Goal: Communication & Community: Participate in discussion

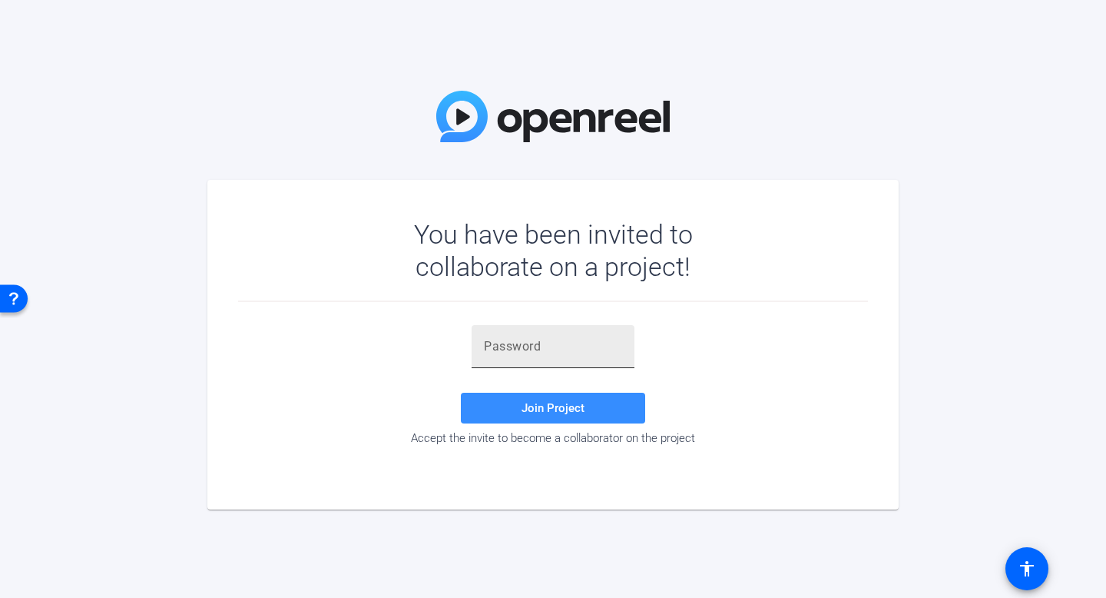
click at [546, 359] on div at bounding box center [553, 346] width 138 height 43
paste input "cEkQuh"
type input "cEkQuh"
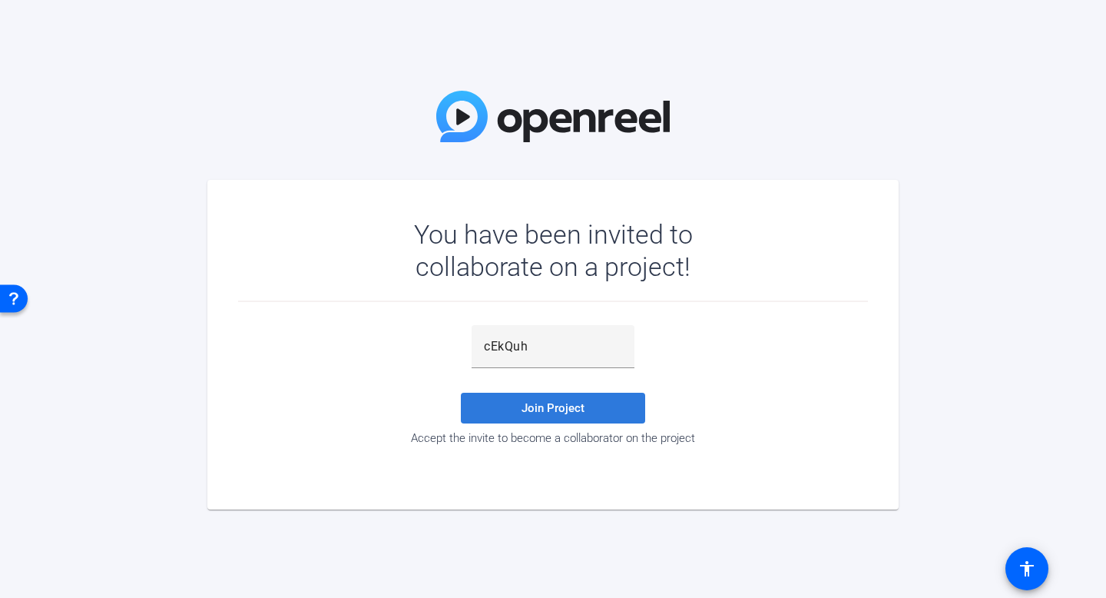
click at [568, 409] on span "Join Project" at bounding box center [553, 408] width 63 height 14
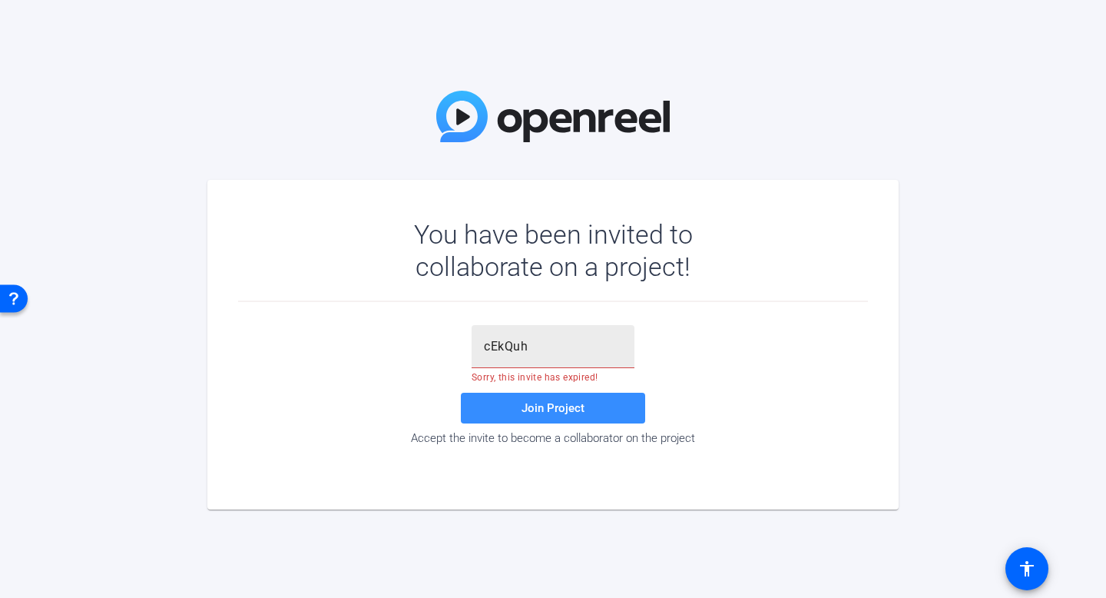
click at [551, 347] on input "cEkQuh" at bounding box center [553, 346] width 138 height 18
click at [551, 348] on input "cEkQuh" at bounding box center [553, 346] width 138 height 18
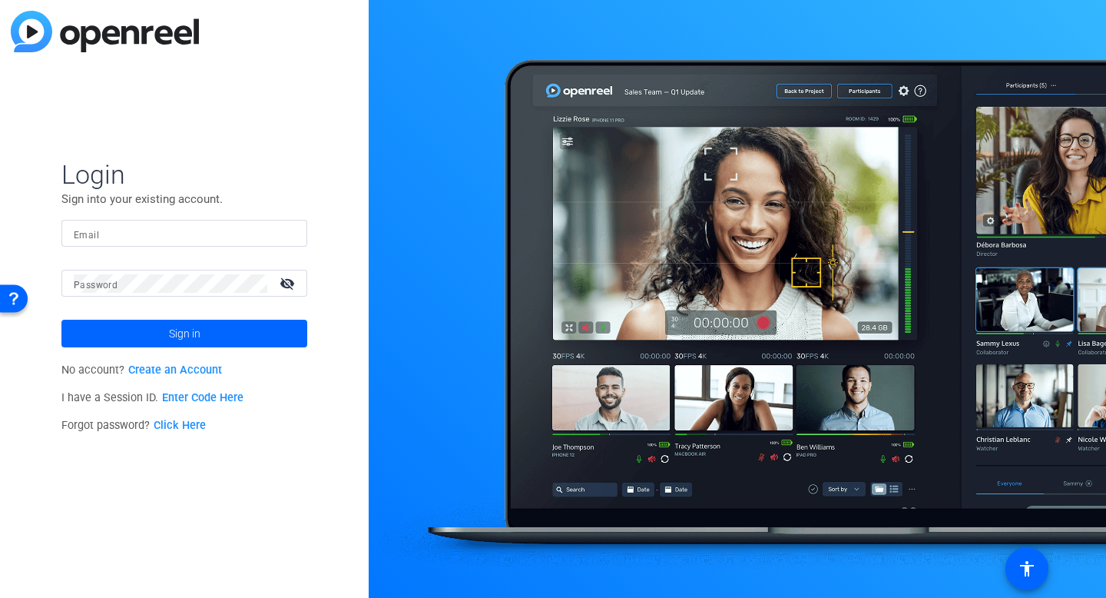
click at [30, 28] on img at bounding box center [105, 31] width 188 height 41
click at [147, 228] on input "Email" at bounding box center [184, 233] width 221 height 18
type input "nick@vmgcinematic.com"
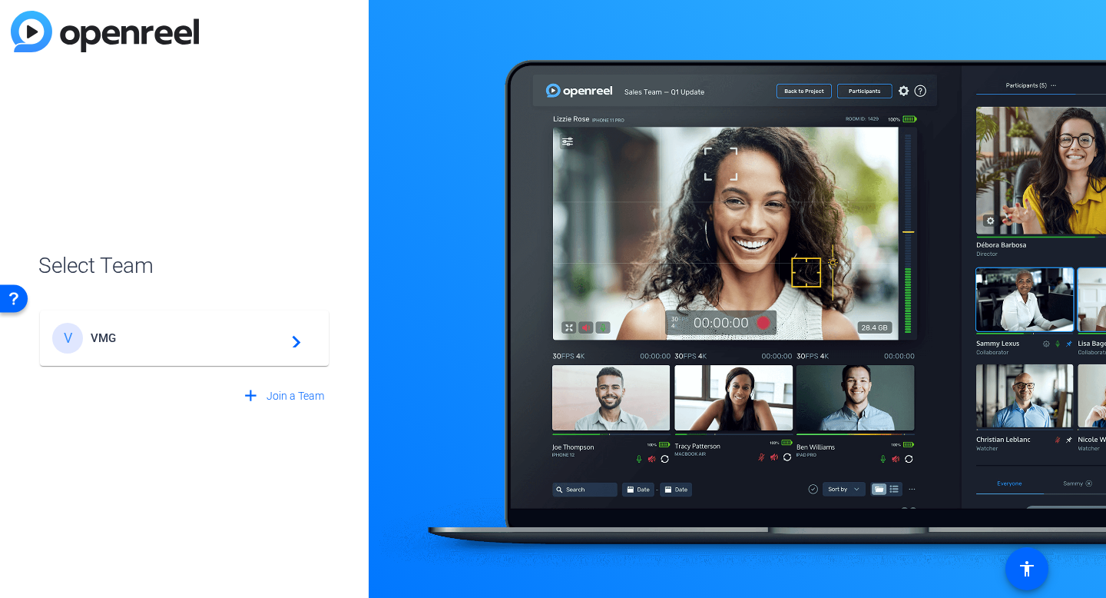
click at [151, 355] on mat-card-content "V VMG navigate_next" at bounding box center [184, 337] width 289 height 55
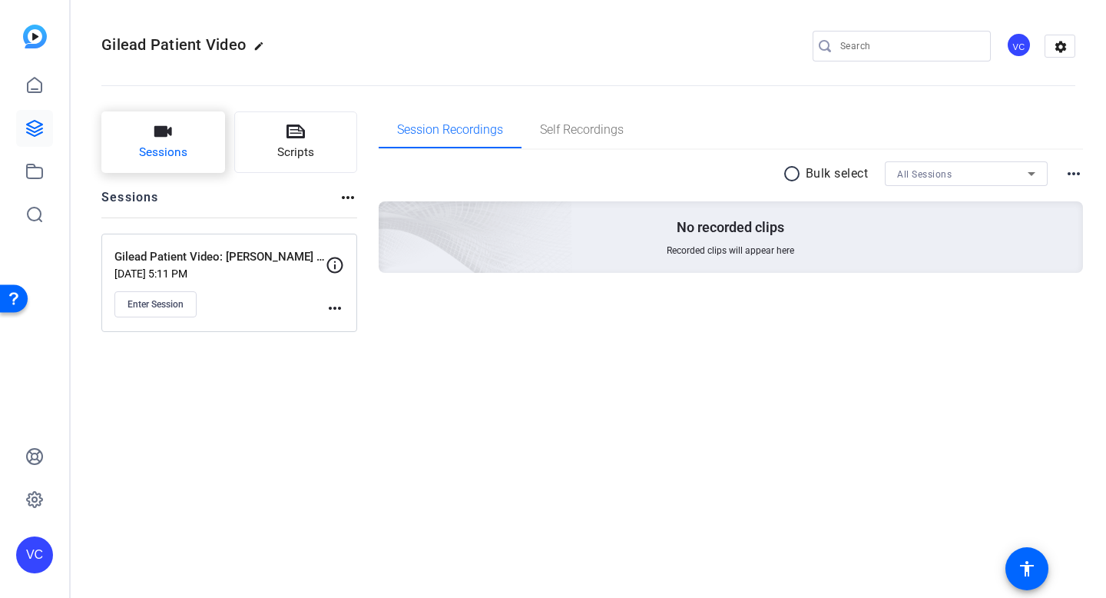
click at [160, 149] on span "Sessions" at bounding box center [163, 153] width 48 height 18
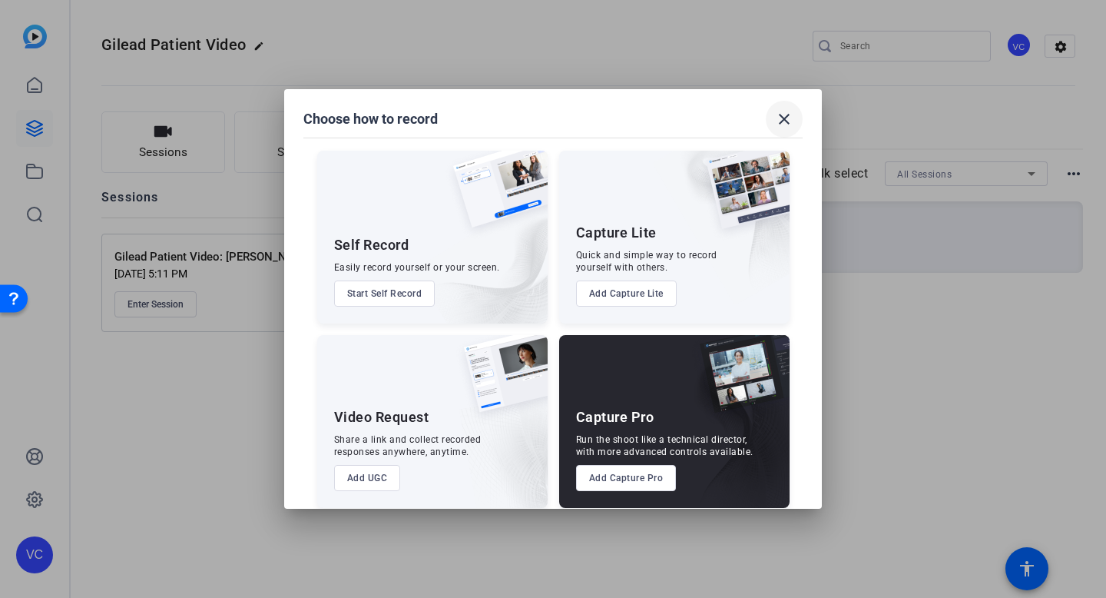
click at [789, 121] on mat-icon "close" at bounding box center [784, 119] width 18 height 18
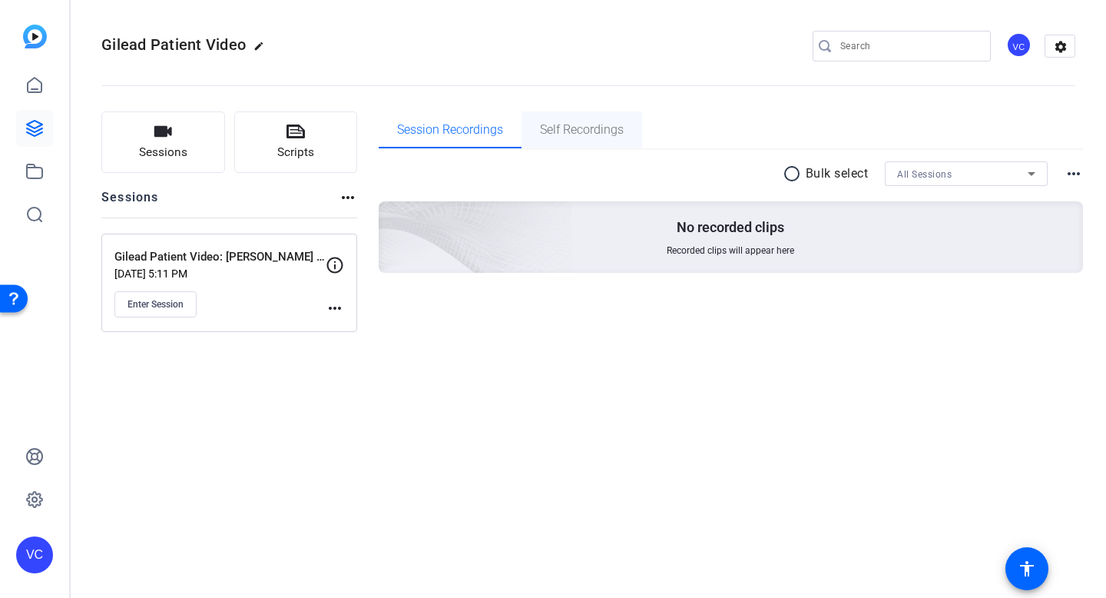
click at [563, 124] on span "Self Recordings" at bounding box center [582, 130] width 84 height 12
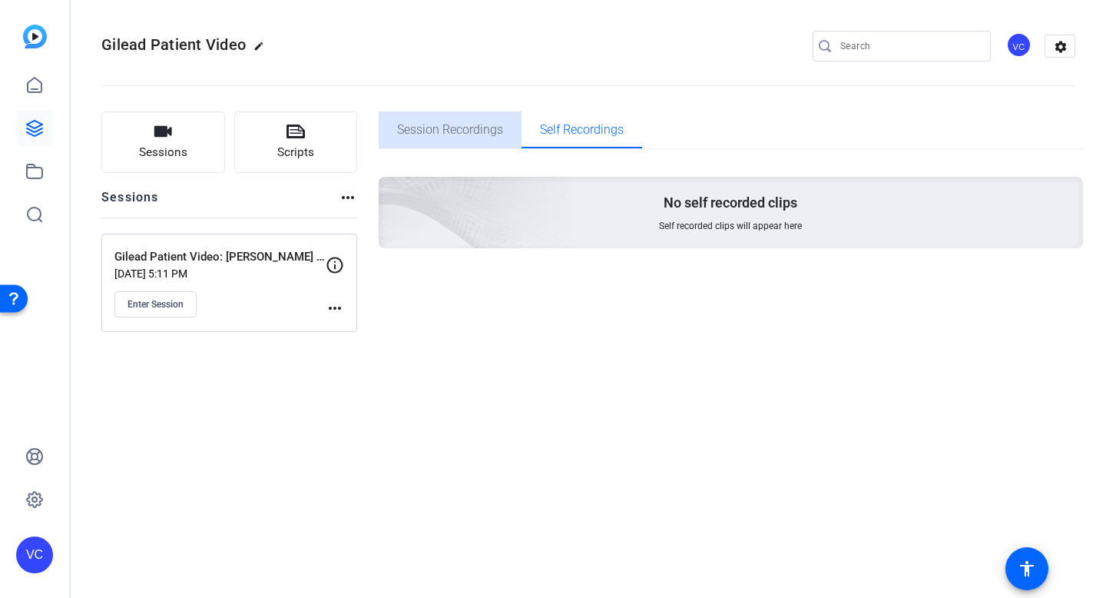
click at [472, 119] on span "Session Recordings" at bounding box center [450, 129] width 106 height 37
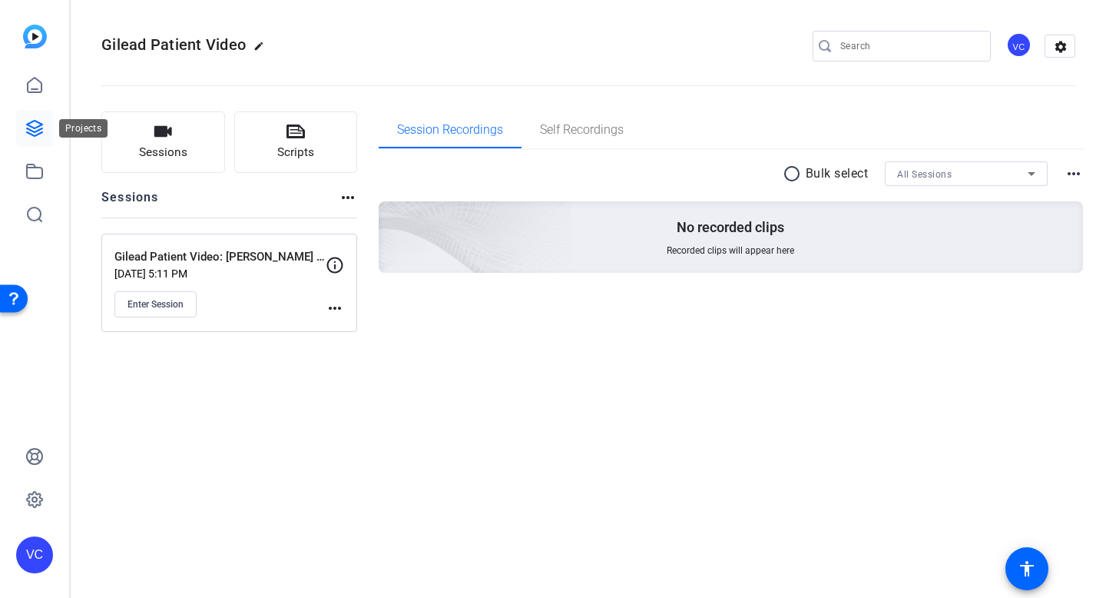
click at [32, 127] on icon at bounding box center [34, 128] width 15 height 15
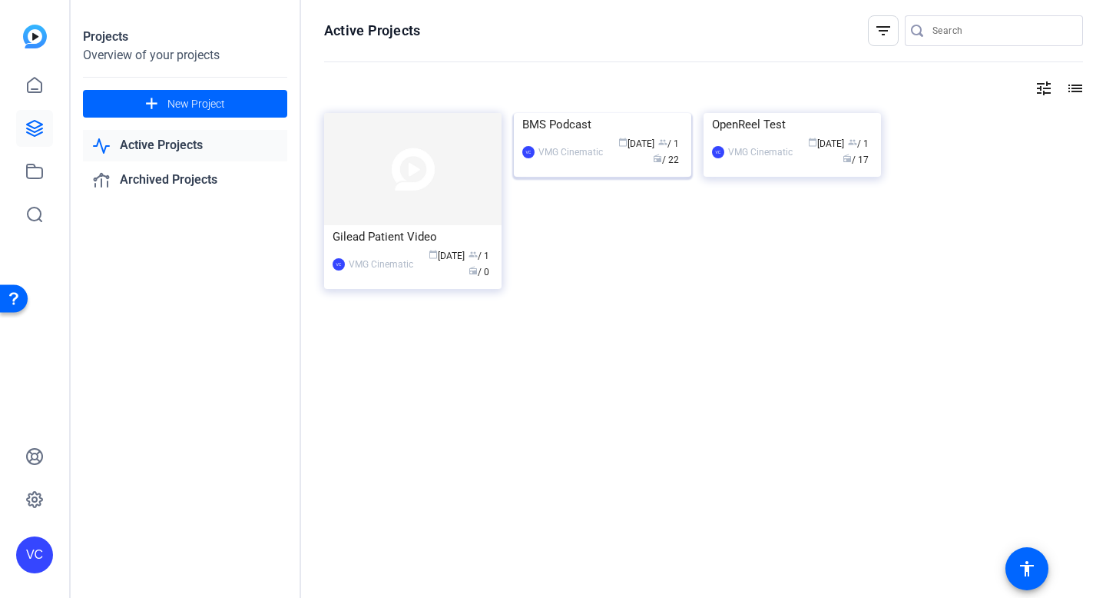
click at [584, 113] on img at bounding box center [602, 113] width 177 height 0
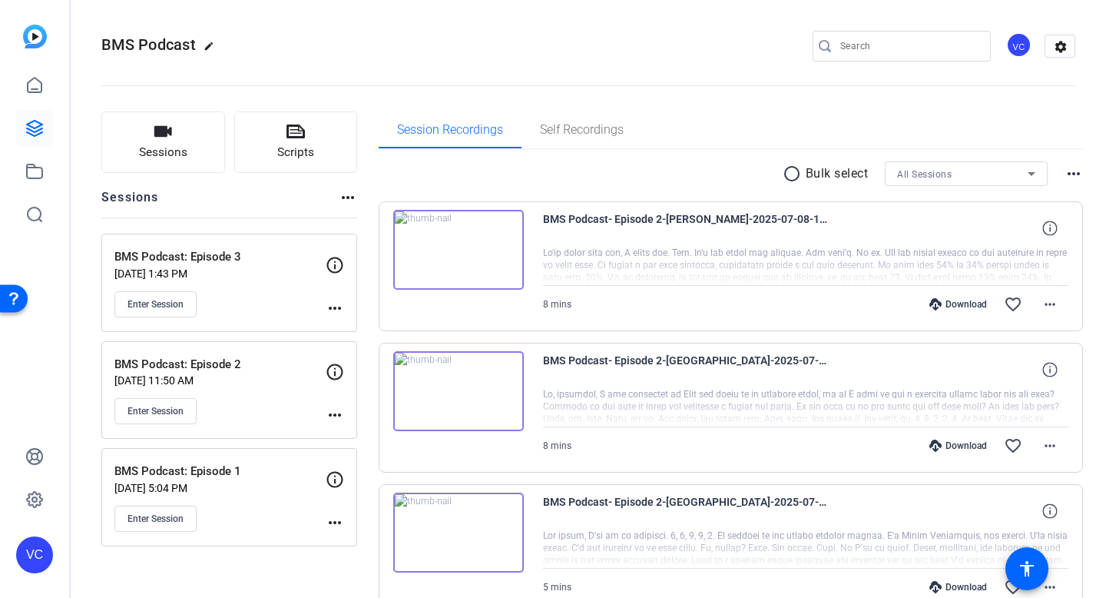
click at [332, 303] on mat-icon "more_horiz" at bounding box center [335, 308] width 18 height 18
click at [350, 329] on span "Edit Session" at bounding box center [373, 330] width 70 height 18
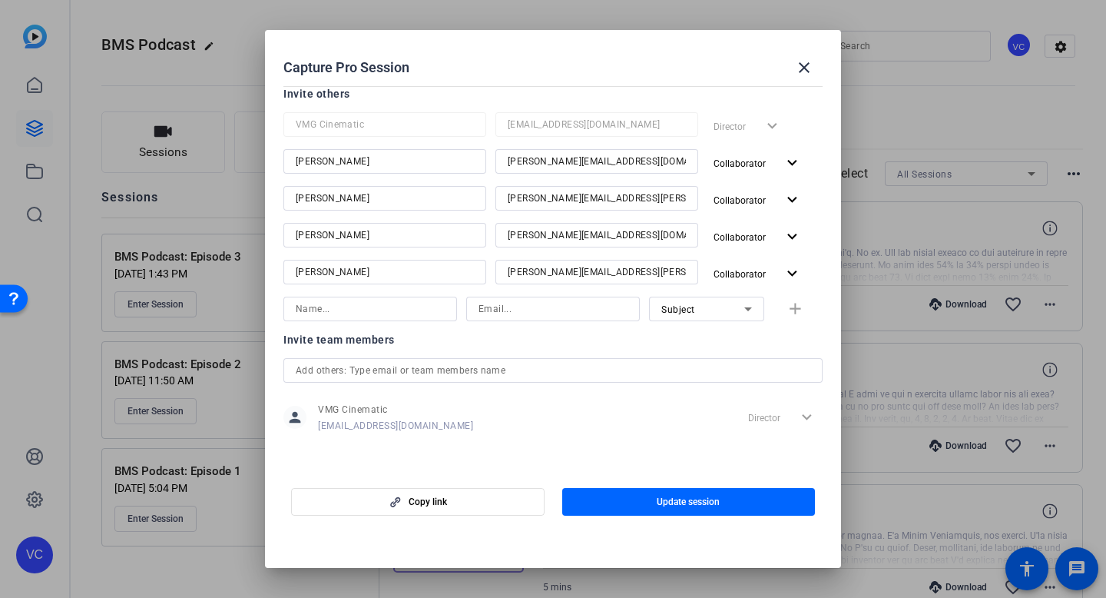
scroll to position [151, 0]
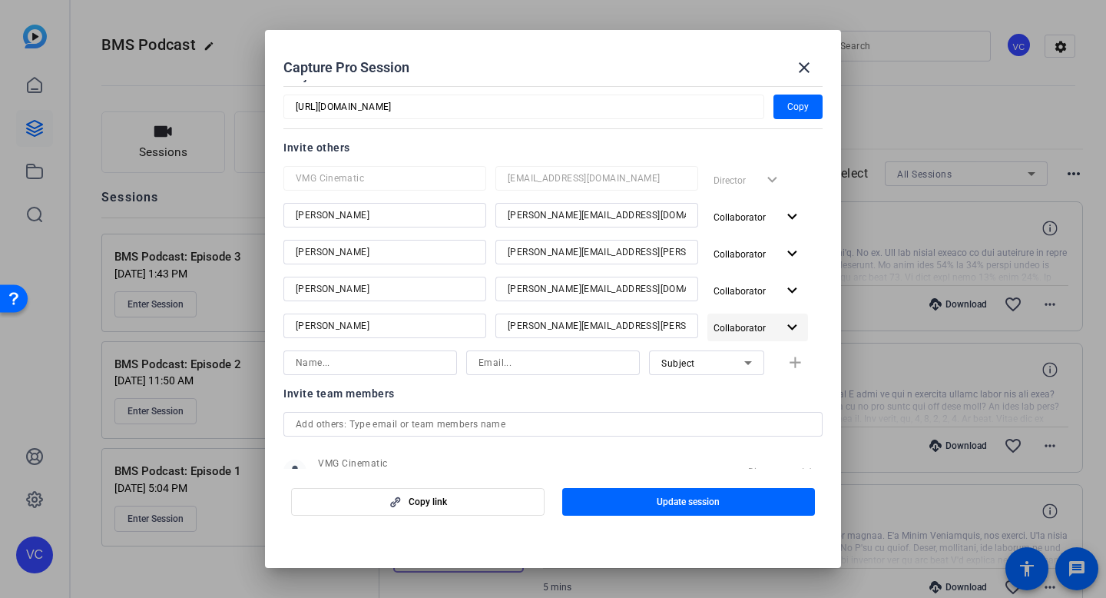
click at [796, 329] on mat-icon "expand_more" at bounding box center [792, 327] width 19 height 19
click at [772, 358] on span "Collaborator" at bounding box center [774, 358] width 56 height 11
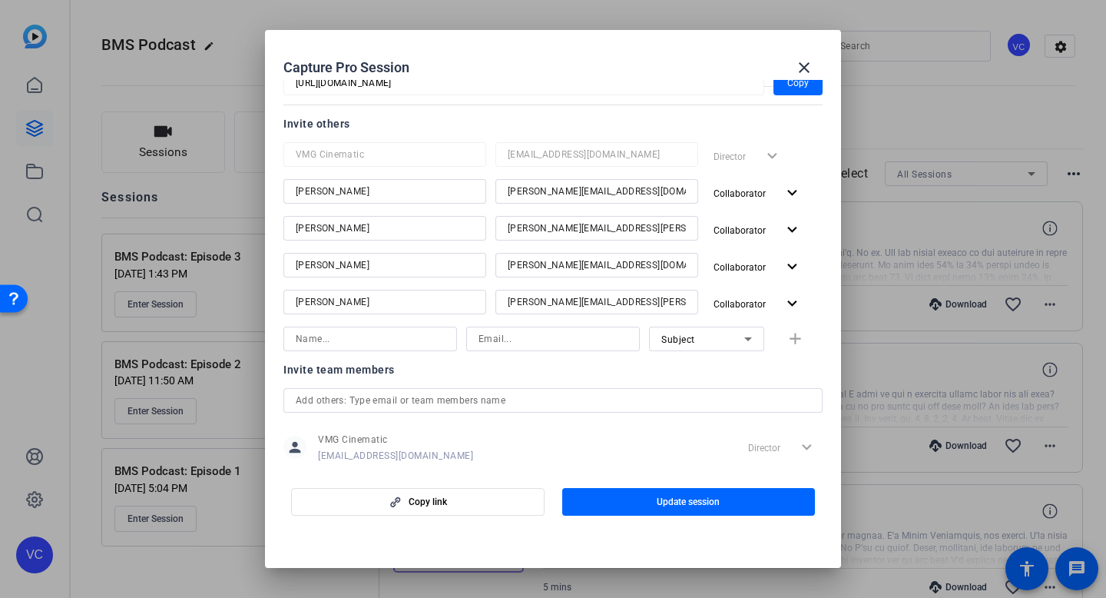
scroll to position [205, 0]
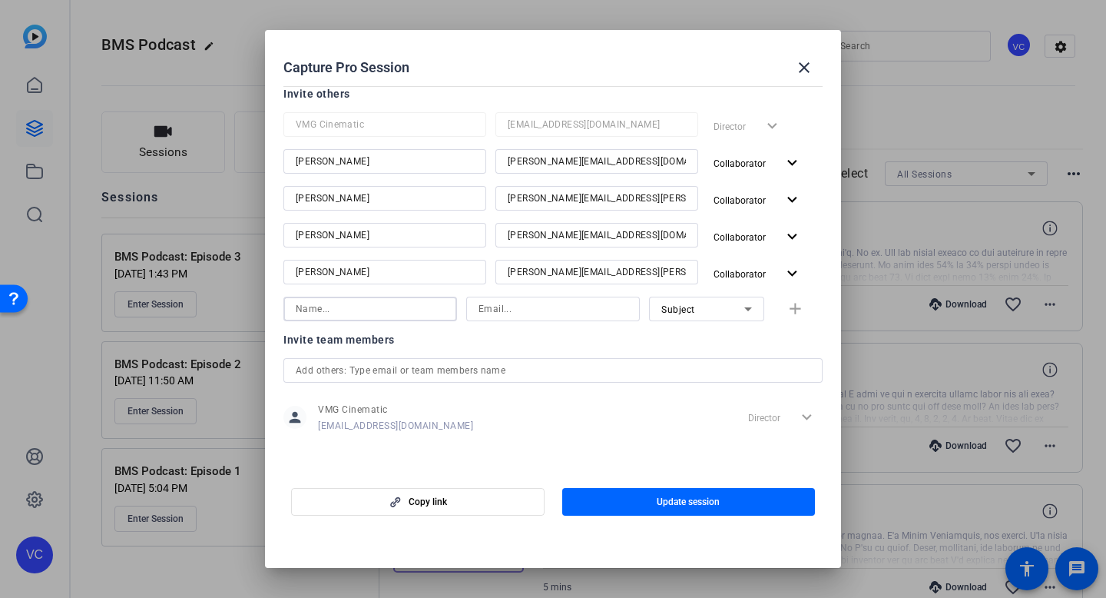
click at [377, 305] on input at bounding box center [370, 309] width 149 height 18
type input "[PERSON_NAME]"
click at [491, 307] on input at bounding box center [552, 309] width 149 height 18
type input "nick@vmgcinematic.com"
click at [725, 310] on div "Subject" at bounding box center [702, 309] width 83 height 19
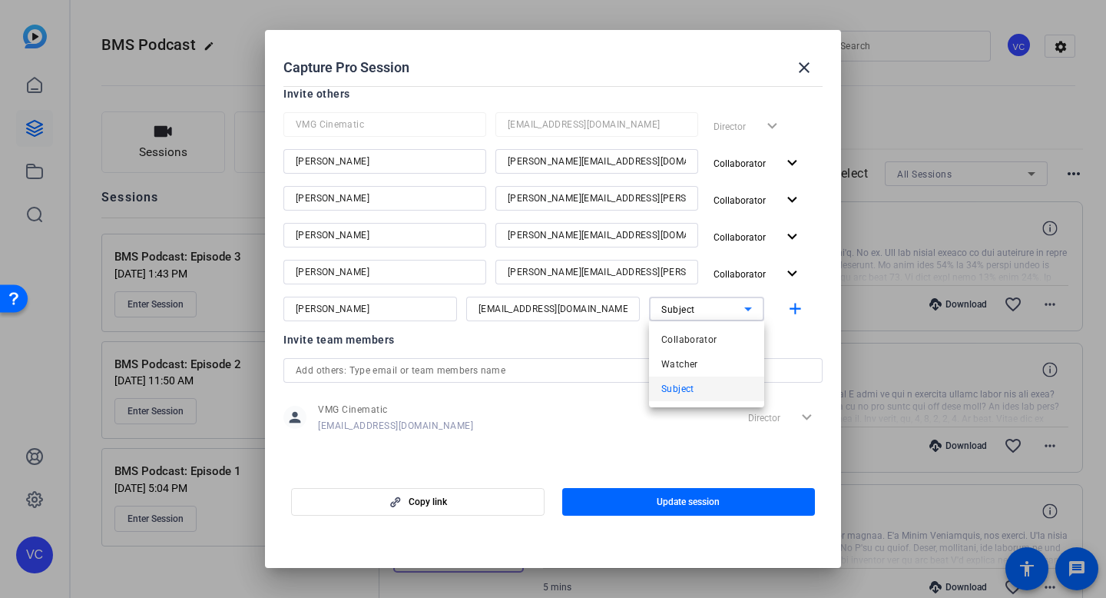
click at [699, 341] on span "Collaborator" at bounding box center [689, 339] width 56 height 18
click at [793, 310] on mat-icon "add" at bounding box center [795, 309] width 19 height 19
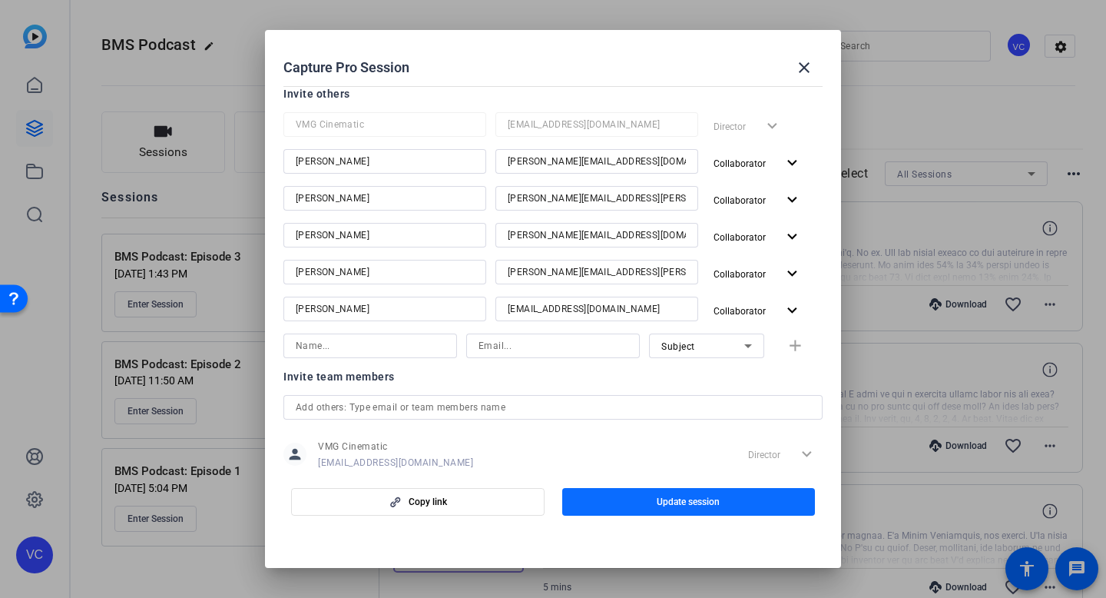
click at [694, 503] on span "Update session" at bounding box center [688, 501] width 63 height 12
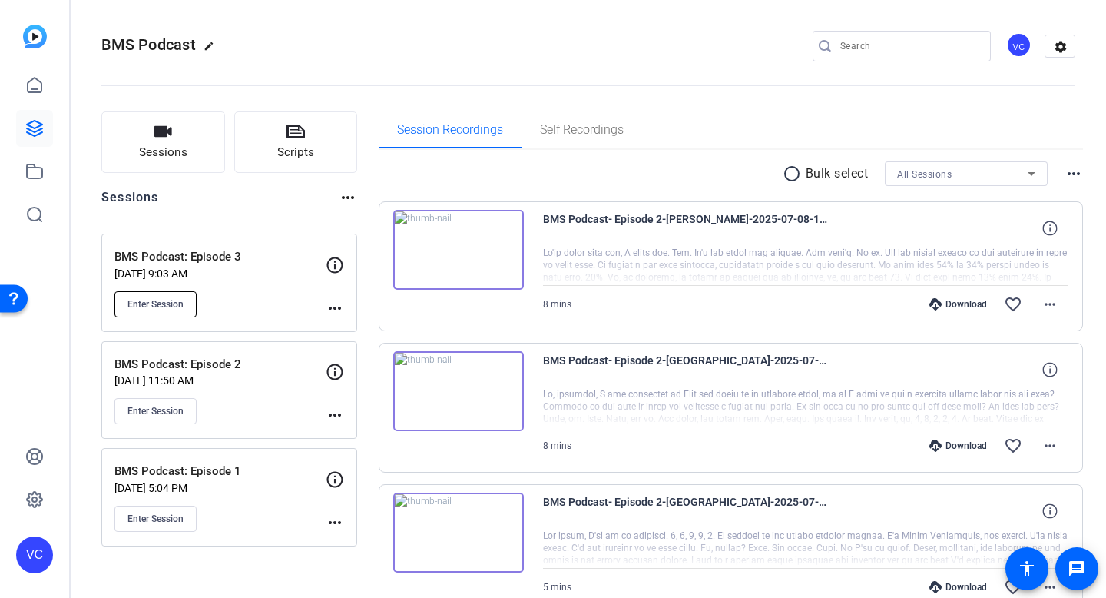
click at [163, 304] on span "Enter Session" at bounding box center [155, 304] width 56 height 12
click at [136, 303] on span "Enter Session" at bounding box center [155, 304] width 56 height 12
click at [331, 301] on mat-icon "more_horiz" at bounding box center [335, 308] width 18 height 18
click at [346, 330] on span "Edit Session" at bounding box center [373, 330] width 70 height 18
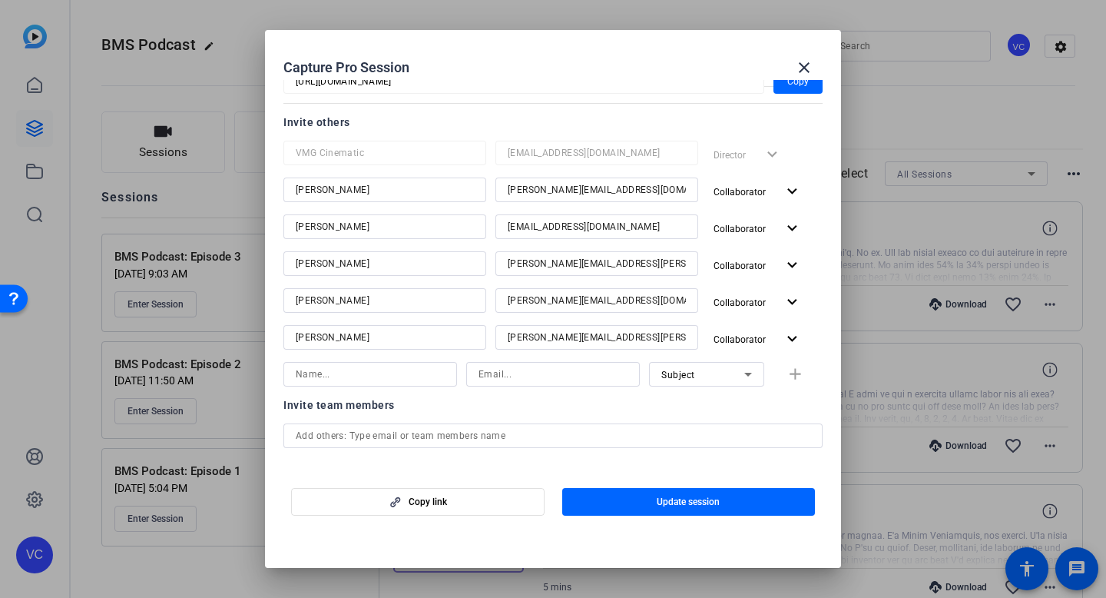
scroll to position [179, 0]
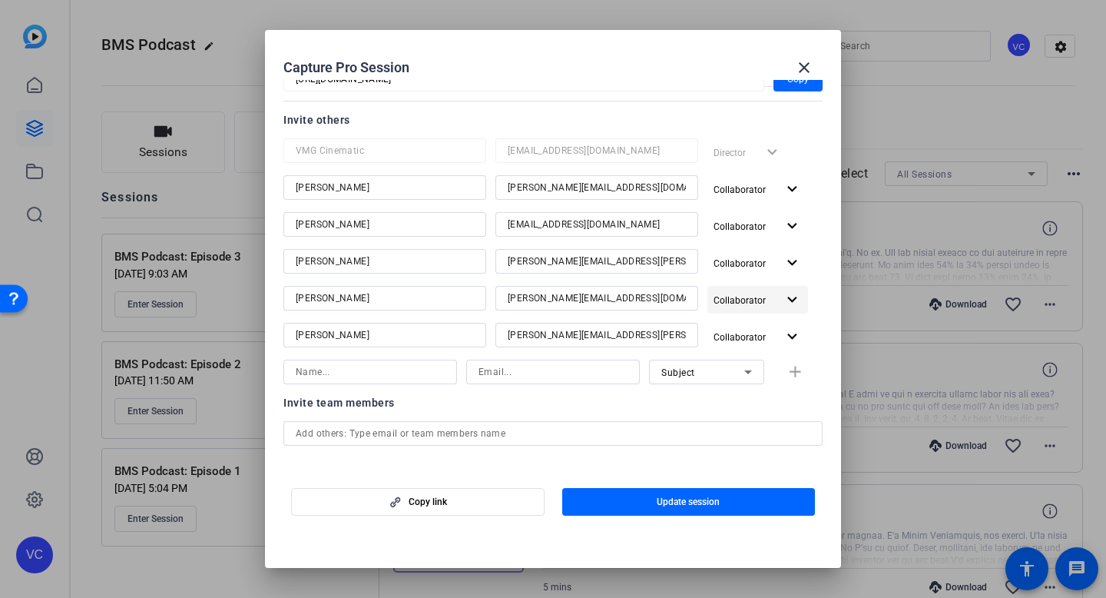
click at [787, 294] on mat-icon "expand_more" at bounding box center [792, 299] width 19 height 19
click at [757, 416] on span "Remove User" at bounding box center [748, 412] width 57 height 11
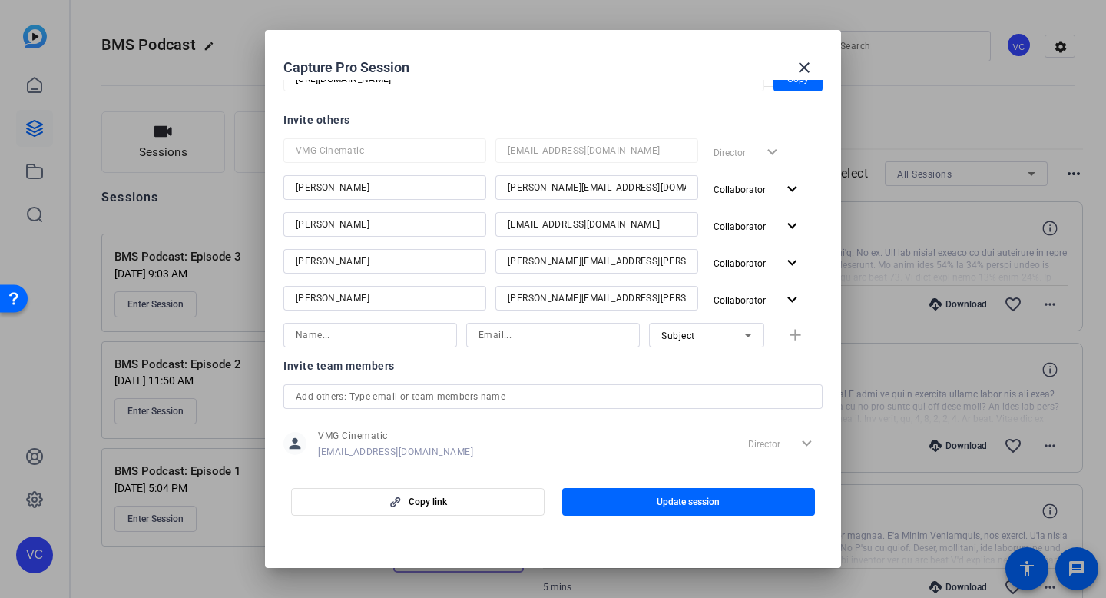
click at [578, 297] on input "Rachel.Yates@bms.com" at bounding box center [597, 298] width 178 height 18
click at [577, 297] on input "Rachel.Yates@bms.com" at bounding box center [597, 298] width 178 height 18
click at [572, 297] on input "Rachel.Yates@bms.com" at bounding box center [597, 298] width 178 height 18
click at [393, 332] on input at bounding box center [370, 335] width 149 height 18
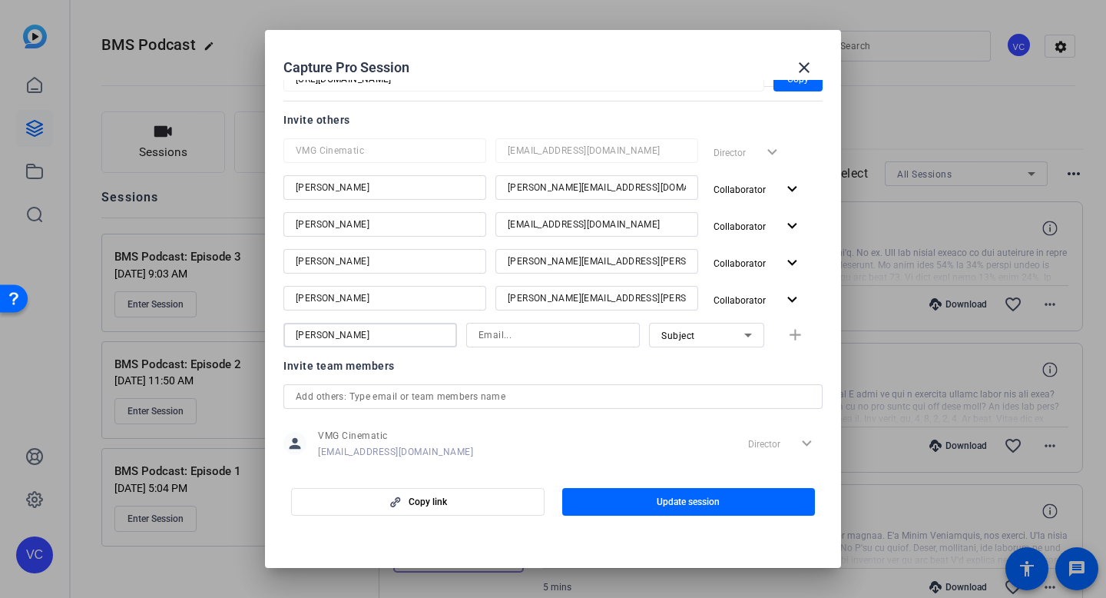
type input "Aaron"
click at [515, 339] on input at bounding box center [552, 335] width 149 height 18
type input "aaron@vmgcinematic.com"
click at [399, 333] on input "Aaron" at bounding box center [370, 335] width 149 height 18
type input "[PERSON_NAME]"
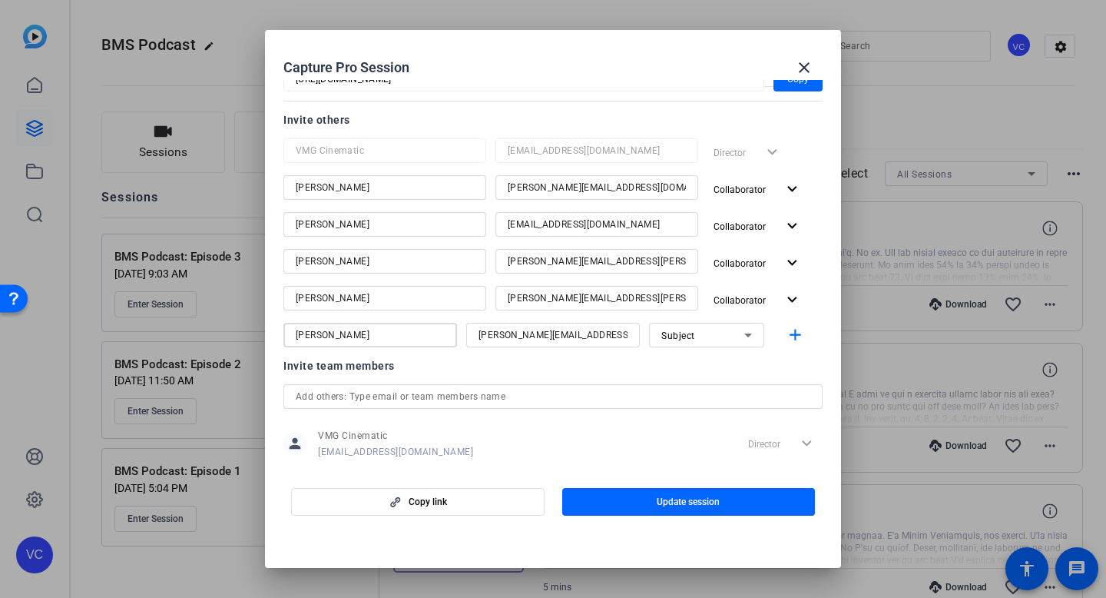
click at [751, 331] on icon at bounding box center [748, 335] width 18 height 18
click at [702, 366] on span "Collaborator" at bounding box center [689, 365] width 56 height 18
click at [797, 333] on mat-icon "add" at bounding box center [795, 335] width 19 height 19
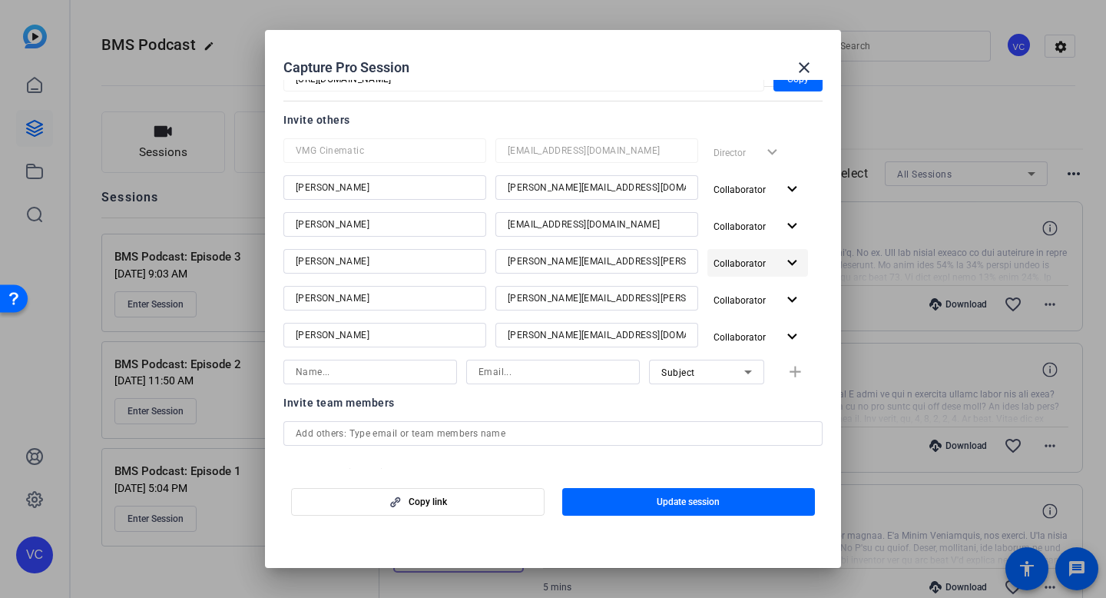
click at [788, 260] on mat-icon "expand_more" at bounding box center [792, 262] width 19 height 19
click at [740, 373] on span "Remove User" at bounding box center [748, 375] width 57 height 11
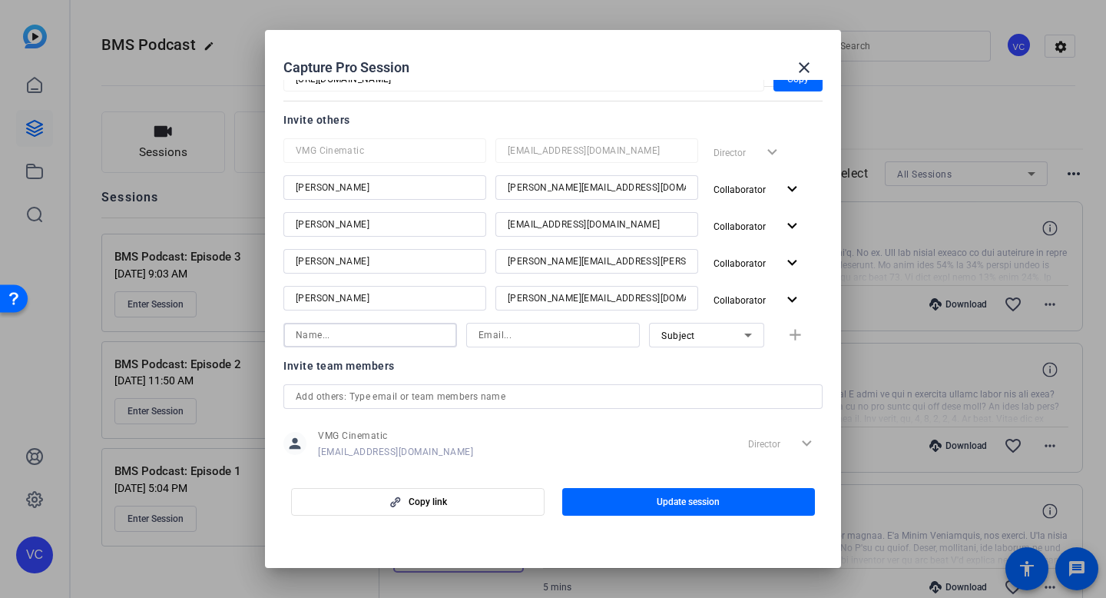
click at [375, 338] on input at bounding box center [370, 335] width 149 height 18
click at [345, 335] on input "Felicia P" at bounding box center [370, 335] width 149 height 18
paste input "[PERSON_NAME]"
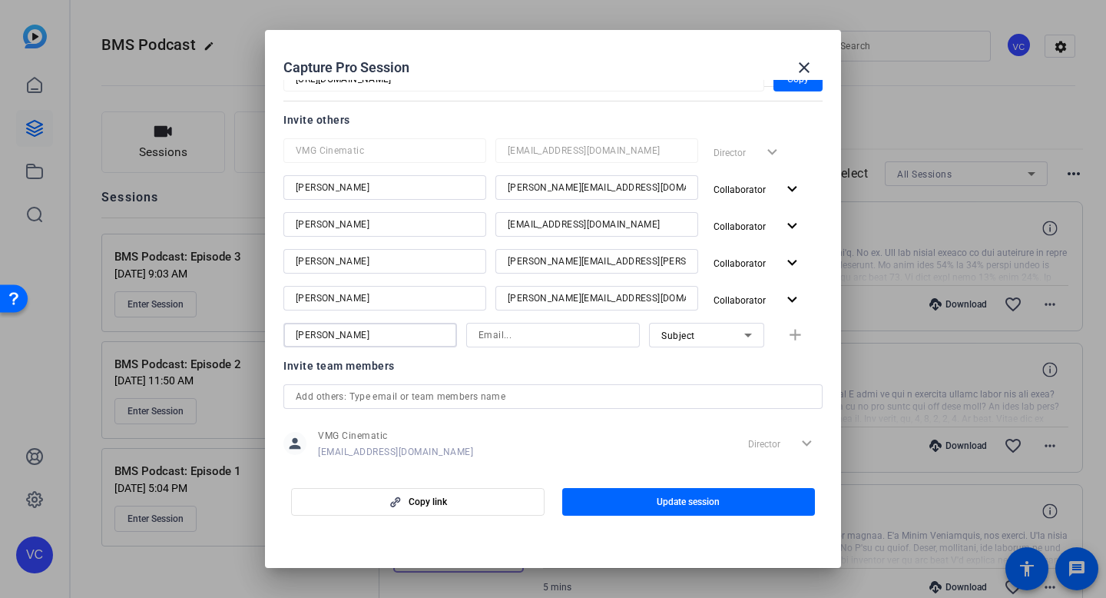
type input "[PERSON_NAME]"
click at [546, 332] on input at bounding box center [552, 335] width 149 height 18
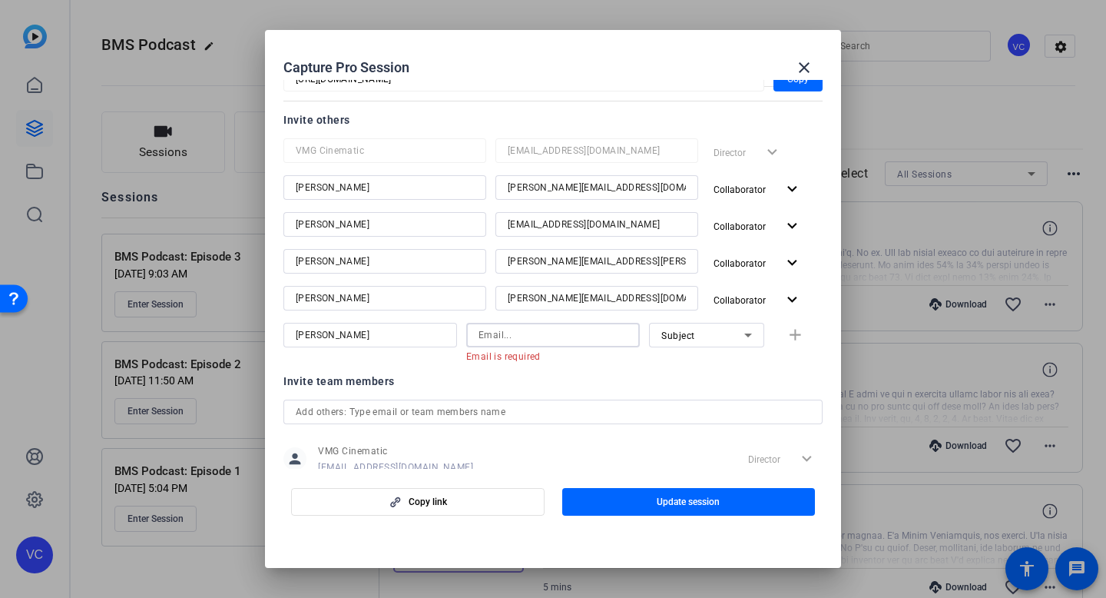
paste input "felicia.perricelli@gcicanada.com"
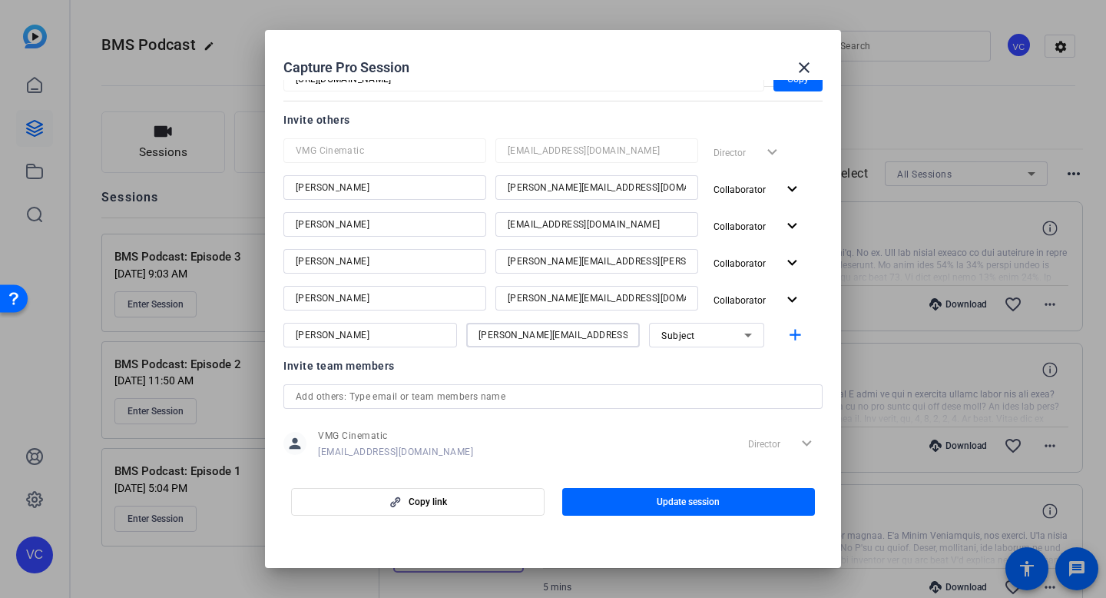
type input "felicia.perricelli@gcicanada.com"
click at [740, 336] on icon at bounding box center [748, 335] width 18 height 18
click at [702, 359] on span "Collaborator" at bounding box center [689, 365] width 56 height 18
click at [799, 333] on mat-icon "add" at bounding box center [795, 335] width 19 height 19
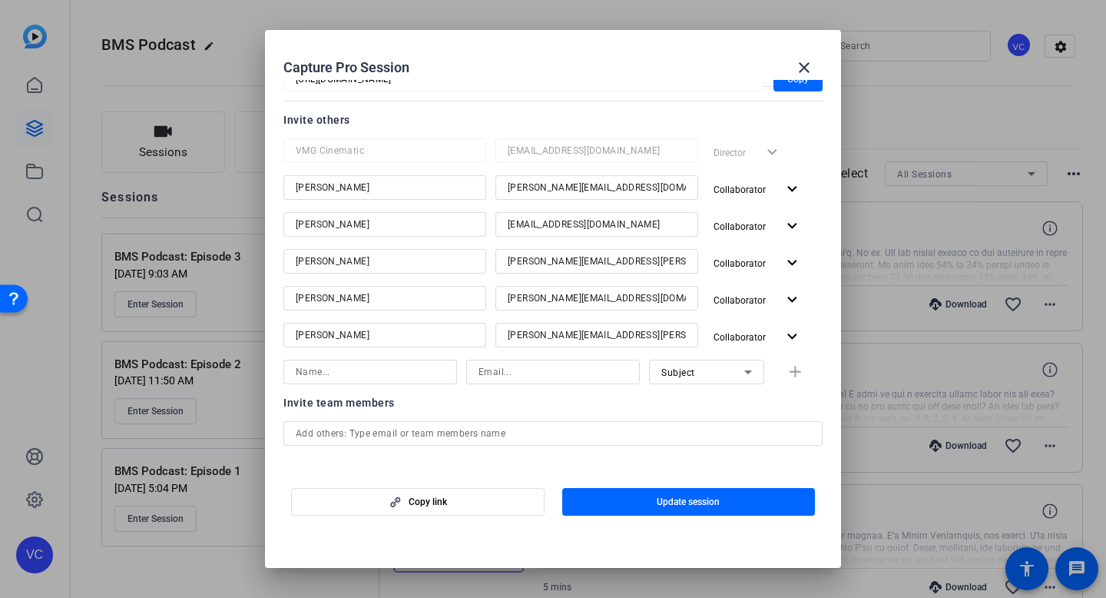
click at [334, 369] on input at bounding box center [370, 372] width 149 height 18
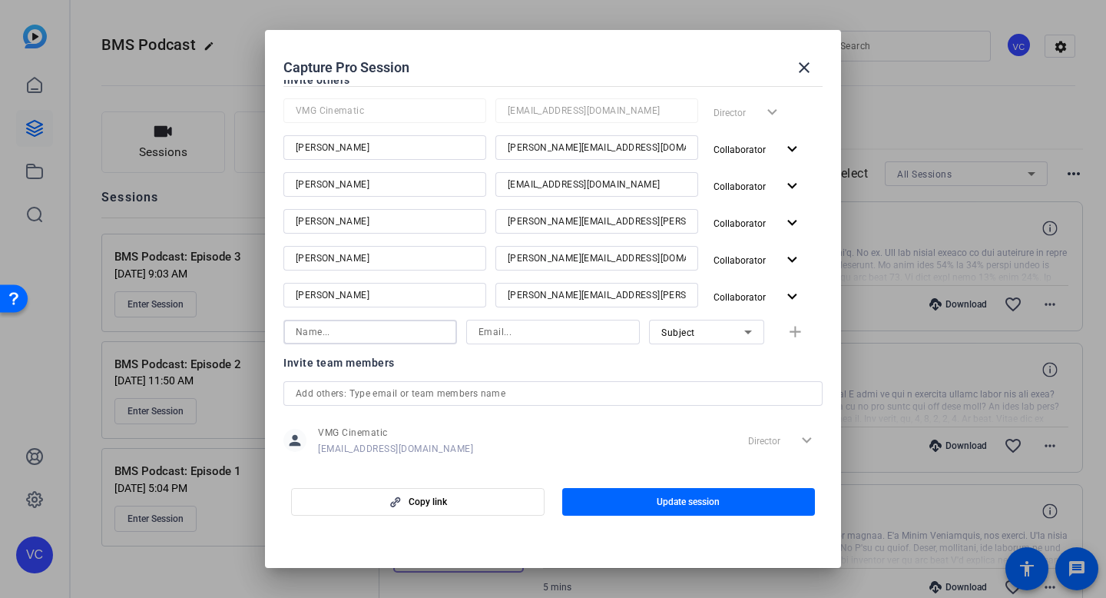
scroll to position [223, 0]
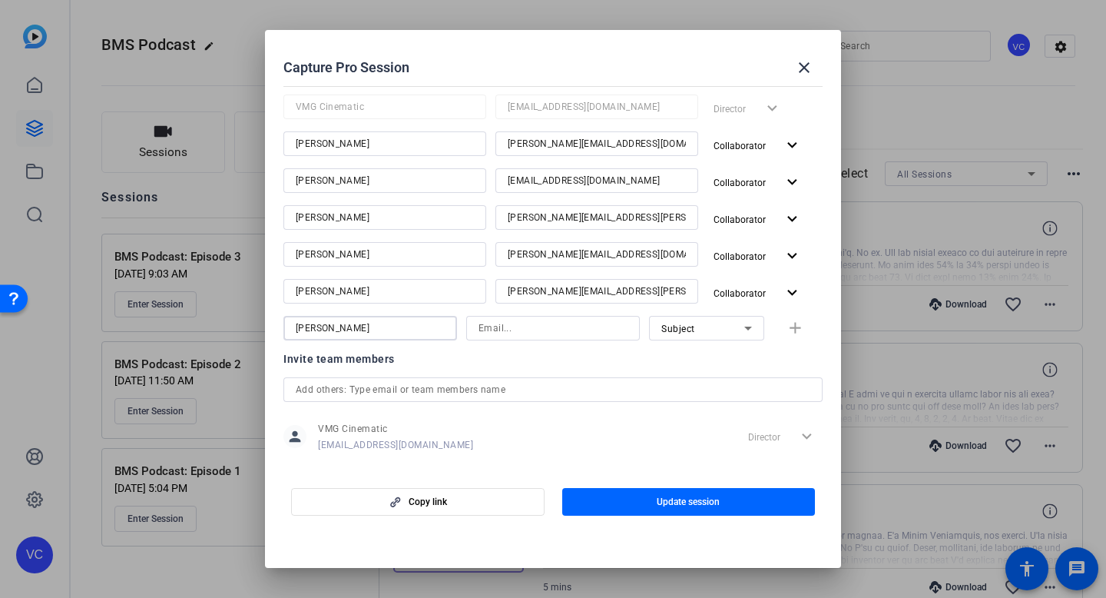
type input "Samuel"
click at [522, 323] on input at bounding box center [552, 328] width 149 height 18
type input "samuel@vmgcinematic.com"
click at [674, 324] on span "Subject" at bounding box center [678, 328] width 34 height 11
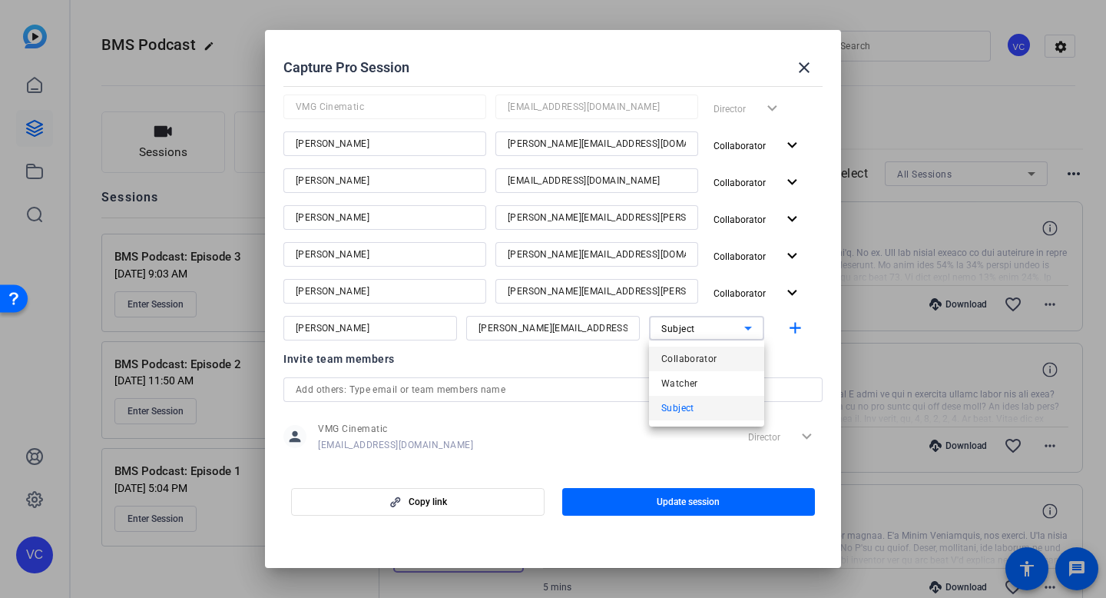
click at [681, 359] on span "Collaborator" at bounding box center [689, 358] width 56 height 18
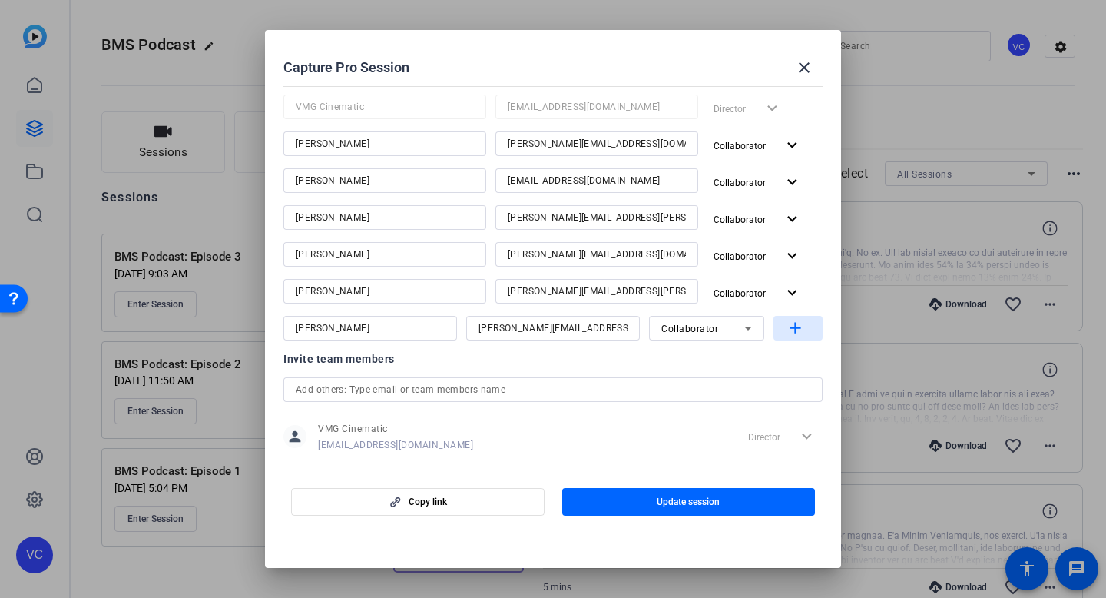
click at [797, 328] on mat-icon "add" at bounding box center [795, 328] width 19 height 19
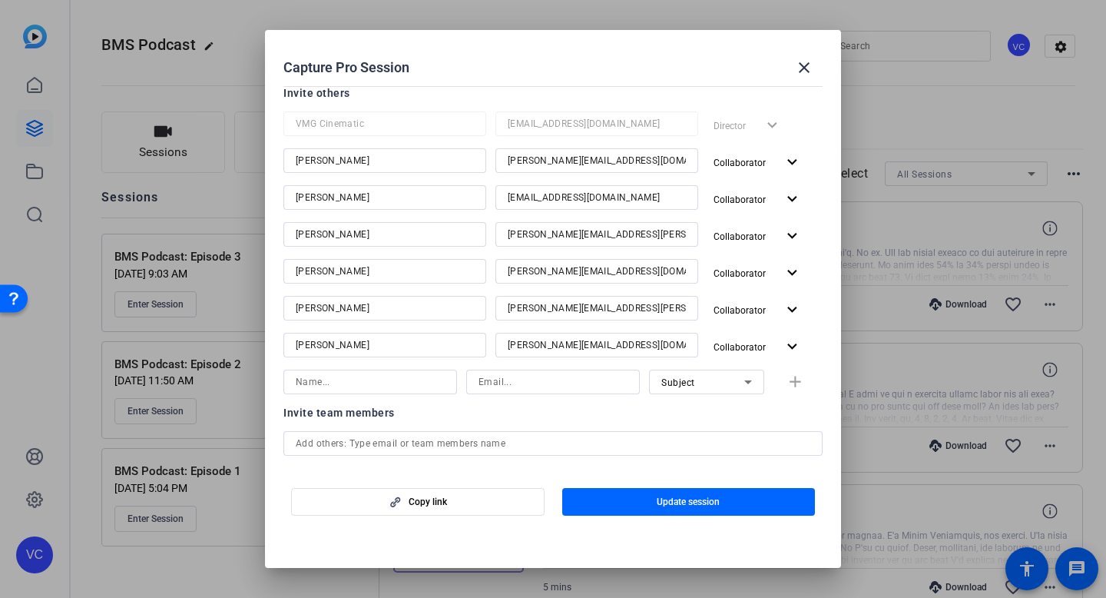
scroll to position [210, 0]
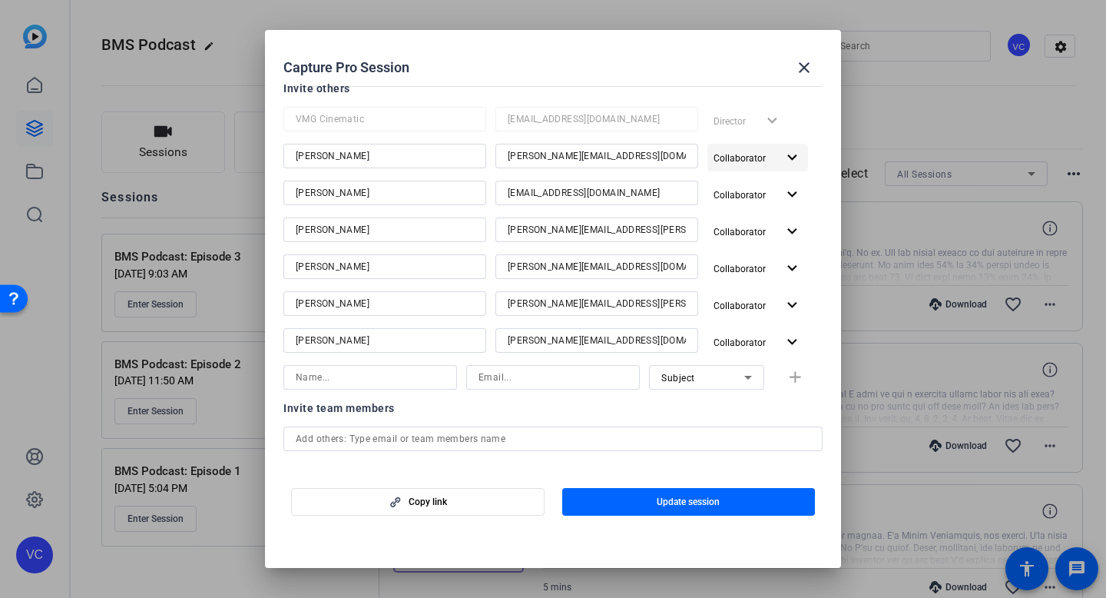
click at [791, 152] on mat-icon "expand_more" at bounding box center [792, 157] width 19 height 19
click at [790, 155] on div at bounding box center [553, 299] width 1106 height 598
click at [790, 155] on mat-icon "expand_more" at bounding box center [792, 157] width 19 height 19
click at [749, 273] on span "Remove User" at bounding box center [748, 270] width 57 height 11
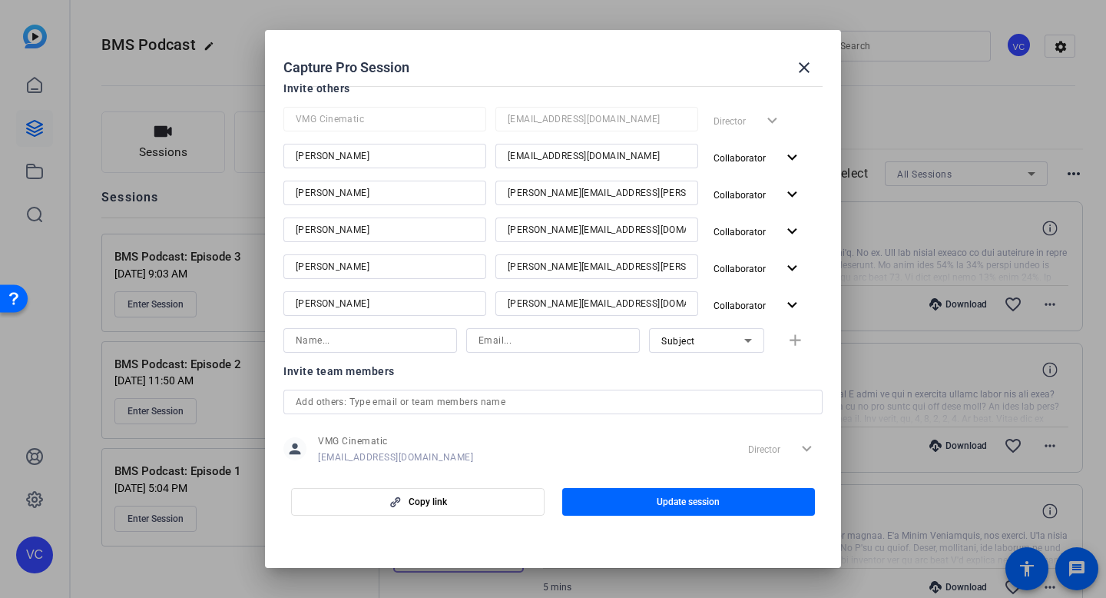
click at [327, 336] on input at bounding box center [370, 340] width 149 height 18
click at [515, 331] on input at bounding box center [552, 340] width 149 height 18
click at [356, 346] on input "Rachel" at bounding box center [370, 340] width 149 height 18
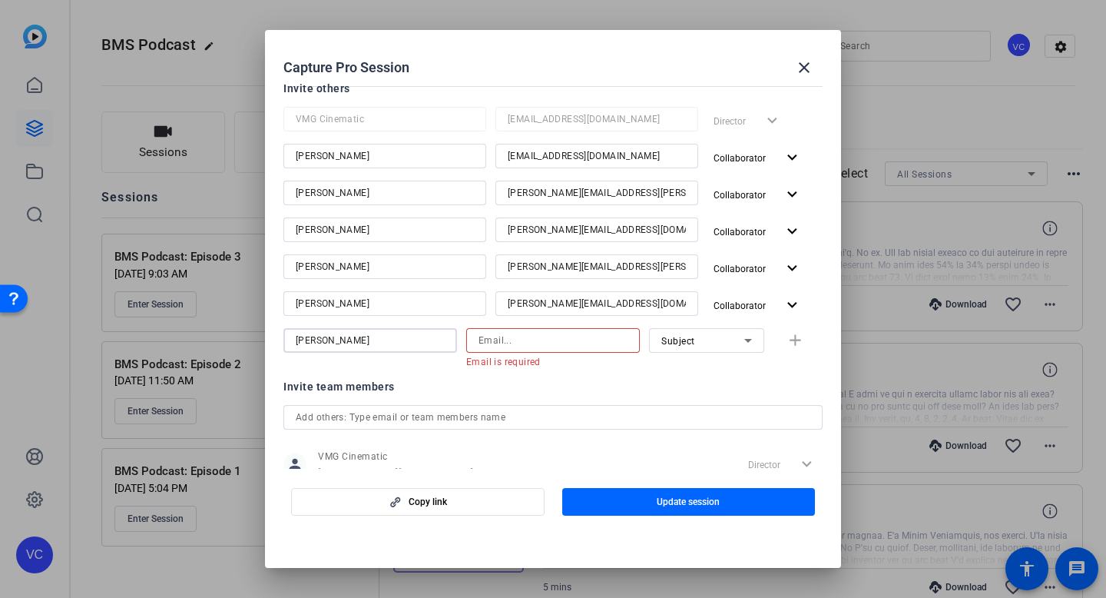
type input "[PERSON_NAME]"
click at [518, 339] on input at bounding box center [552, 340] width 149 height 18
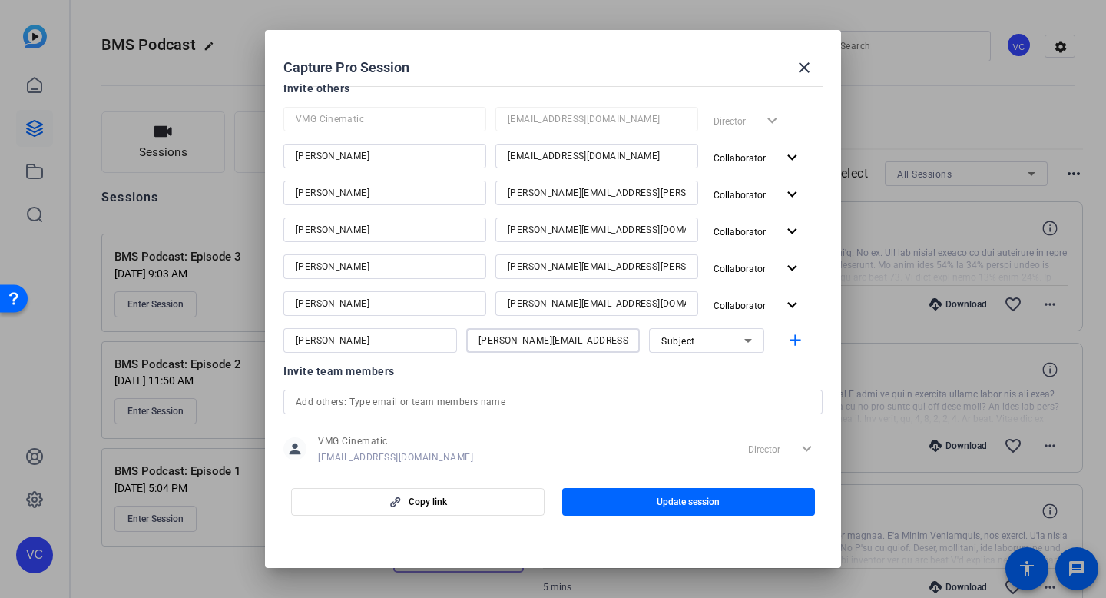
type input "rachel@vmgcinematic.com"
click at [730, 327] on div "VMG Cinematic nick@vmgcinematic.com Director expand_more Nick nick@vmgcinematic…" at bounding box center [552, 230] width 539 height 246
click at [720, 339] on div "Subject" at bounding box center [702, 340] width 83 height 19
click at [697, 371] on span "Collaborator" at bounding box center [689, 371] width 56 height 18
click at [786, 342] on mat-icon "add" at bounding box center [795, 340] width 19 height 19
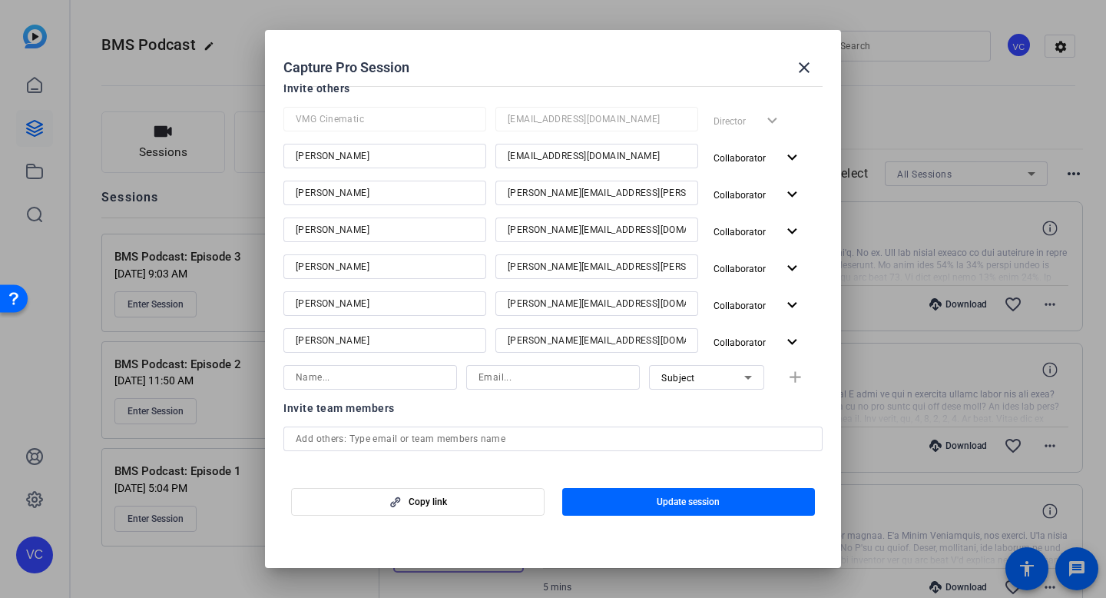
click at [583, 199] on input "Rachel.Yates@bms.com" at bounding box center [597, 193] width 178 height 18
click at [793, 186] on mat-icon "expand_more" at bounding box center [792, 194] width 19 height 19
click at [746, 305] on span "Remove User" at bounding box center [748, 307] width 57 height 11
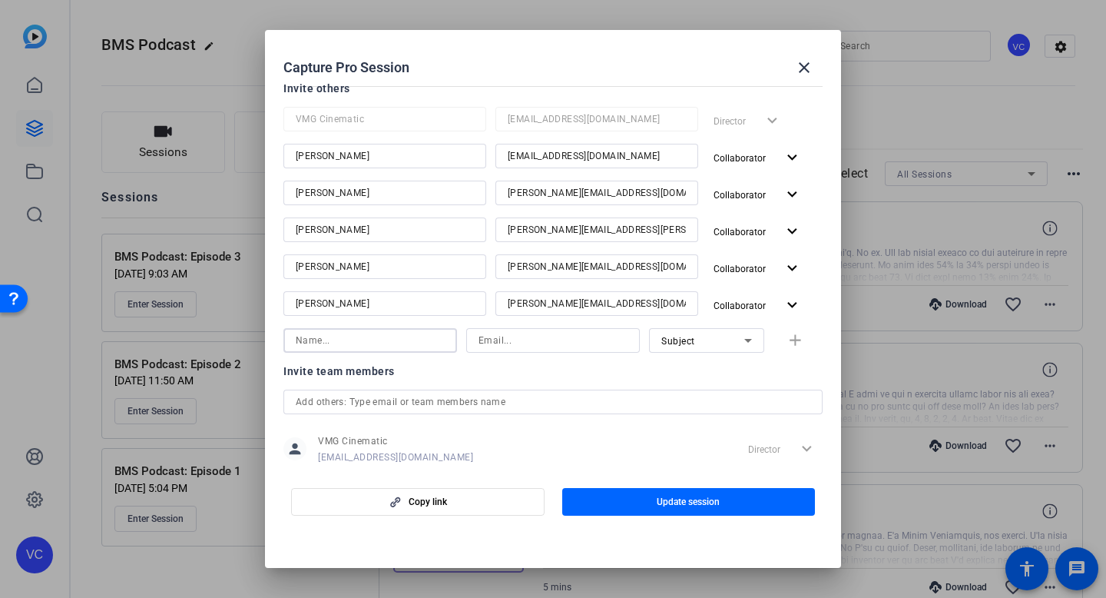
click at [360, 344] on input at bounding box center [370, 340] width 149 height 18
type input "[PERSON_NAME]"
click at [523, 349] on div at bounding box center [552, 340] width 149 height 25
paste input "Rachel.Yates@bms.com"
type input "Rachel.Yates@bms.com"
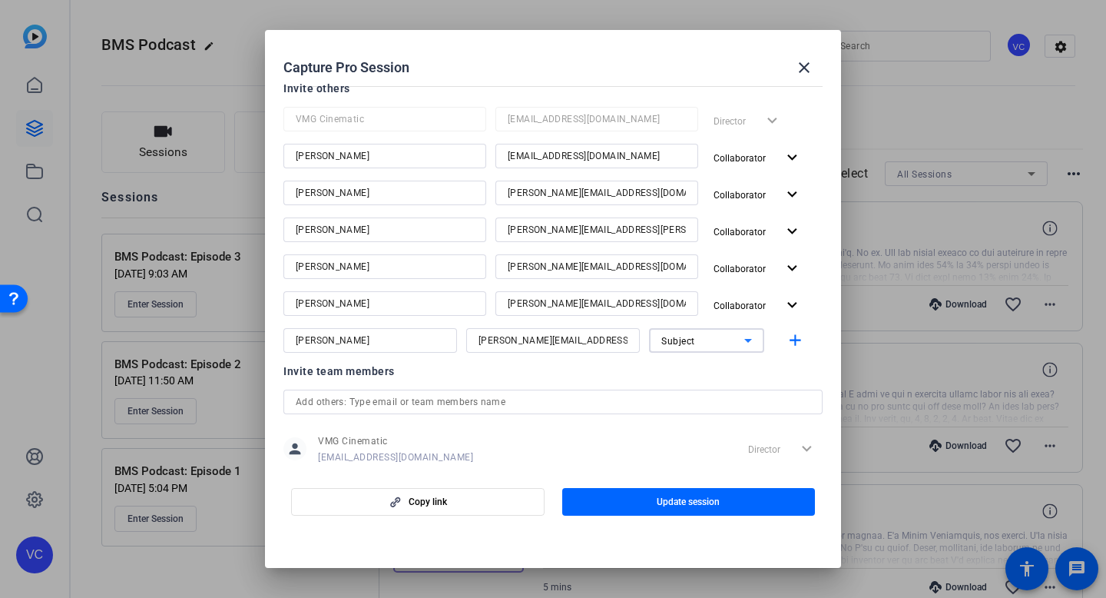
click at [743, 340] on icon at bounding box center [748, 340] width 18 height 18
click at [697, 369] on span "Collaborator" at bounding box center [689, 371] width 56 height 18
click at [793, 339] on mat-icon "add" at bounding box center [795, 340] width 19 height 19
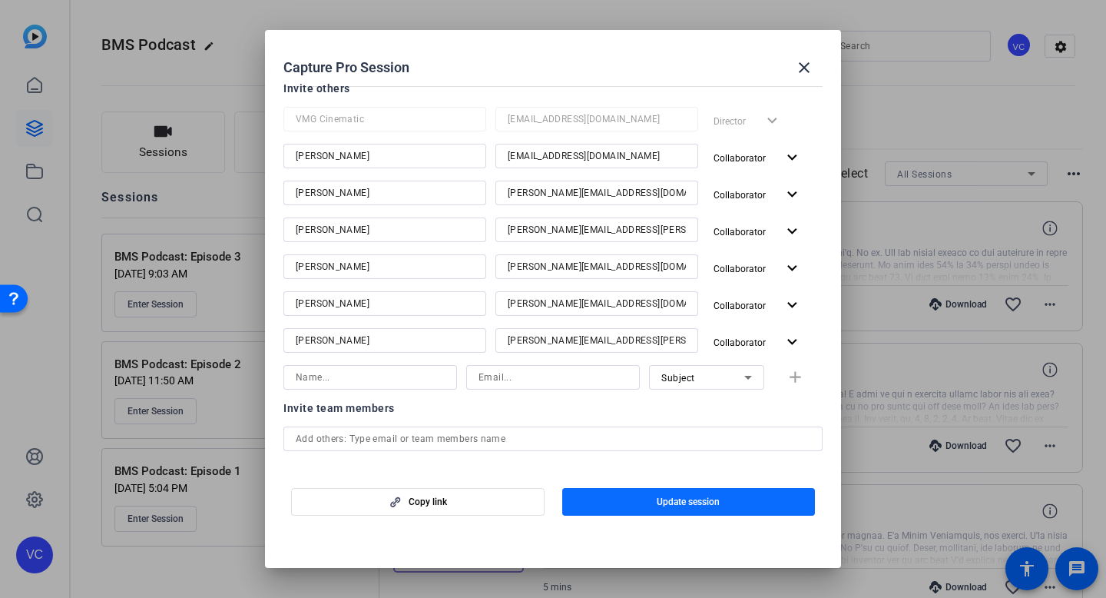
click at [680, 498] on span "Update session" at bounding box center [688, 501] width 63 height 12
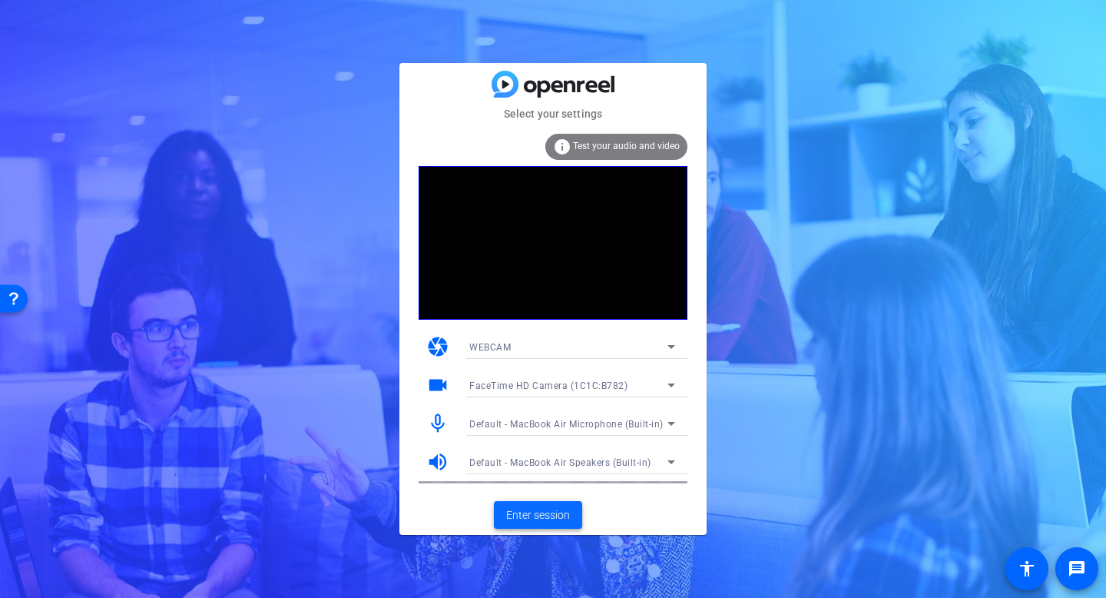
click at [560, 517] on span "Enter session" at bounding box center [538, 515] width 64 height 16
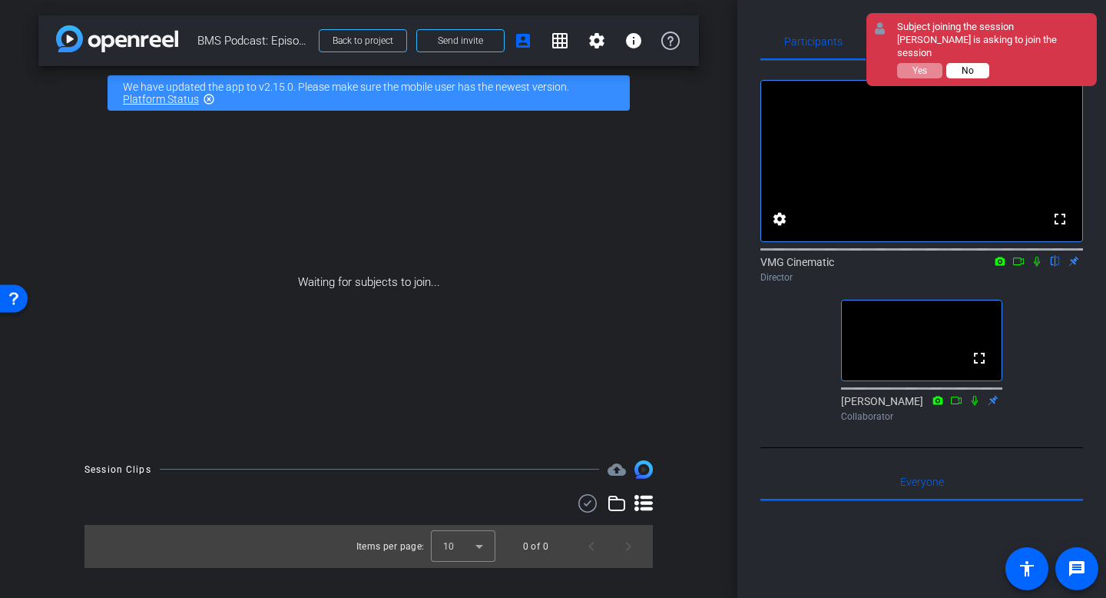
click at [970, 72] on span "No" at bounding box center [968, 70] width 12 height 11
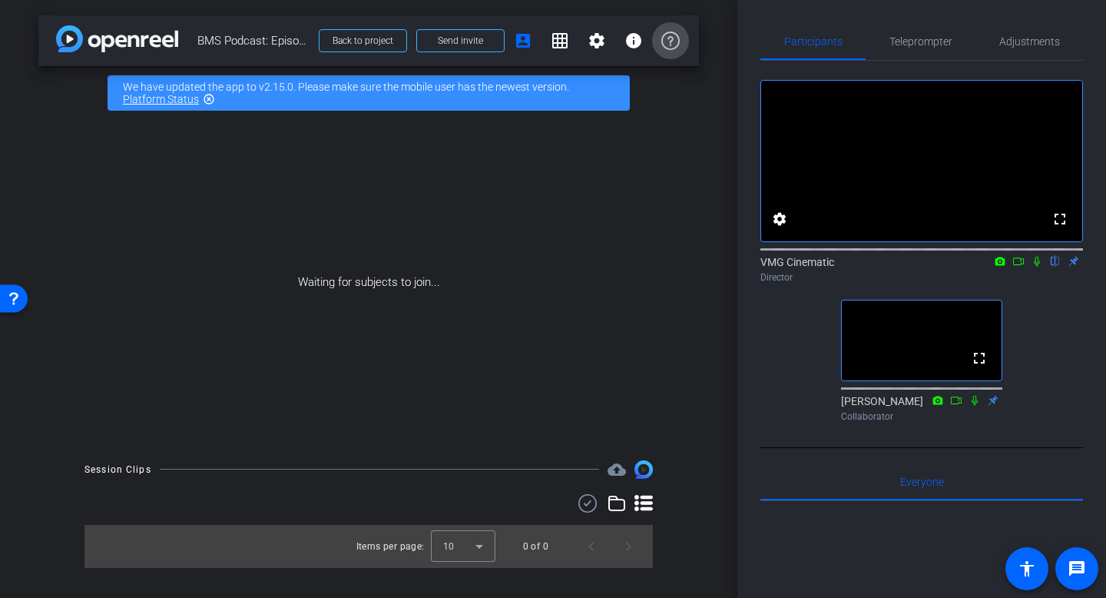
click at [664, 41] on icon at bounding box center [670, 40] width 18 height 18
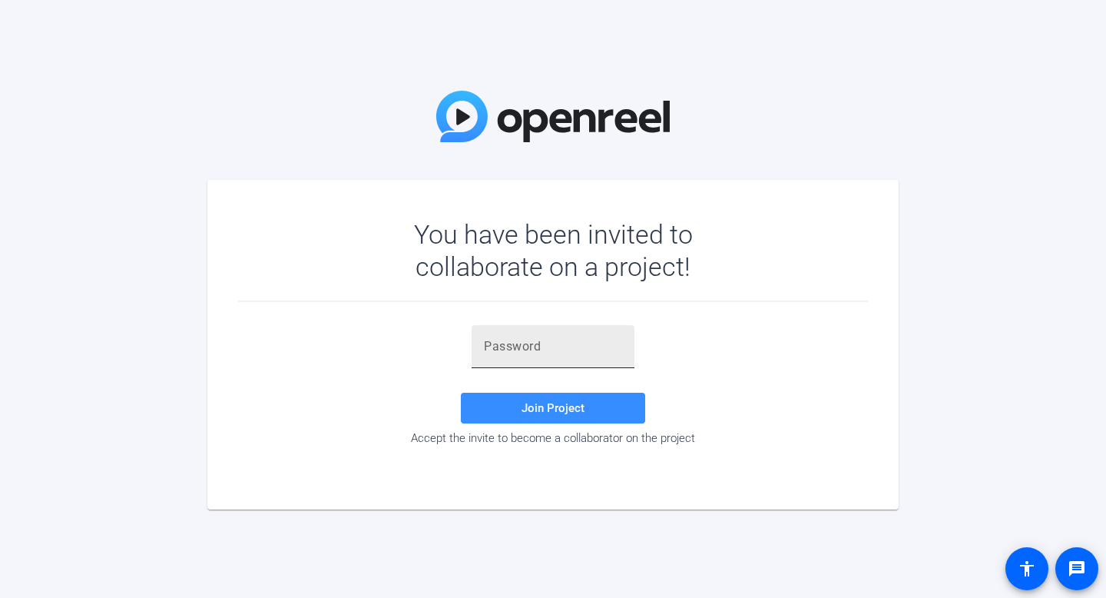
click at [496, 354] on input "text" at bounding box center [553, 346] width 138 height 18
paste input "_BJSRk"
type input "_BJSRk"
click at [529, 424] on span at bounding box center [553, 407] width 184 height 37
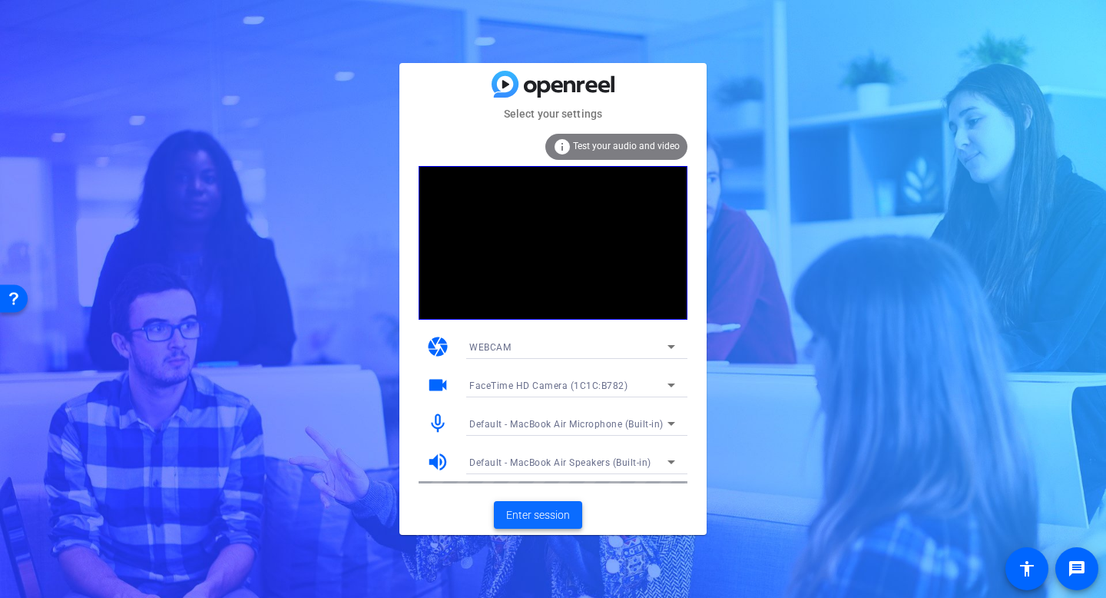
click at [531, 517] on span "Enter session" at bounding box center [538, 515] width 64 height 16
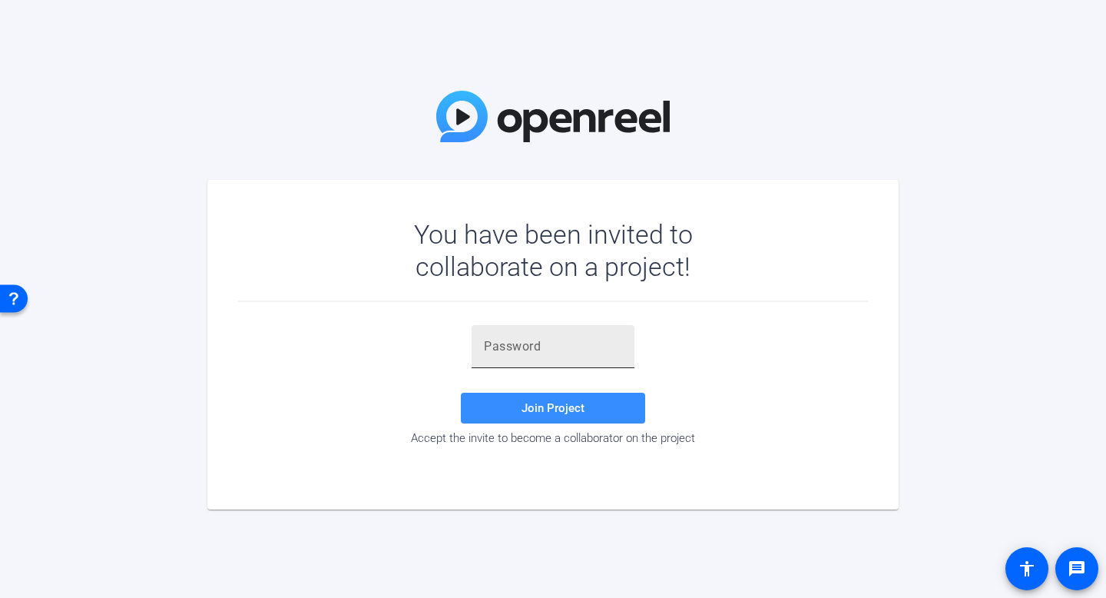
click at [558, 349] on input "text" at bounding box center [553, 346] width 138 height 18
paste input "_BJSRk"
type input "_BJSRk"
click at [568, 397] on span at bounding box center [553, 407] width 184 height 37
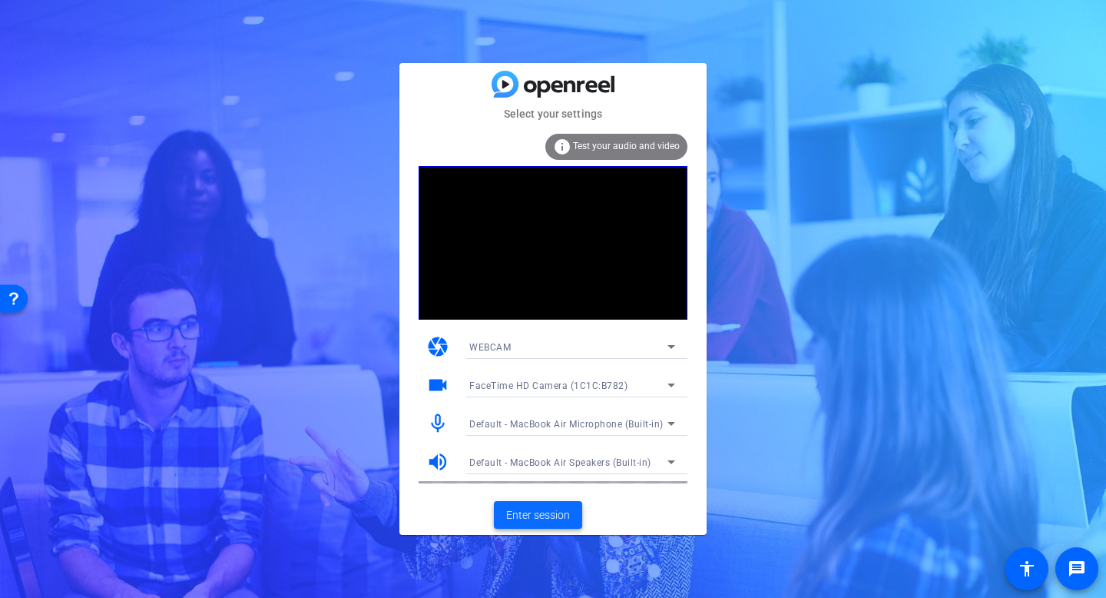
click at [524, 508] on span "Enter session" at bounding box center [538, 515] width 64 height 16
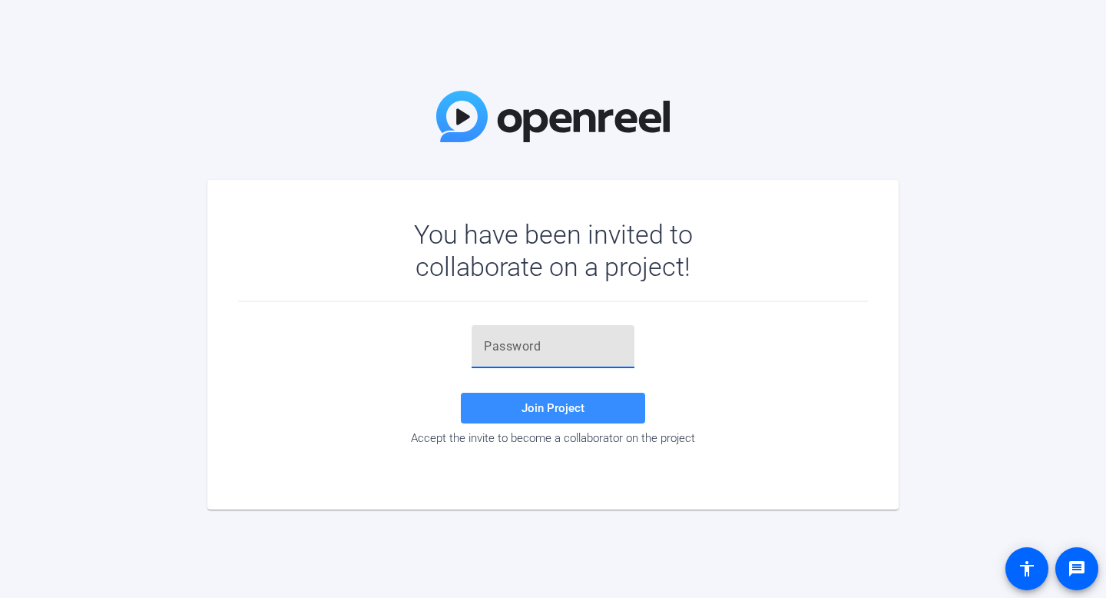
click at [526, 347] on input "text" at bounding box center [553, 346] width 138 height 18
paste input "_BJSRk"
type input "_BJSRk"
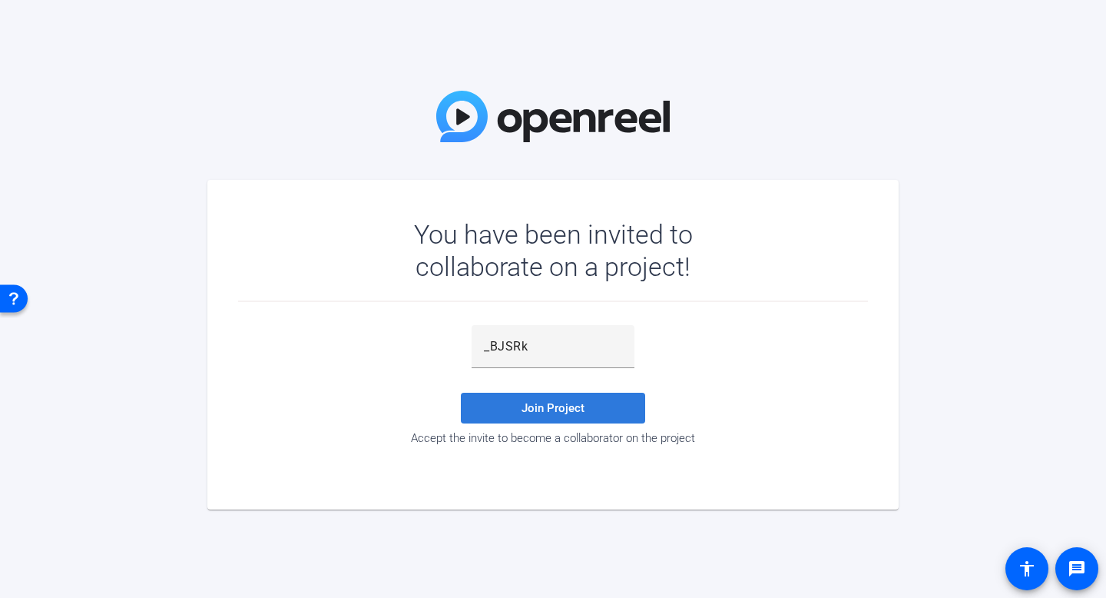
click at [516, 413] on span at bounding box center [553, 407] width 184 height 37
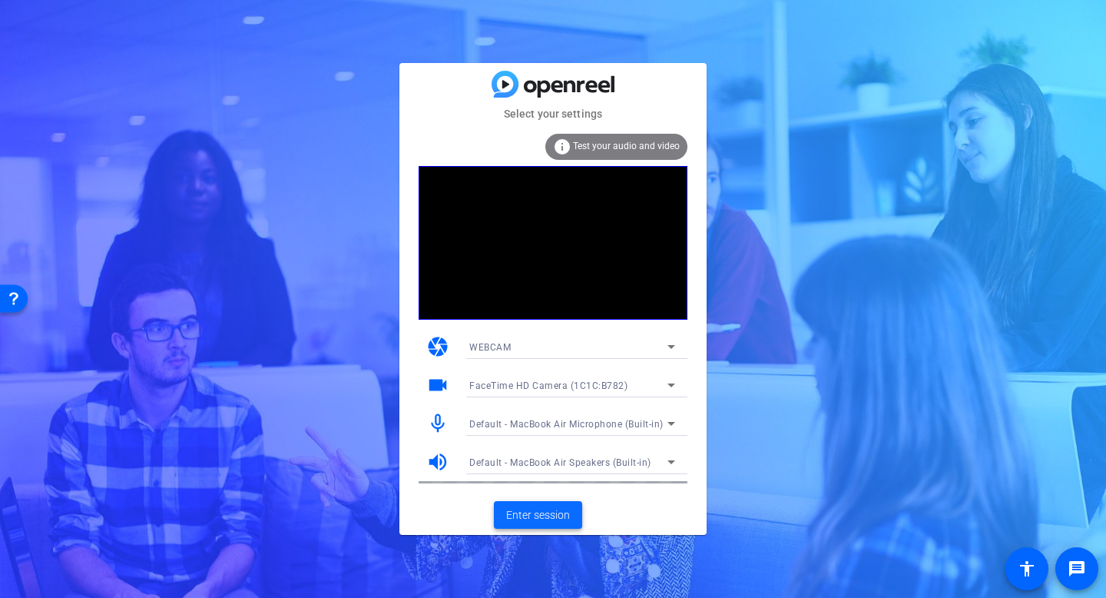
click at [541, 508] on span "Enter session" at bounding box center [538, 515] width 64 height 16
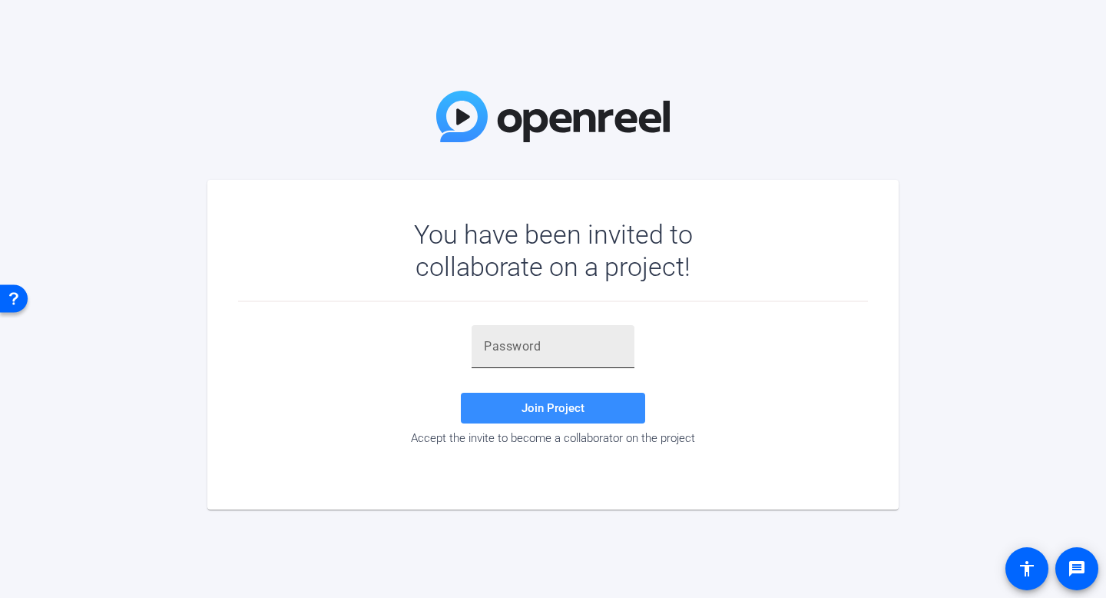
click at [494, 344] on input "text" at bounding box center [553, 346] width 138 height 18
paste input "_BJSRk"
type input "_BJSRk"
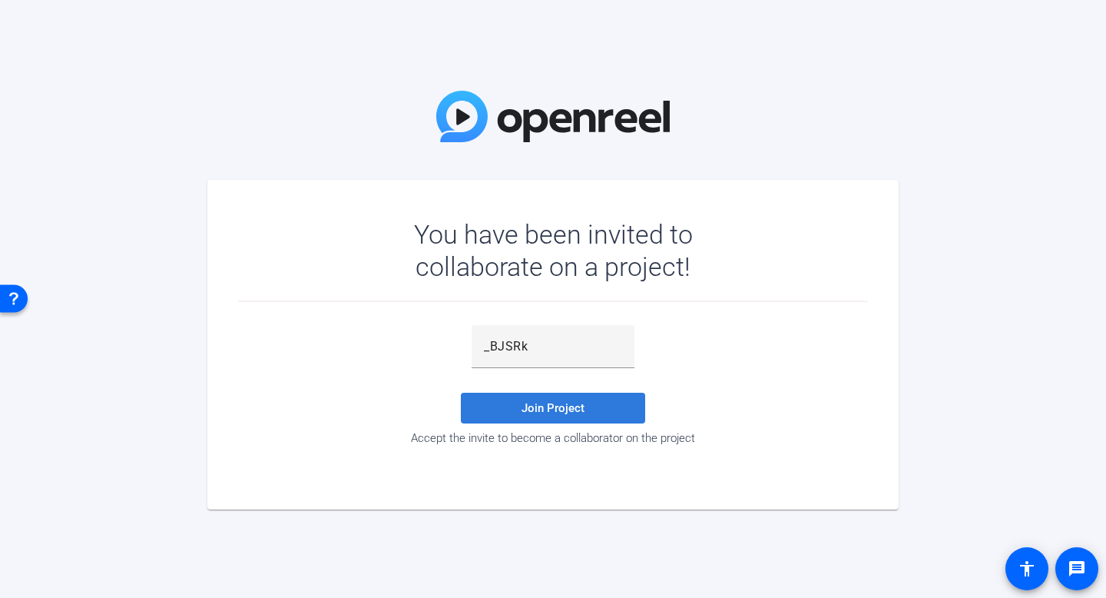
click at [558, 410] on span "Join Project" at bounding box center [553, 408] width 63 height 14
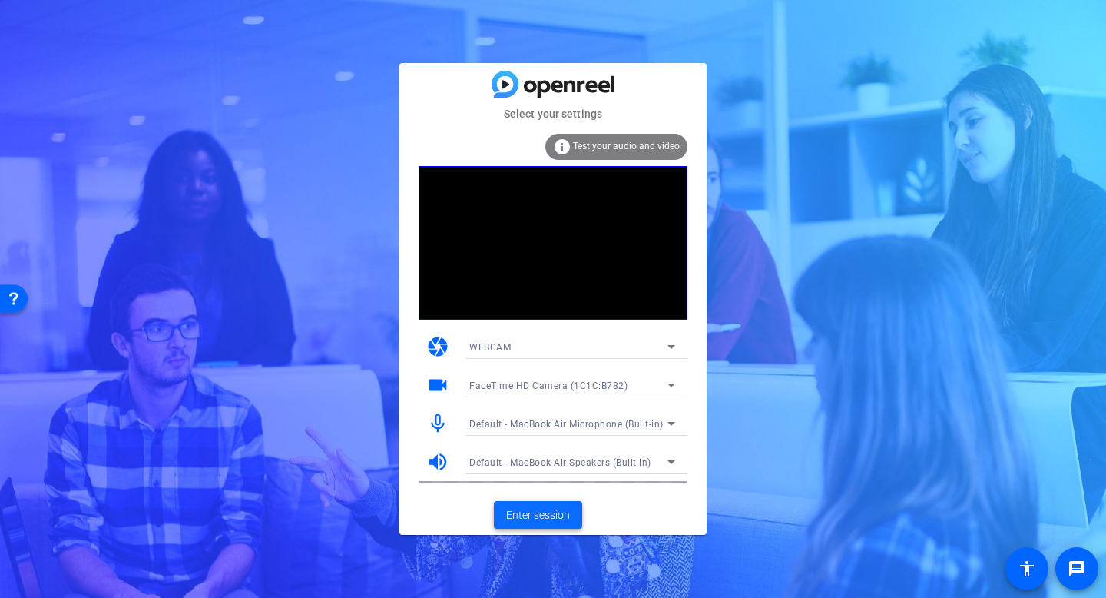
click at [534, 520] on span "Enter session" at bounding box center [538, 515] width 64 height 16
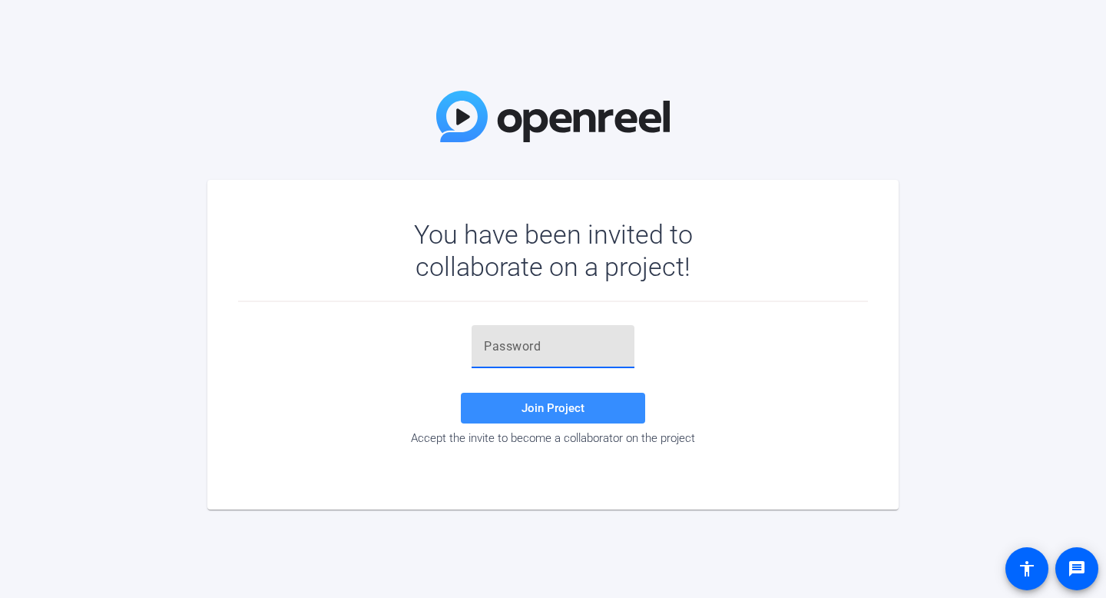
click at [512, 346] on input "text" at bounding box center [553, 346] width 138 height 18
paste input "_BJSRk"
type input "_BJSRk"
click at [516, 404] on span at bounding box center [553, 407] width 184 height 37
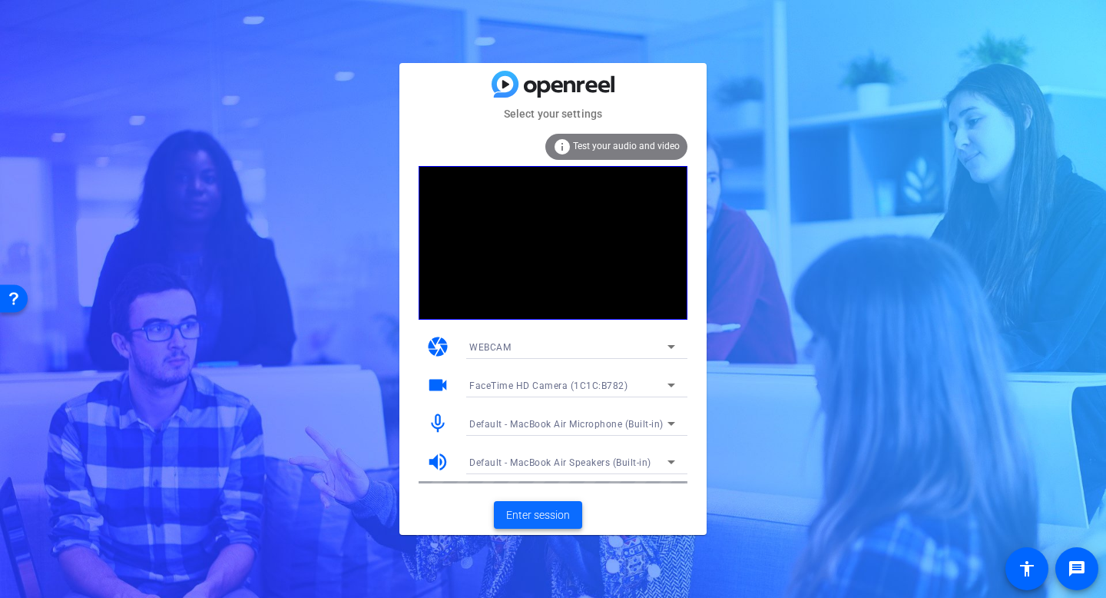
click at [551, 512] on span "Enter session" at bounding box center [538, 515] width 64 height 16
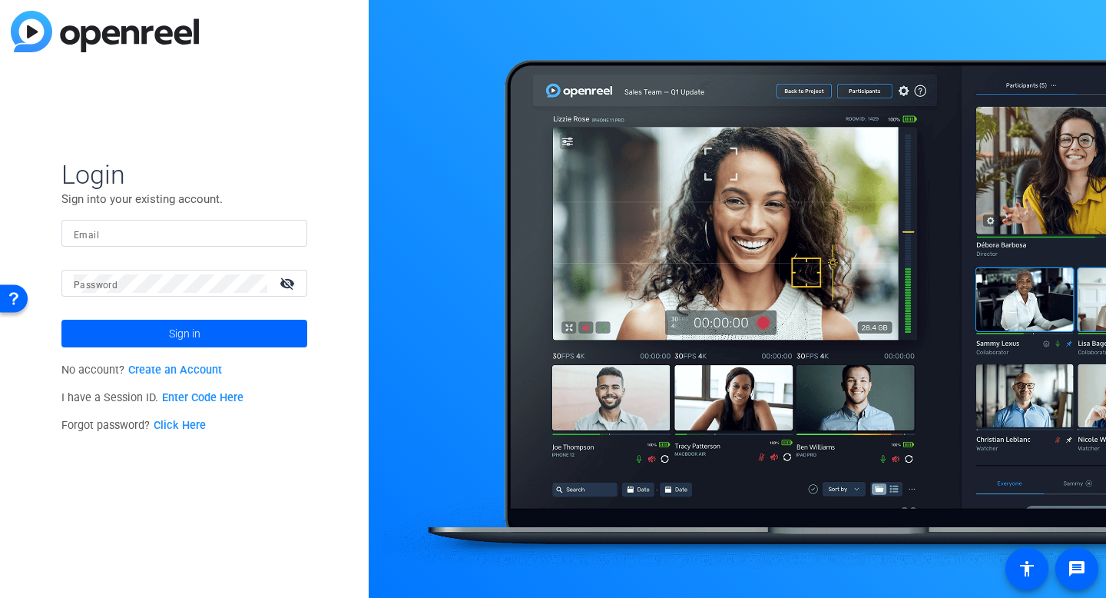
click at [34, 30] on img at bounding box center [105, 31] width 188 height 41
click at [112, 235] on input "Email" at bounding box center [184, 233] width 221 height 18
type input "nick@vmgcinematic.com"
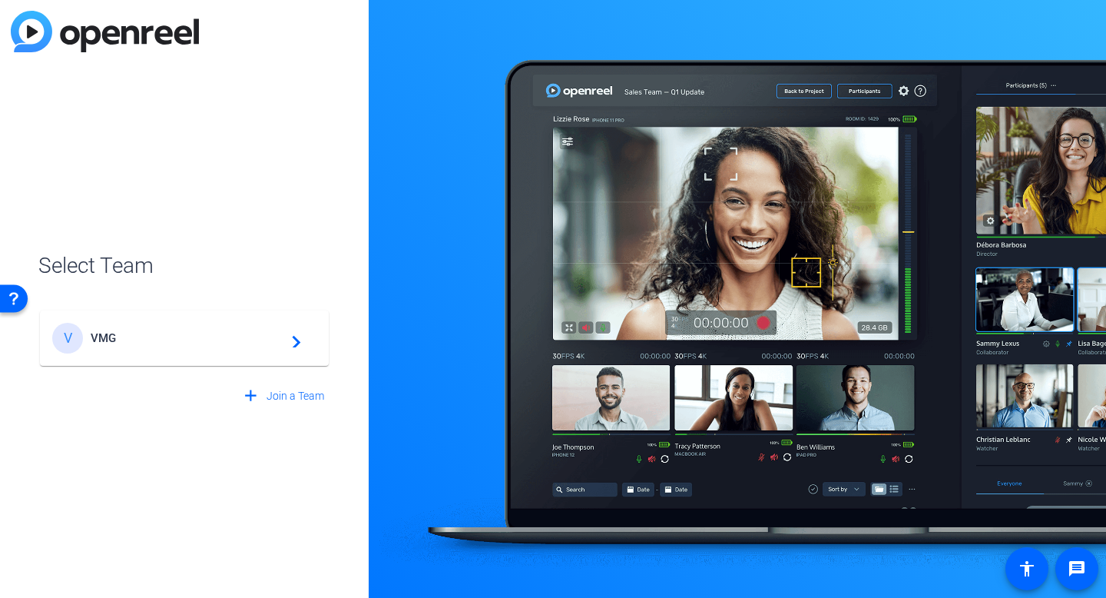
click at [180, 351] on div "V VMG navigate_next" at bounding box center [184, 338] width 264 height 31
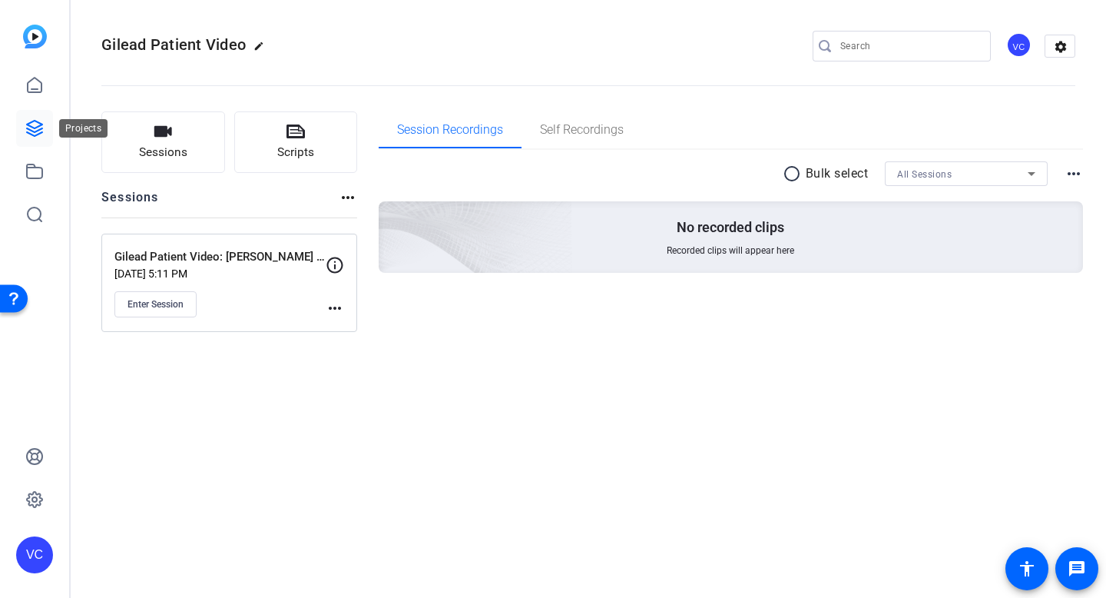
click at [33, 112] on link at bounding box center [34, 128] width 37 height 37
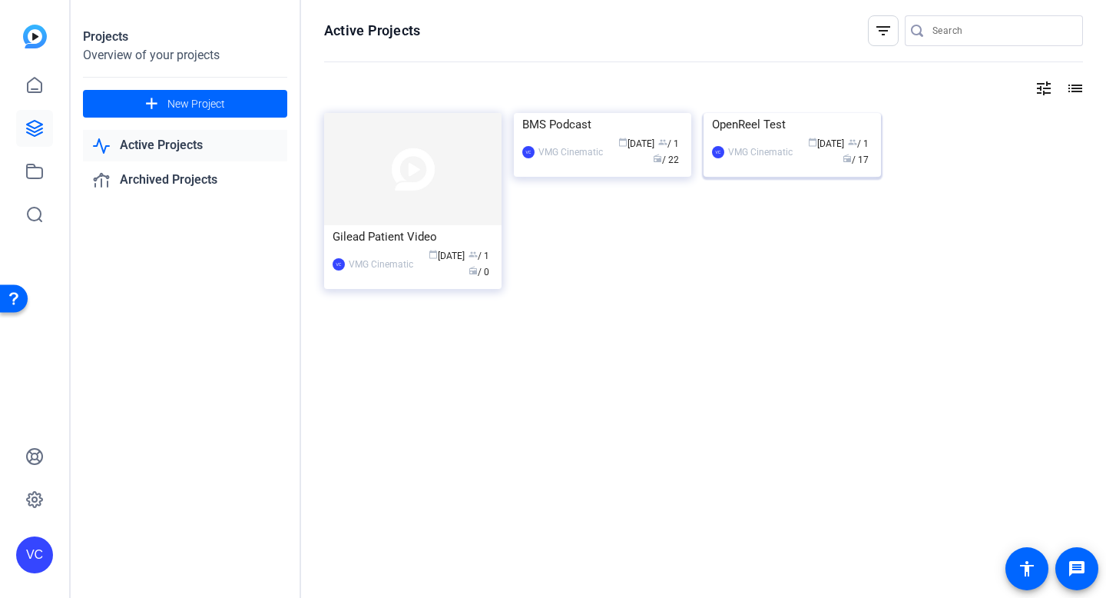
click at [815, 113] on img at bounding box center [792, 113] width 177 height 0
click at [621, 113] on img at bounding box center [602, 113] width 177 height 0
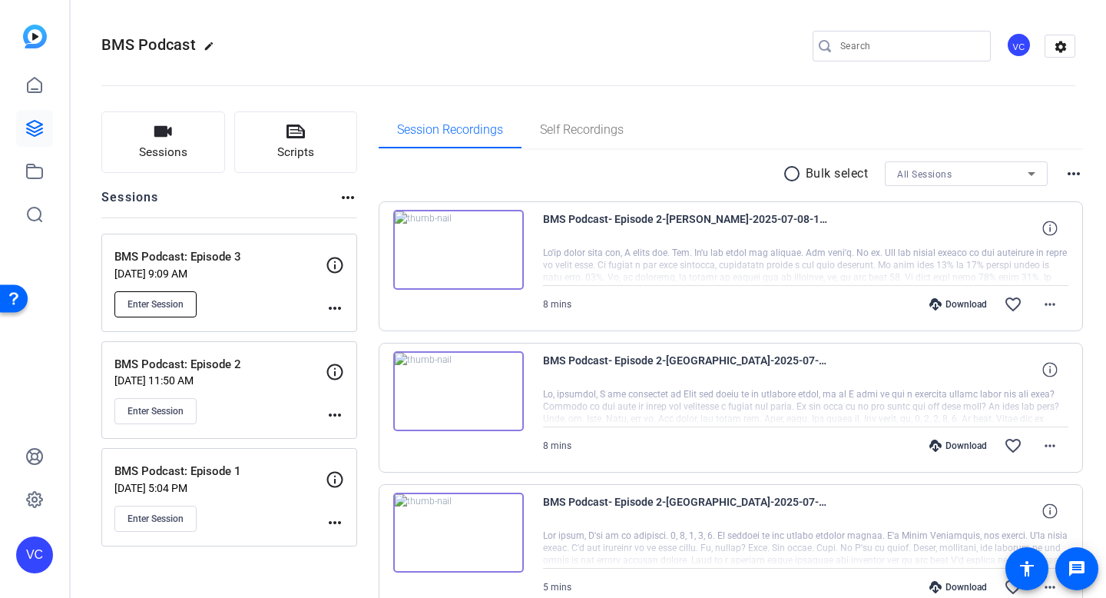
click at [182, 293] on button "Enter Session" at bounding box center [155, 304] width 82 height 26
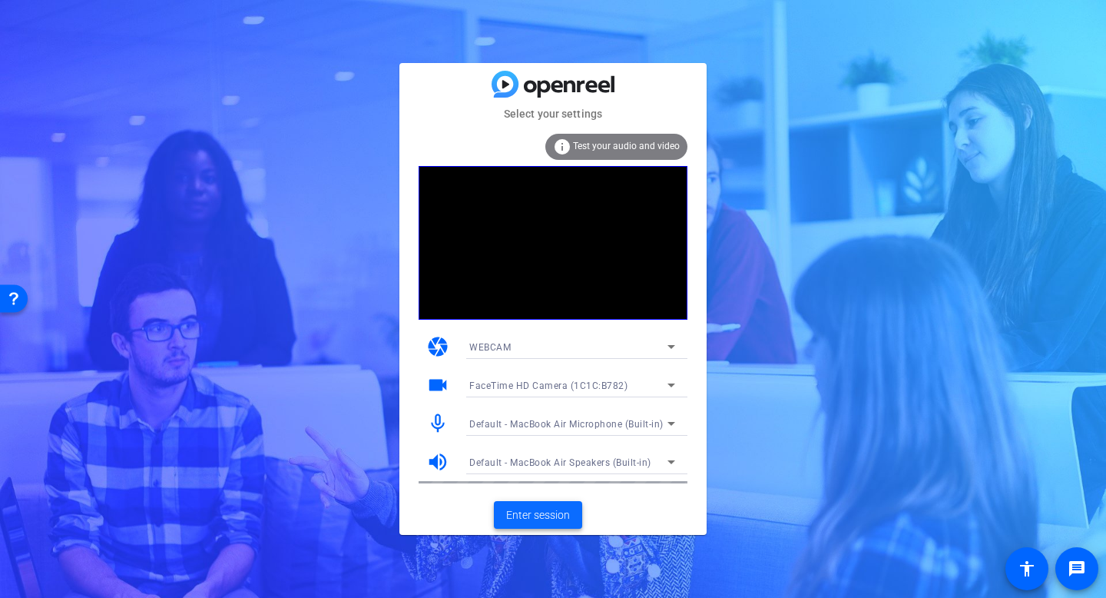
click at [528, 522] on span "Enter session" at bounding box center [538, 515] width 64 height 16
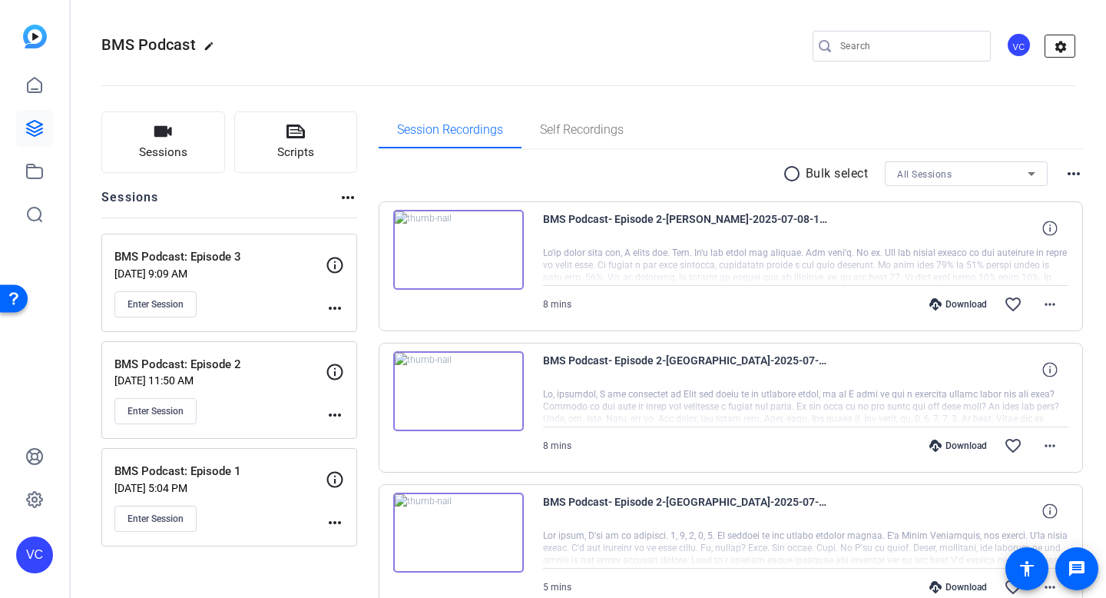
click at [1065, 45] on mat-icon "settings" at bounding box center [1060, 46] width 31 height 23
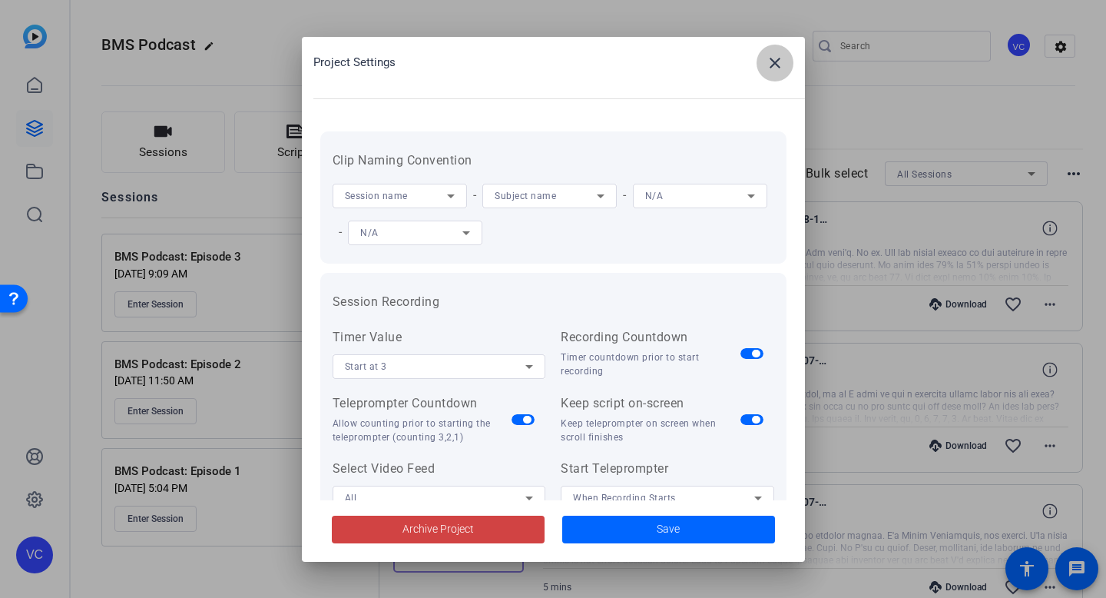
click at [777, 59] on mat-icon "close" at bounding box center [775, 63] width 18 height 18
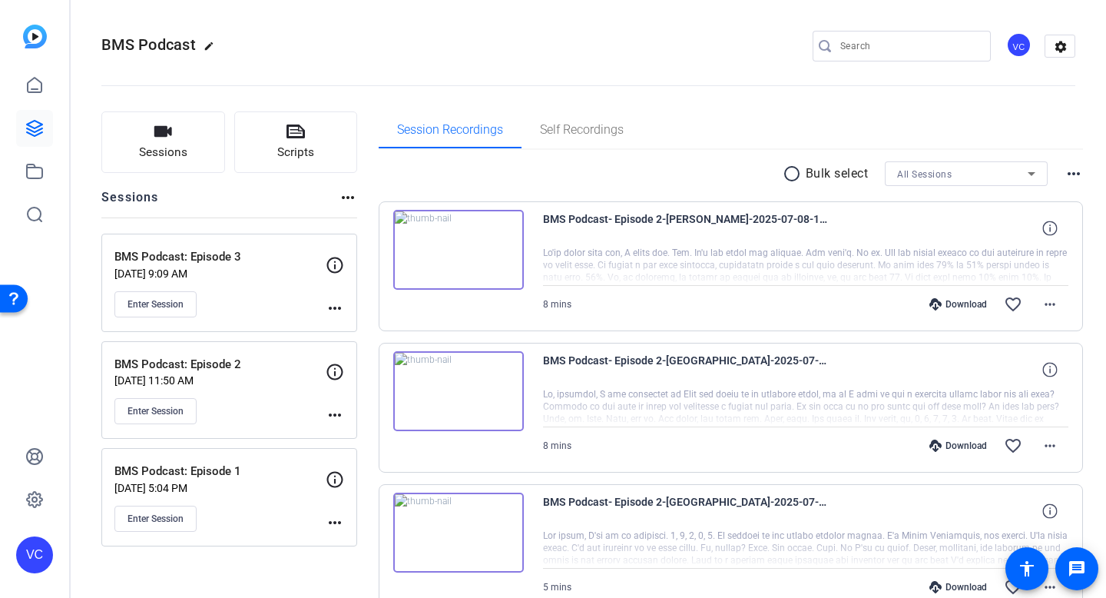
click at [1018, 42] on div "VC" at bounding box center [1018, 44] width 25 height 25
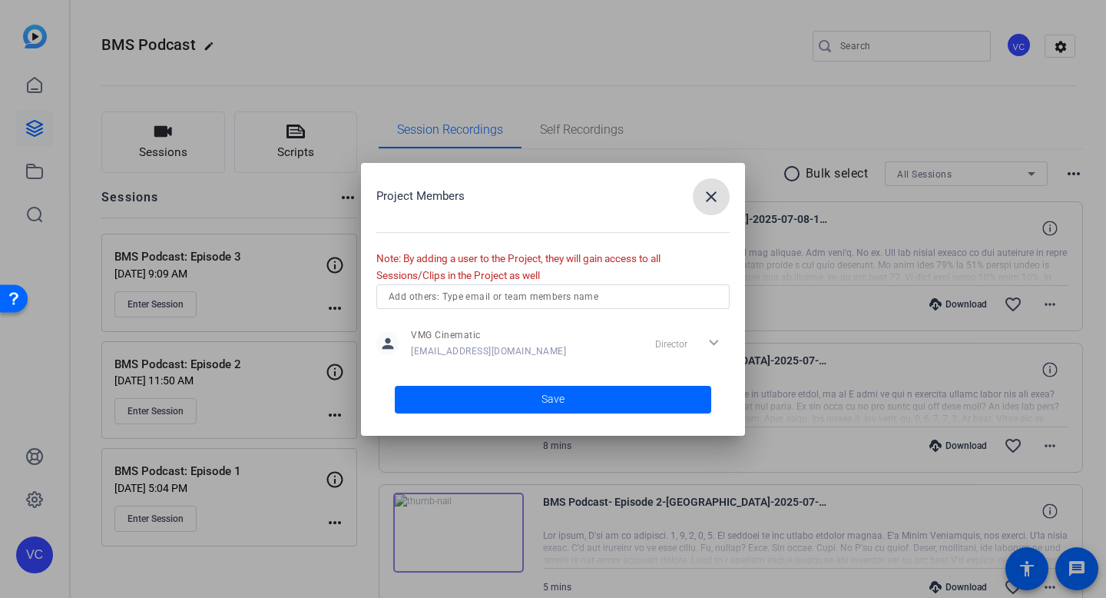
click at [716, 194] on mat-icon "close" at bounding box center [711, 196] width 18 height 18
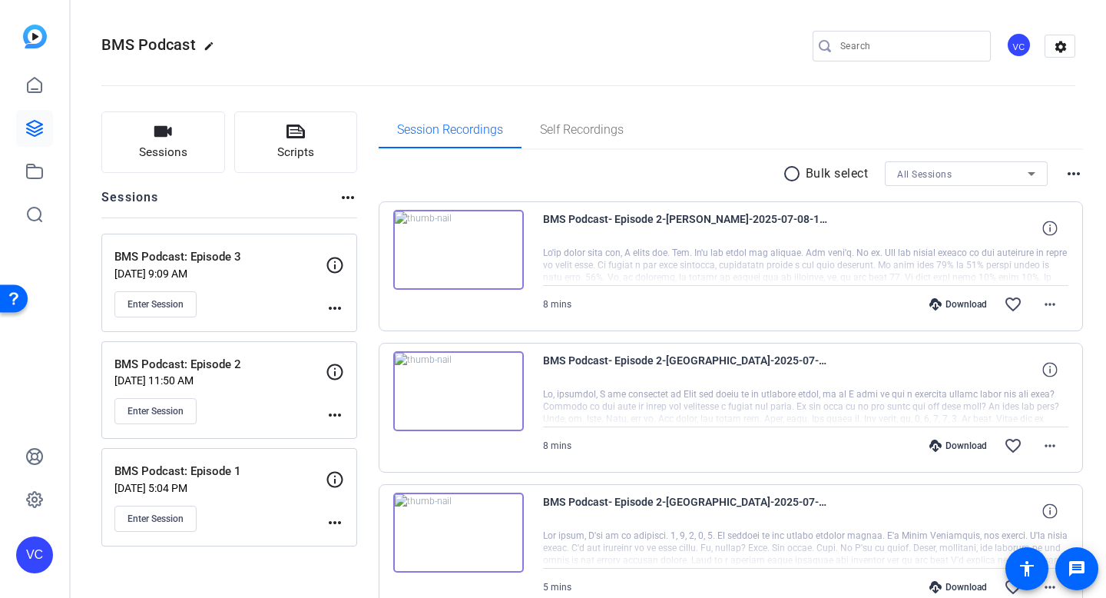
click at [38, 34] on img at bounding box center [35, 37] width 24 height 24
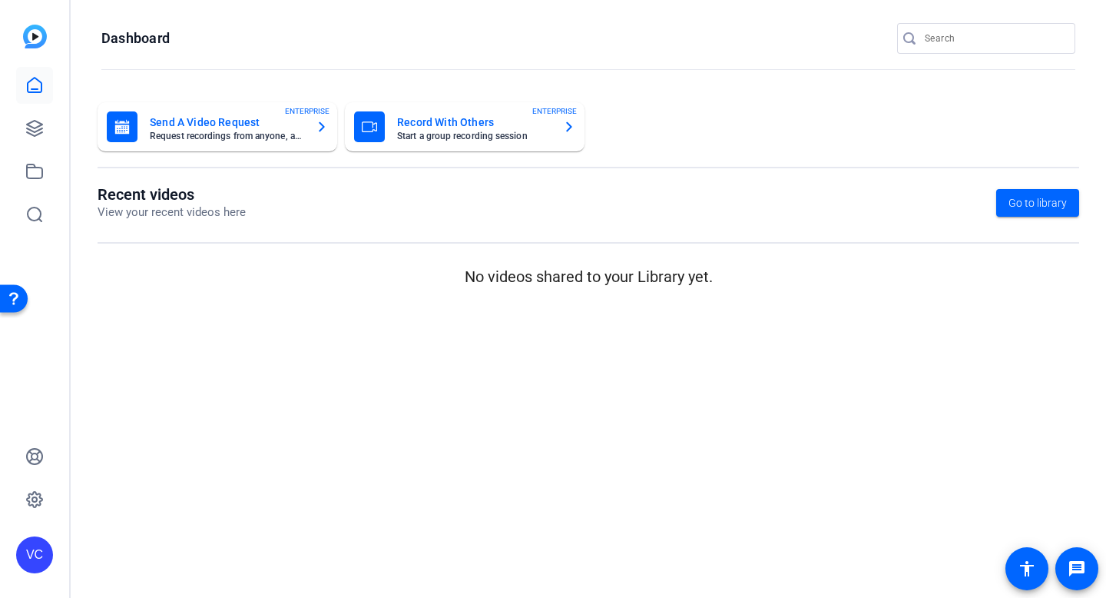
click at [33, 551] on div "VC" at bounding box center [34, 554] width 37 height 37
click at [180, 538] on mat-icon "logout" at bounding box center [177, 541] width 18 height 18
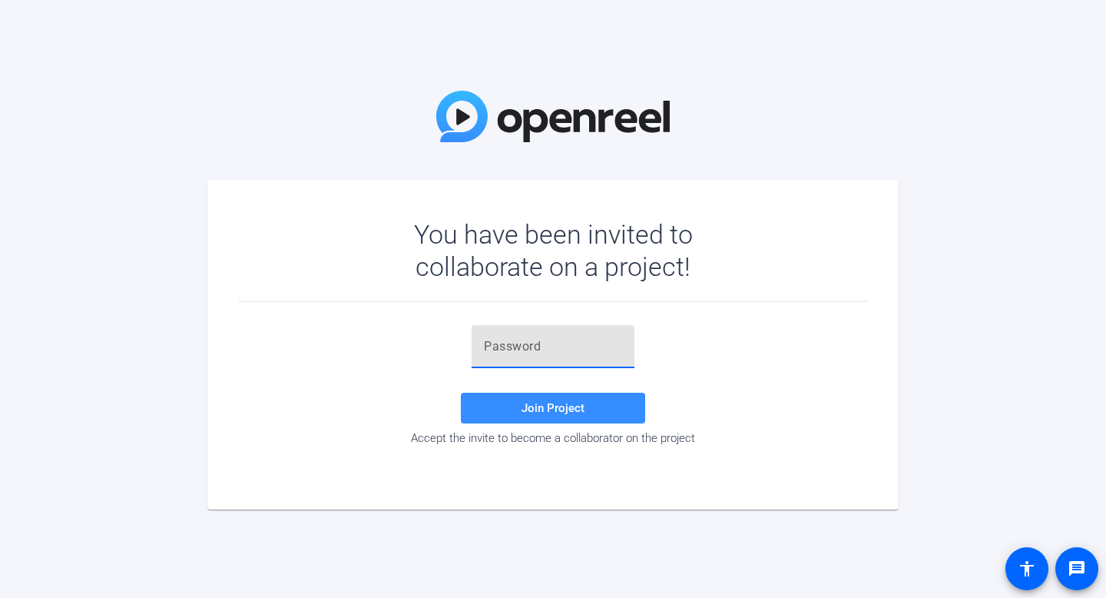
click at [525, 347] on input "text" at bounding box center [553, 346] width 138 height 18
paste input "_BJSRk"
type input "_BJSRk"
click at [553, 413] on span "Join Project" at bounding box center [553, 408] width 63 height 14
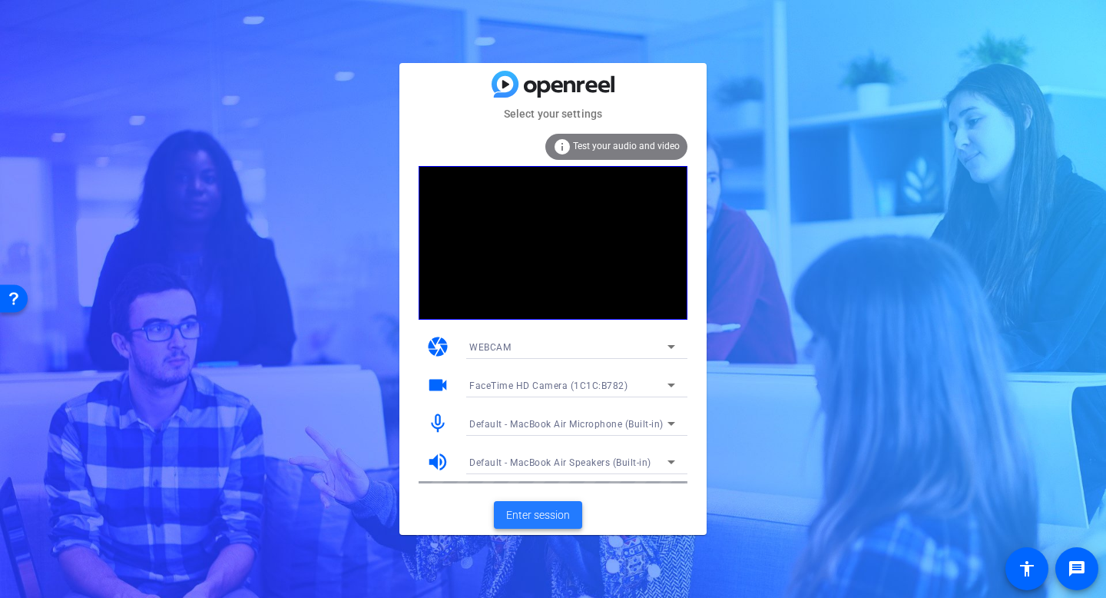
click at [545, 516] on span "Enter session" at bounding box center [538, 515] width 64 height 16
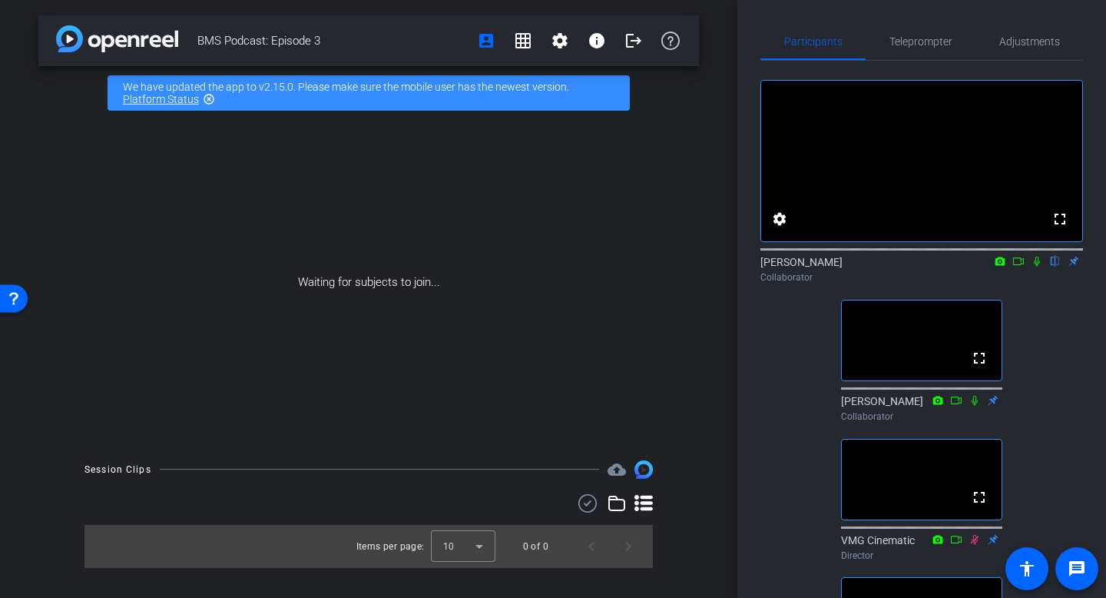
click at [209, 101] on mat-icon "highlight_off" at bounding box center [209, 99] width 12 height 12
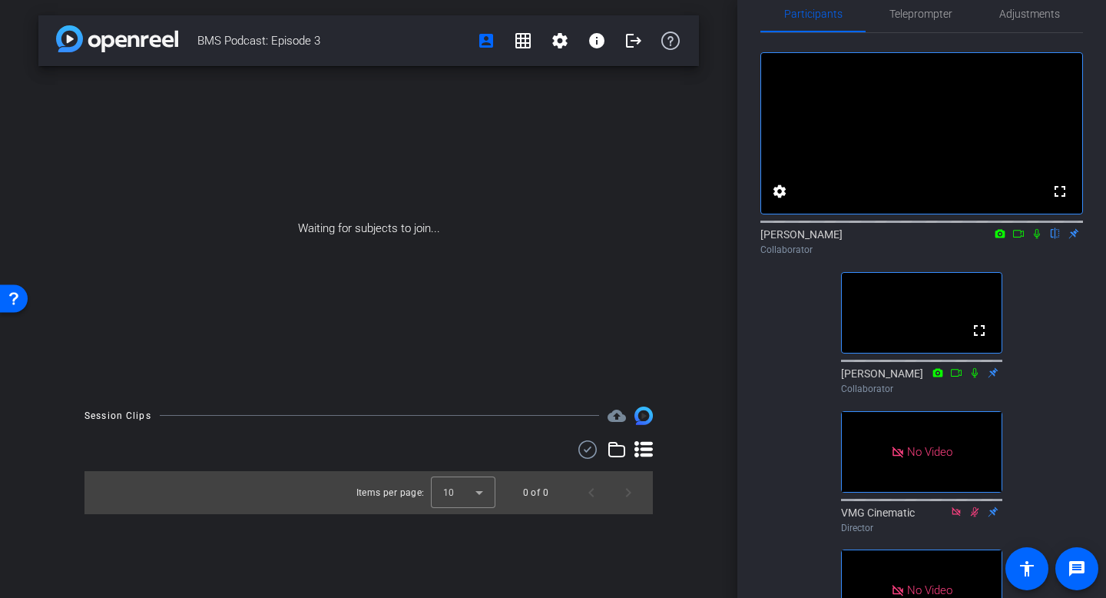
scroll to position [25, 0]
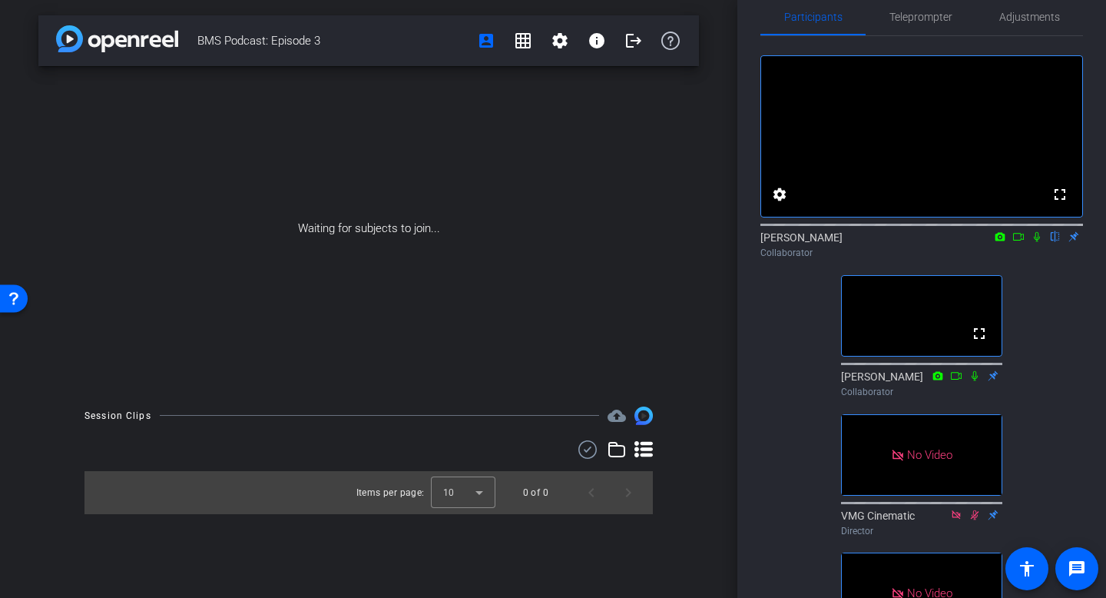
click at [1015, 242] on icon at bounding box center [1018, 236] width 12 height 11
click at [1053, 242] on icon at bounding box center [1055, 237] width 6 height 10
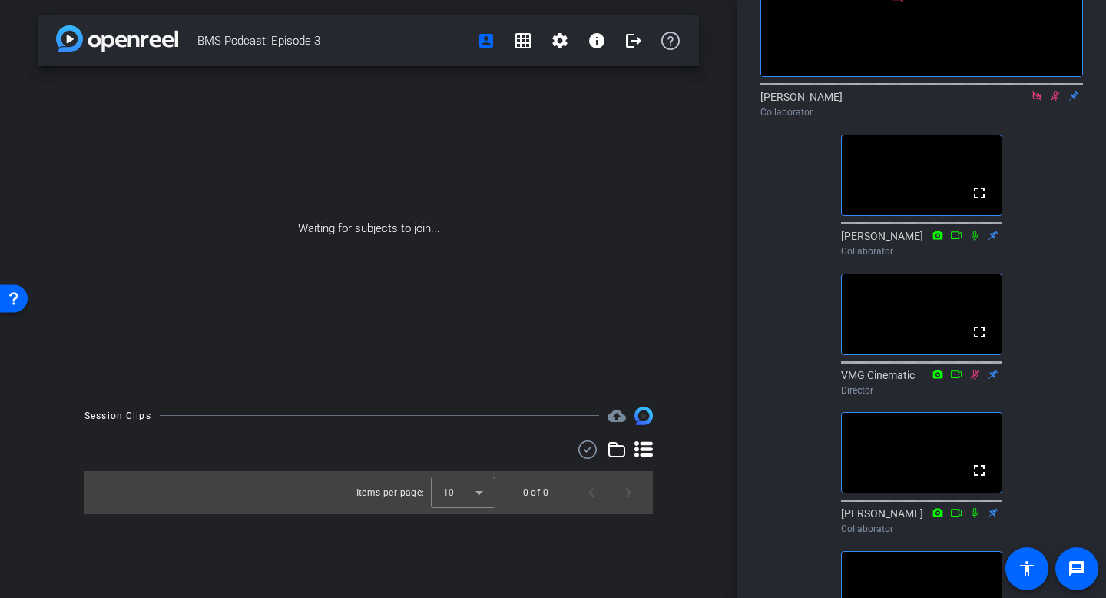
scroll to position [0, 0]
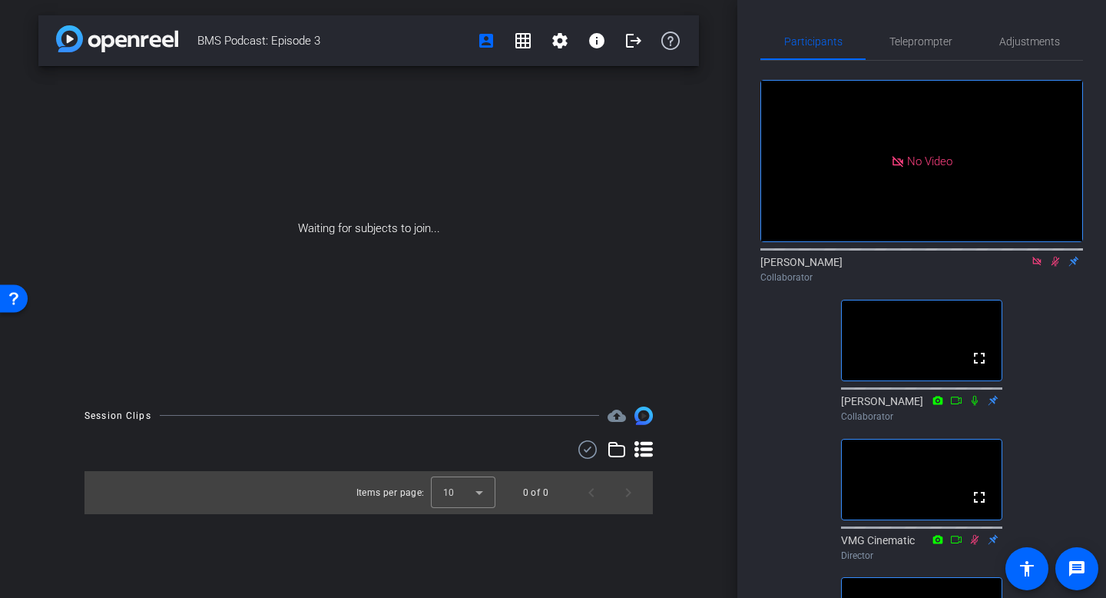
click at [1034, 284] on div "Rachel S Collaborator" at bounding box center [921, 269] width 323 height 30
click at [1035, 267] on icon at bounding box center [1037, 261] width 12 height 11
click at [1036, 267] on icon at bounding box center [1037, 261] width 12 height 11
click at [1037, 267] on icon at bounding box center [1037, 262] width 6 height 10
click at [1034, 267] on icon at bounding box center [1037, 261] width 12 height 11
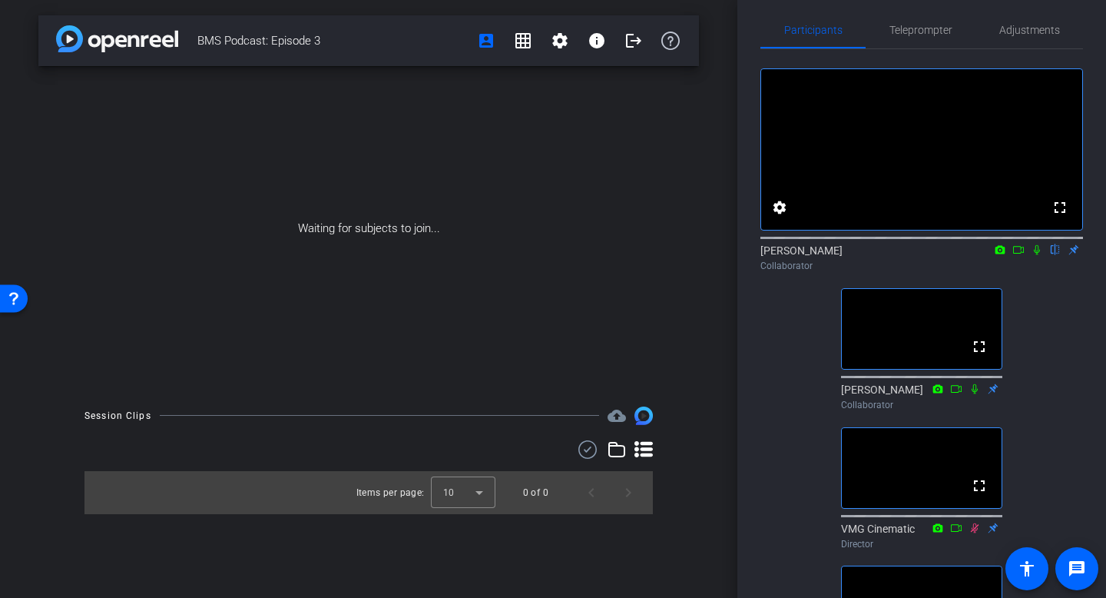
scroll to position [7, 0]
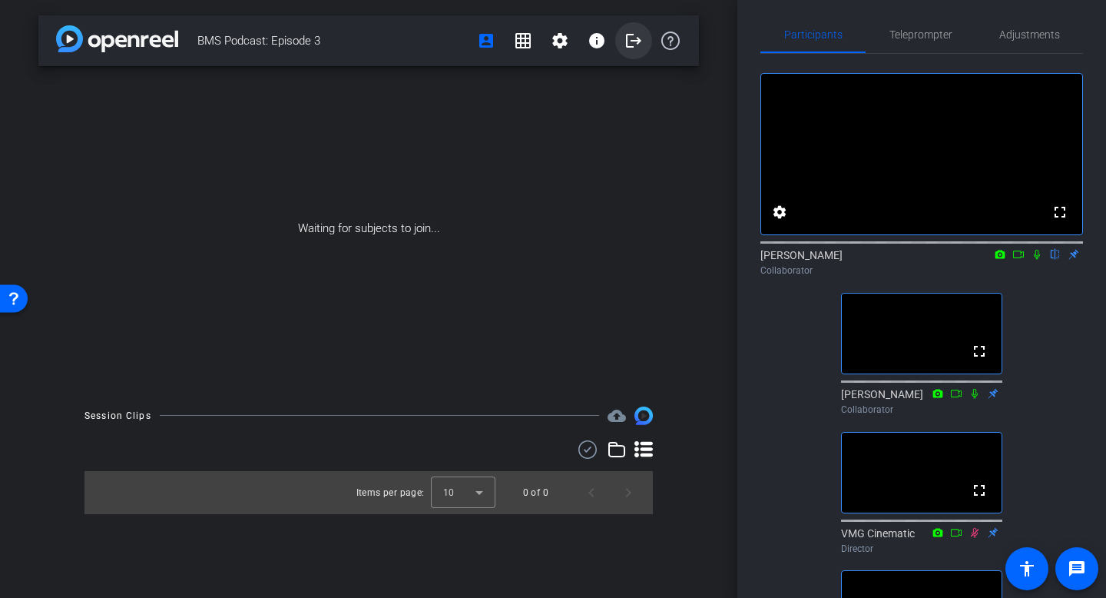
click at [633, 40] on mat-icon "logout" at bounding box center [633, 40] width 18 height 18
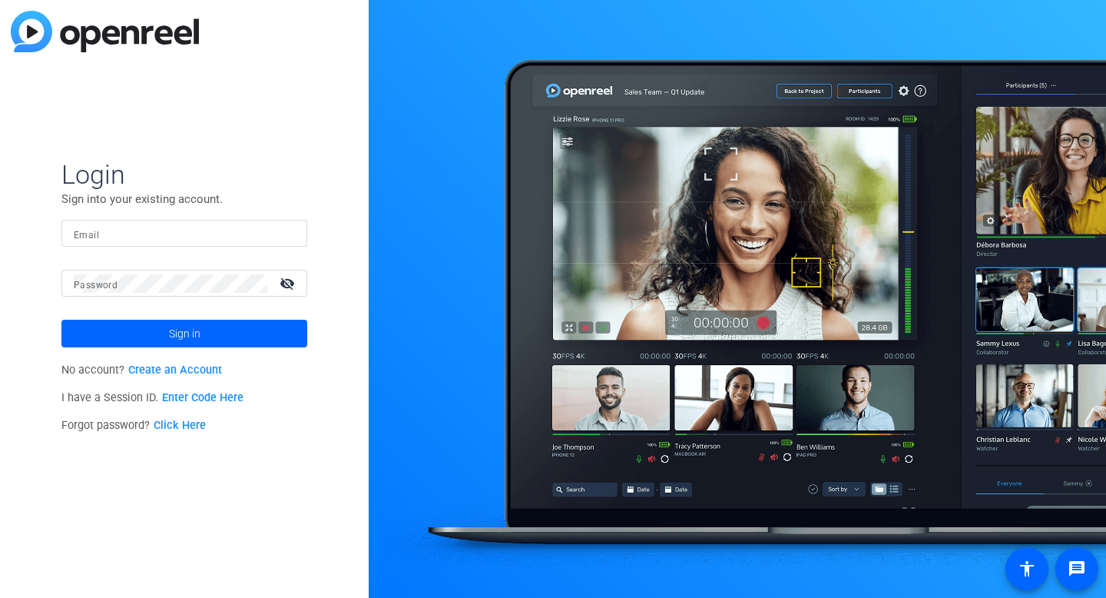
click at [142, 233] on input "Email" at bounding box center [184, 233] width 221 height 18
type input "[EMAIL_ADDRESS][DOMAIN_NAME]"
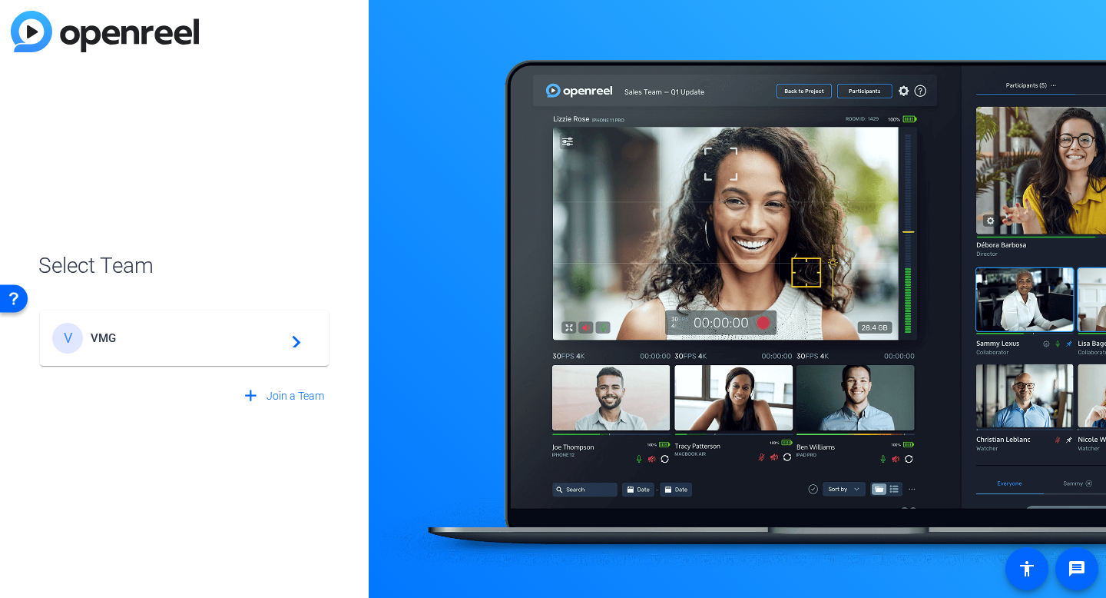
click at [160, 355] on mat-card-content "V VMG navigate_next" at bounding box center [184, 337] width 289 height 55
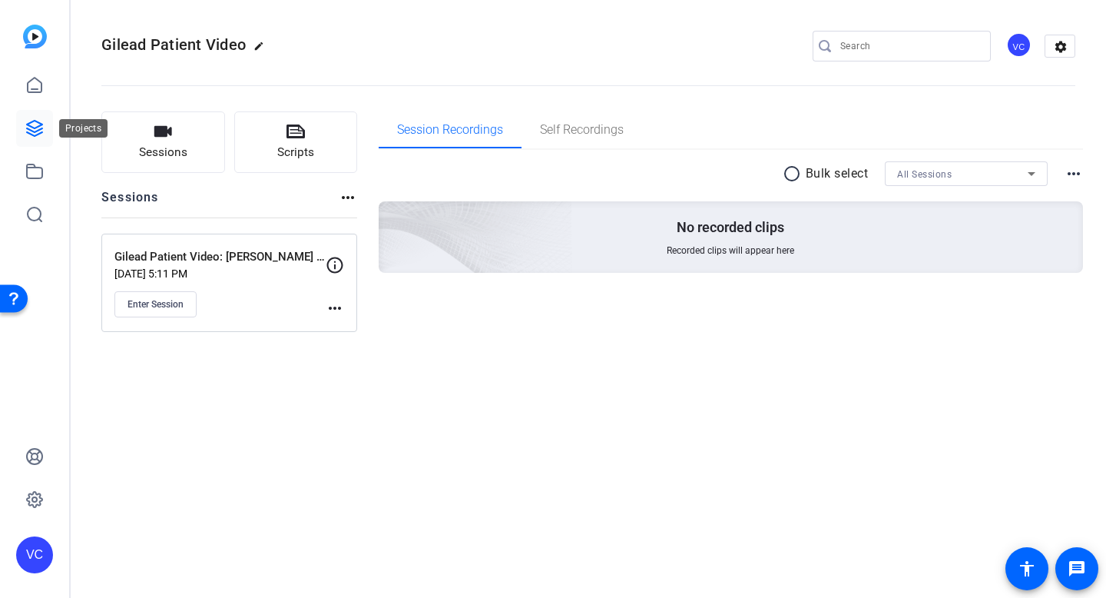
click at [42, 131] on icon at bounding box center [34, 128] width 18 height 18
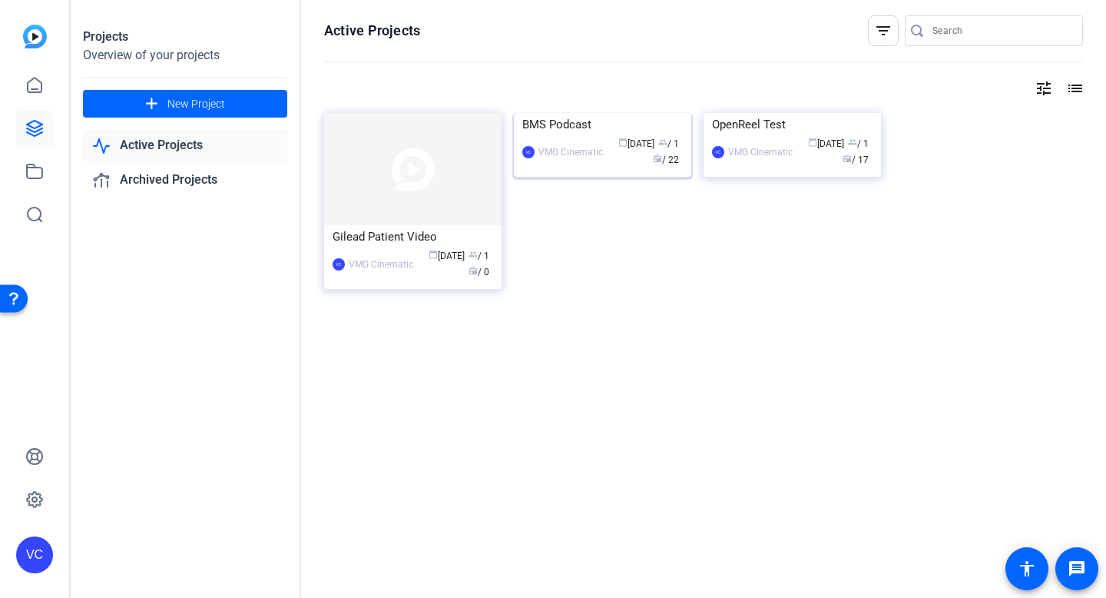
click at [571, 113] on img at bounding box center [602, 113] width 177 height 0
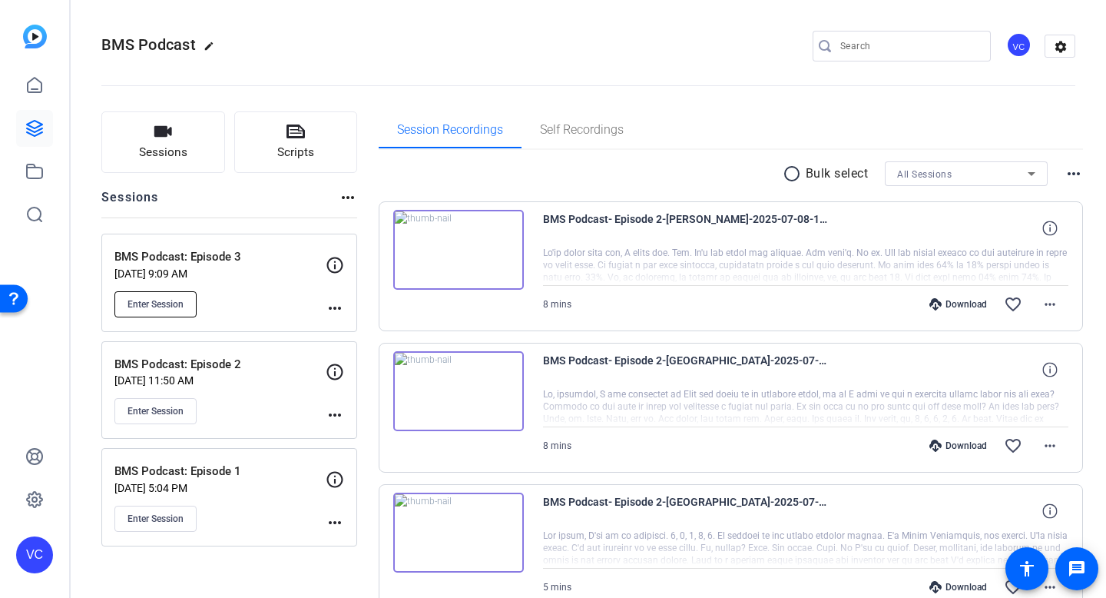
click at [159, 300] on span "Enter Session" at bounding box center [155, 304] width 56 height 12
click at [330, 306] on mat-icon "more_horiz" at bounding box center [335, 308] width 18 height 18
click at [381, 333] on span "Edit Session" at bounding box center [373, 330] width 70 height 18
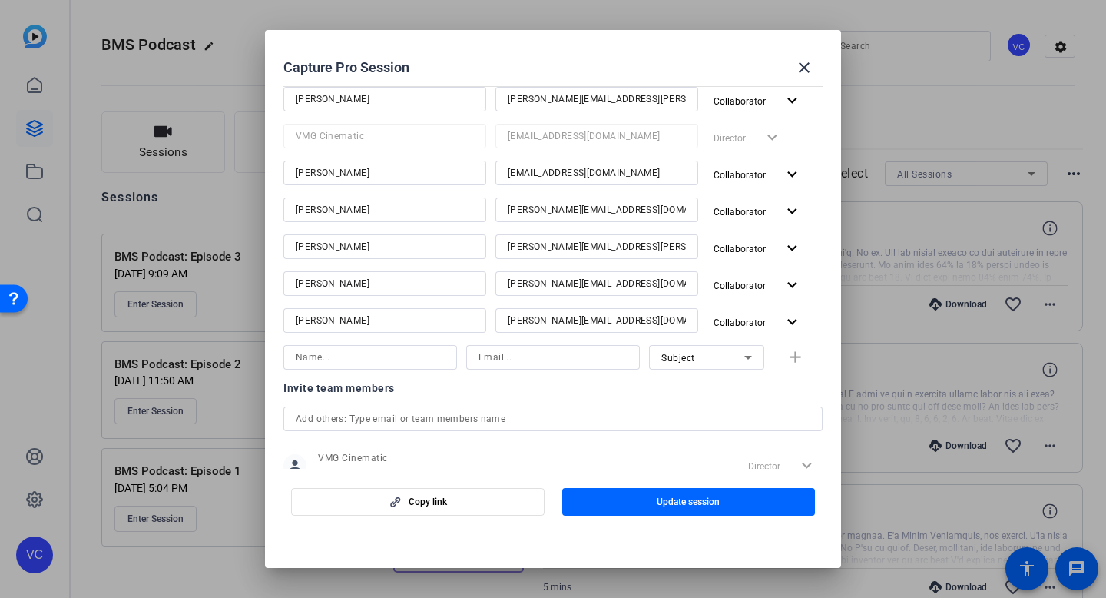
scroll to position [238, 0]
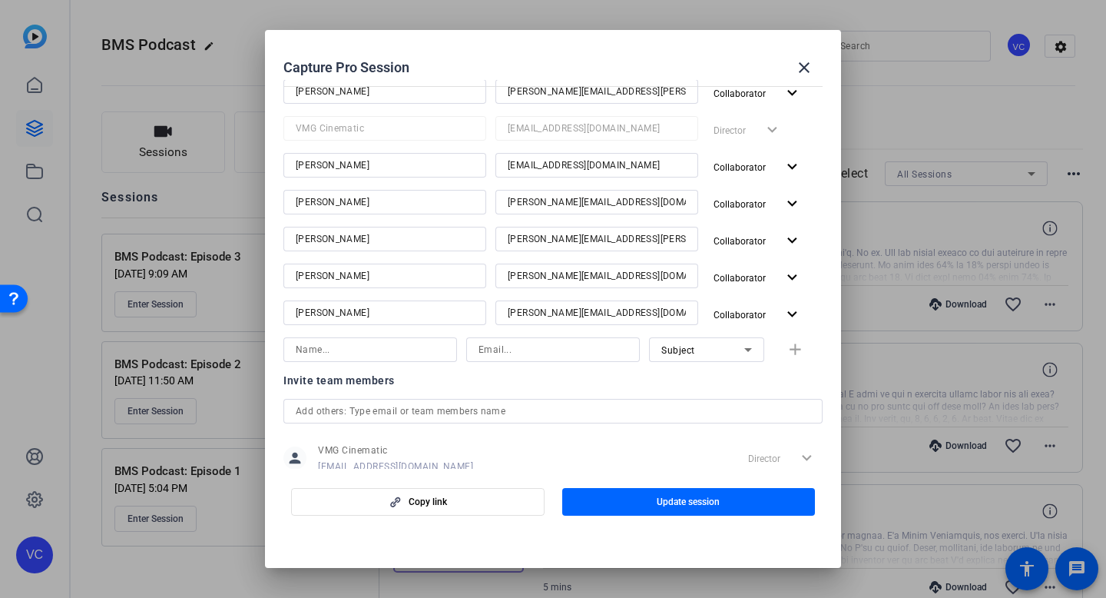
click at [379, 352] on input at bounding box center [370, 349] width 149 height 18
type input "Keith Romano"
click at [517, 353] on input at bounding box center [552, 349] width 149 height 18
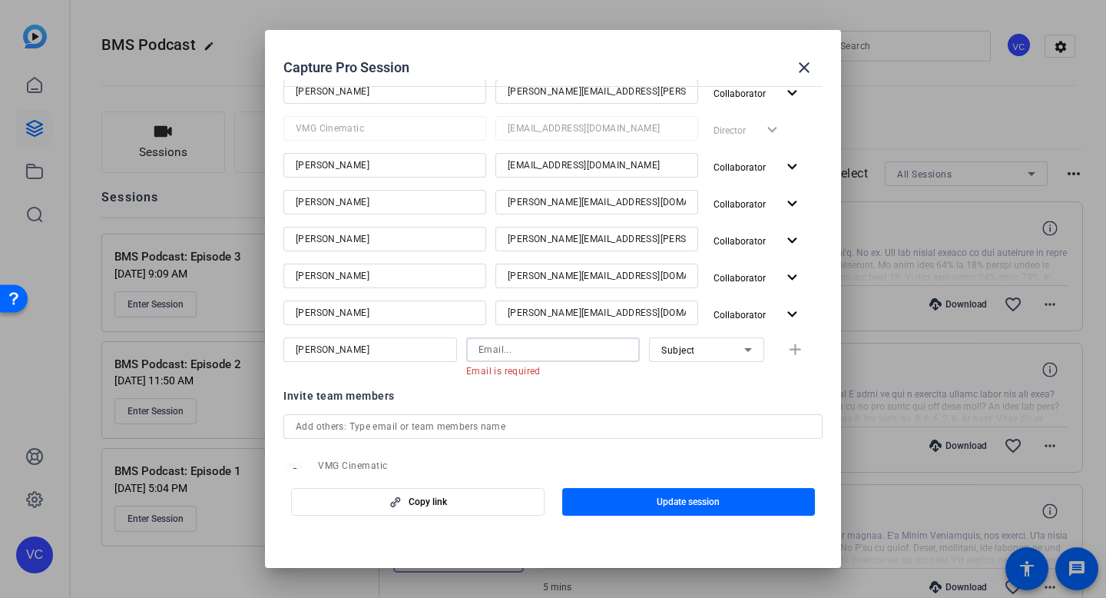
click at [540, 340] on input at bounding box center [552, 349] width 149 height 18
paste input "keith.romano@bms.com"
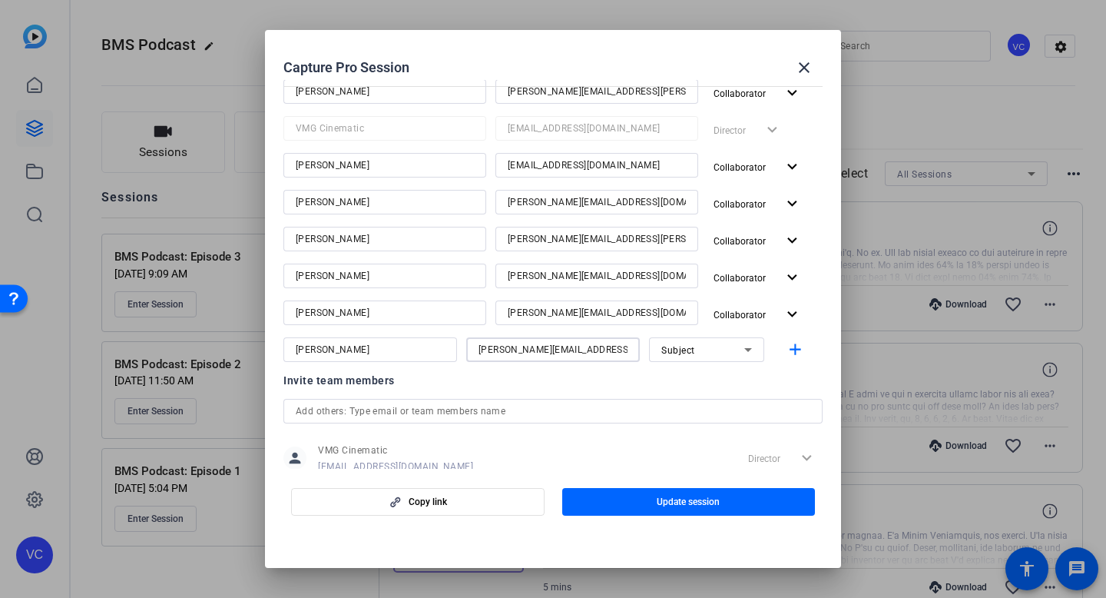
type input "keith.romano@bms.com"
click at [717, 356] on div "Subject" at bounding box center [702, 349] width 83 height 19
click at [697, 380] on span "Collaborator" at bounding box center [689, 380] width 56 height 18
click at [796, 354] on mat-icon "add" at bounding box center [795, 349] width 19 height 19
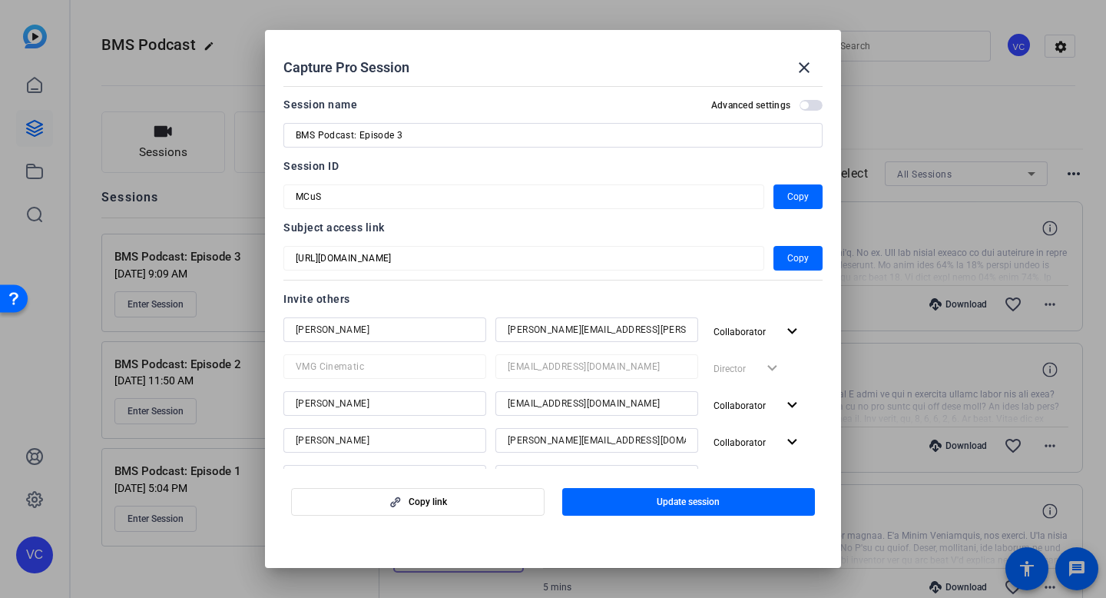
scroll to position [316, 0]
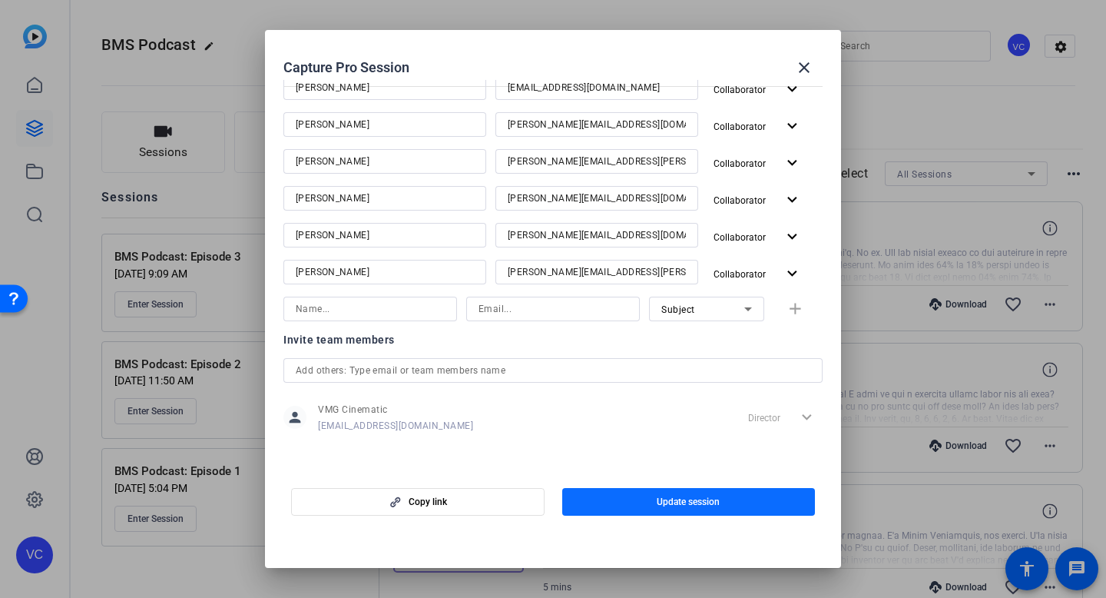
click at [624, 497] on span "button" at bounding box center [688, 501] width 253 height 37
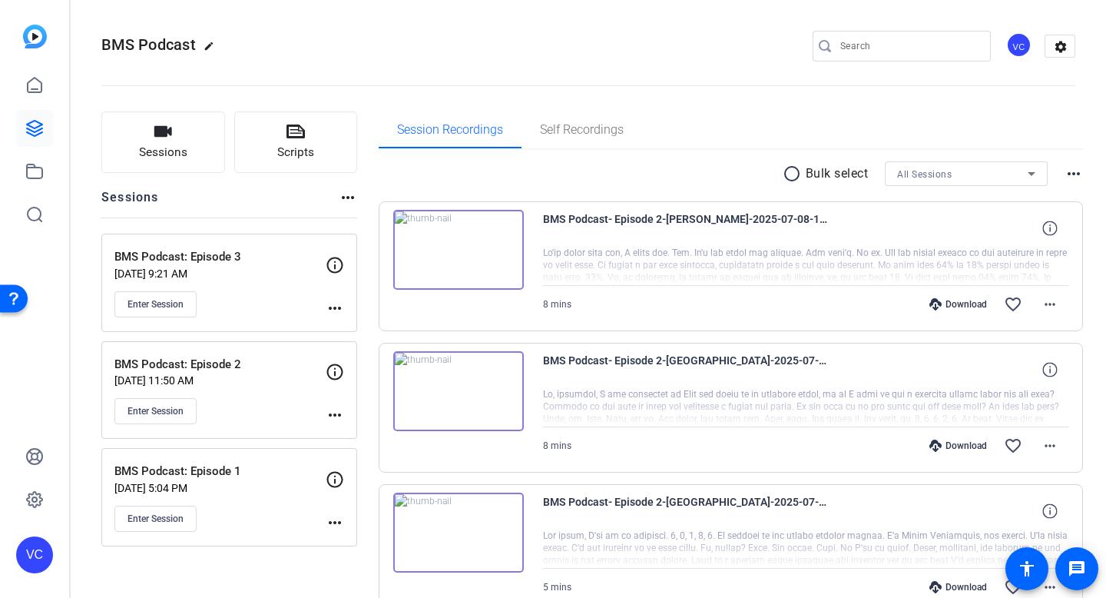
click at [336, 304] on mat-icon "more_horiz" at bounding box center [335, 308] width 18 height 18
click at [362, 332] on span "Edit Session" at bounding box center [373, 330] width 70 height 18
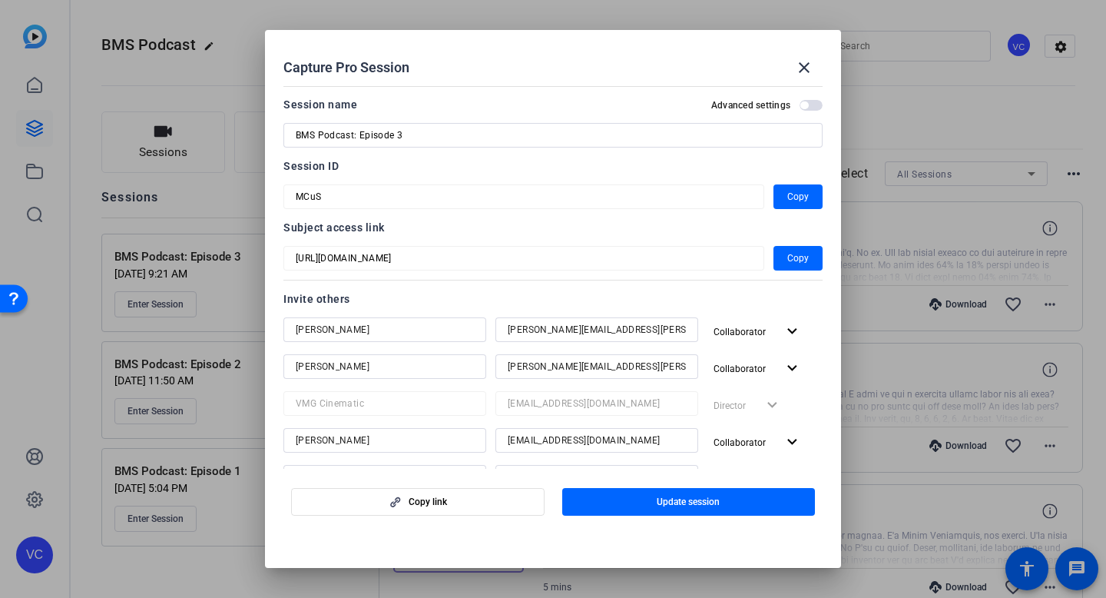
scroll to position [0, 0]
click at [812, 64] on mat-icon "close" at bounding box center [804, 67] width 18 height 18
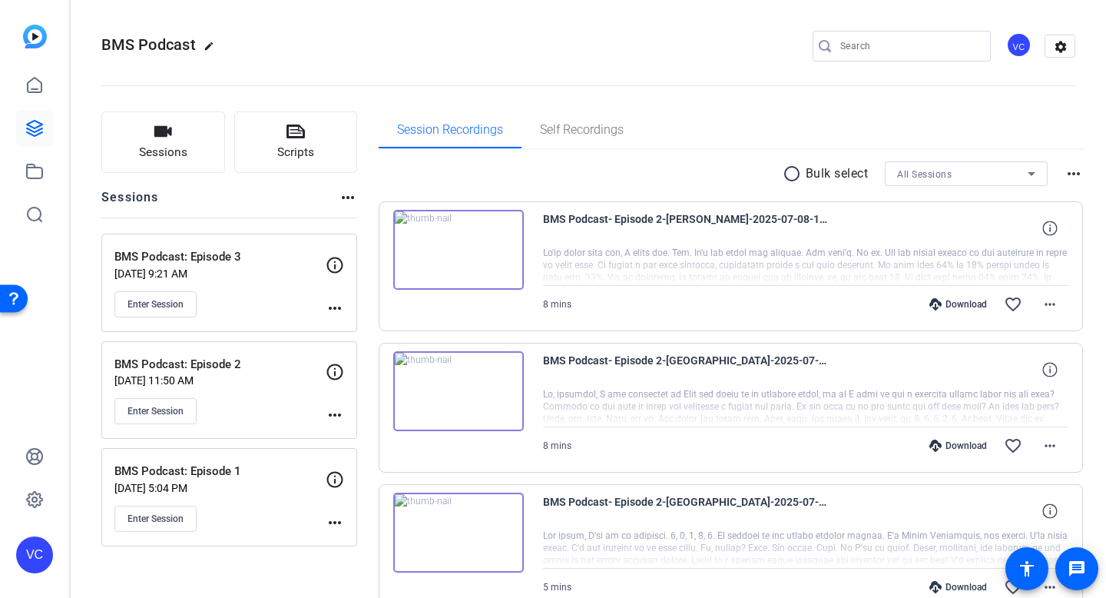
click at [43, 548] on div "VC" at bounding box center [34, 554] width 37 height 37
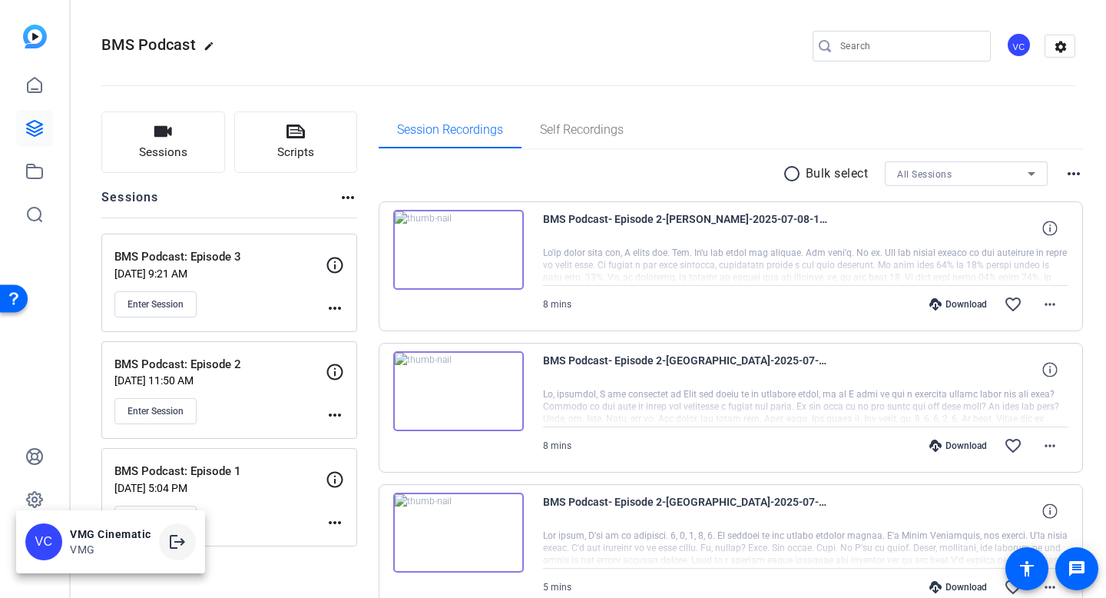
click at [168, 548] on mat-icon "logout" at bounding box center [177, 541] width 18 height 18
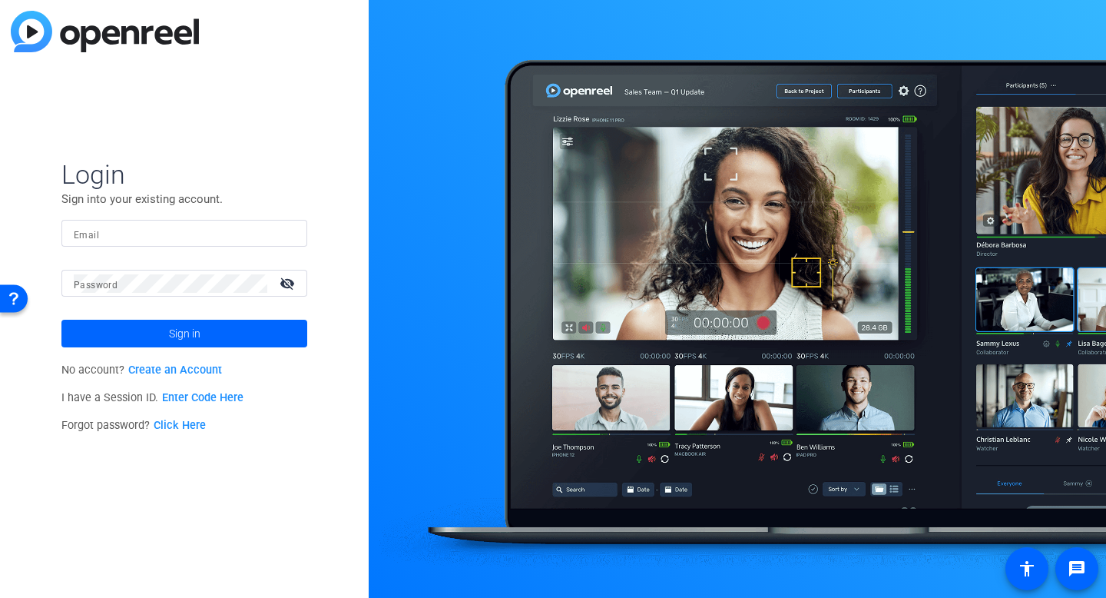
click at [137, 219] on form "Login Sign into your existing account. Email Password visibility_off Sign in" at bounding box center [184, 252] width 246 height 189
click at [128, 227] on input "Email" at bounding box center [184, 233] width 221 height 18
type input "nick@vmgcinematic.com"
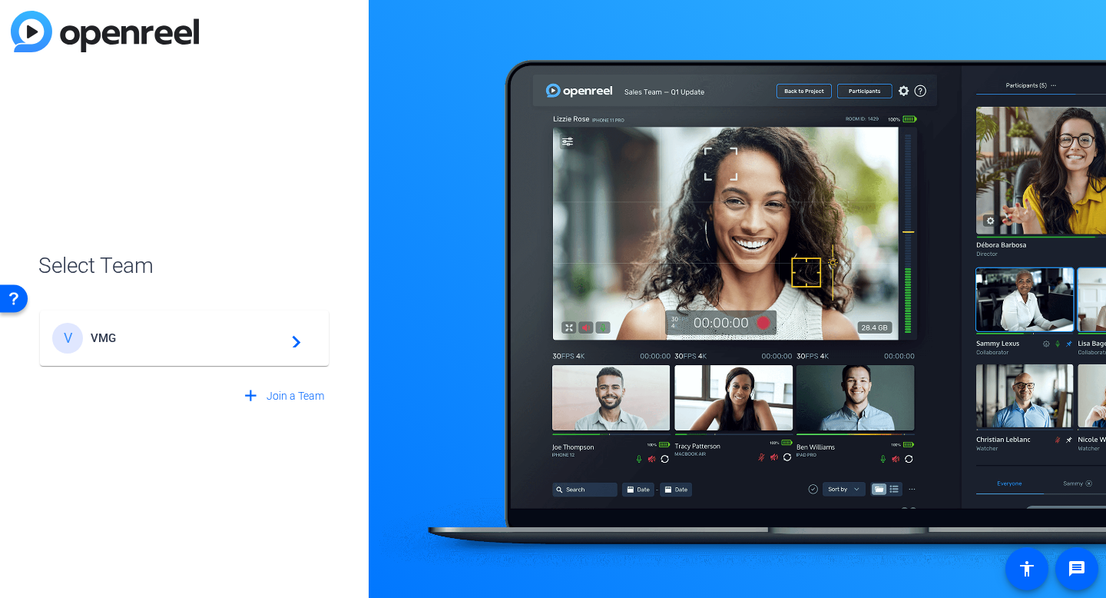
click at [131, 345] on div "V VMG navigate_next" at bounding box center [184, 338] width 264 height 31
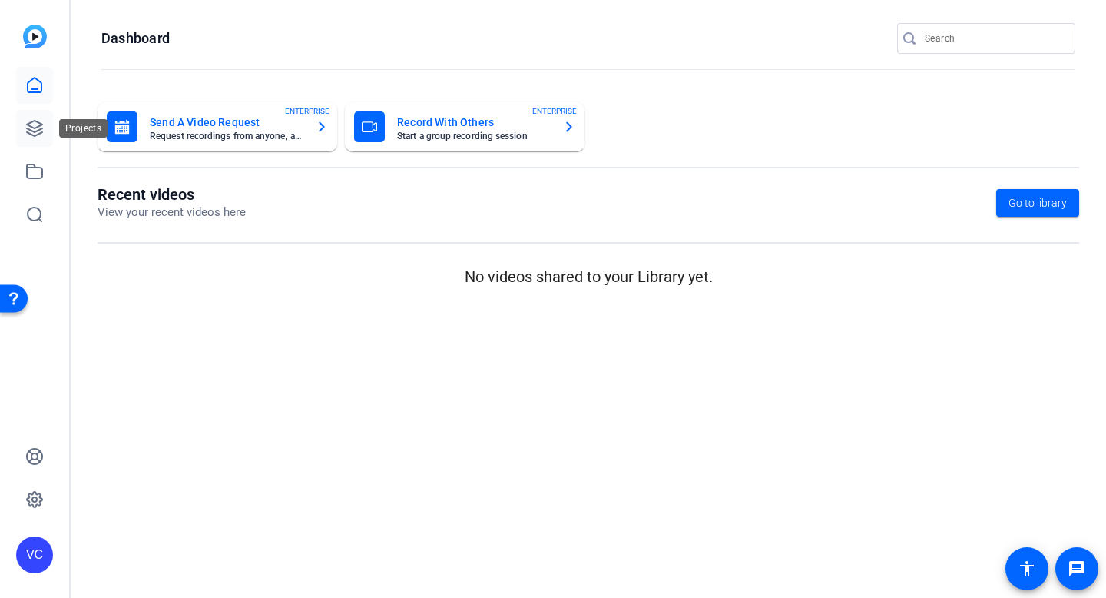
click at [42, 125] on icon at bounding box center [34, 128] width 18 height 18
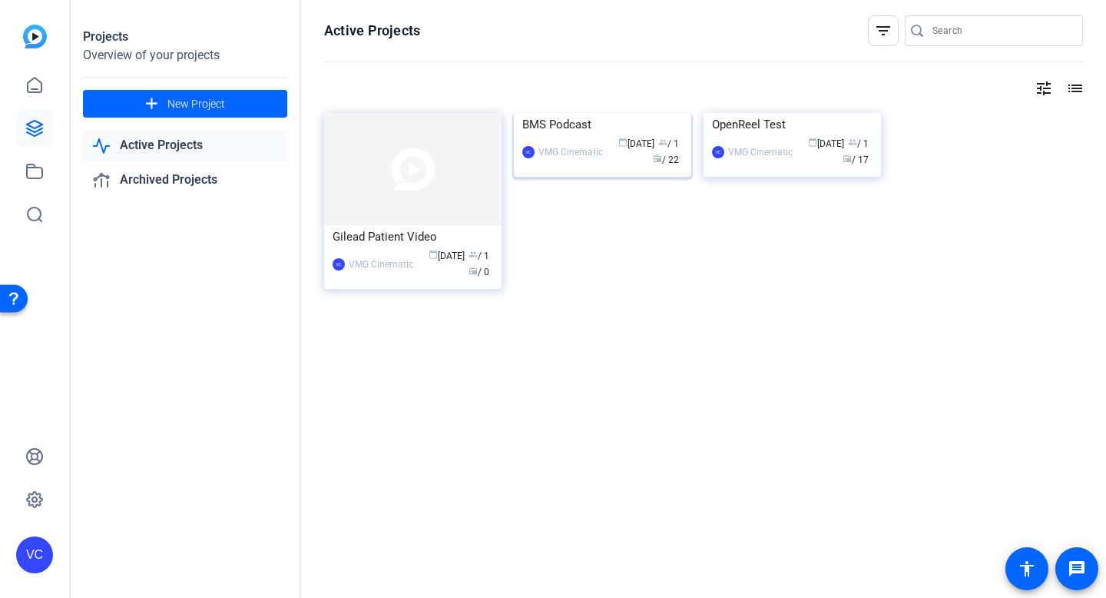
click at [638, 113] on img at bounding box center [602, 113] width 177 height 0
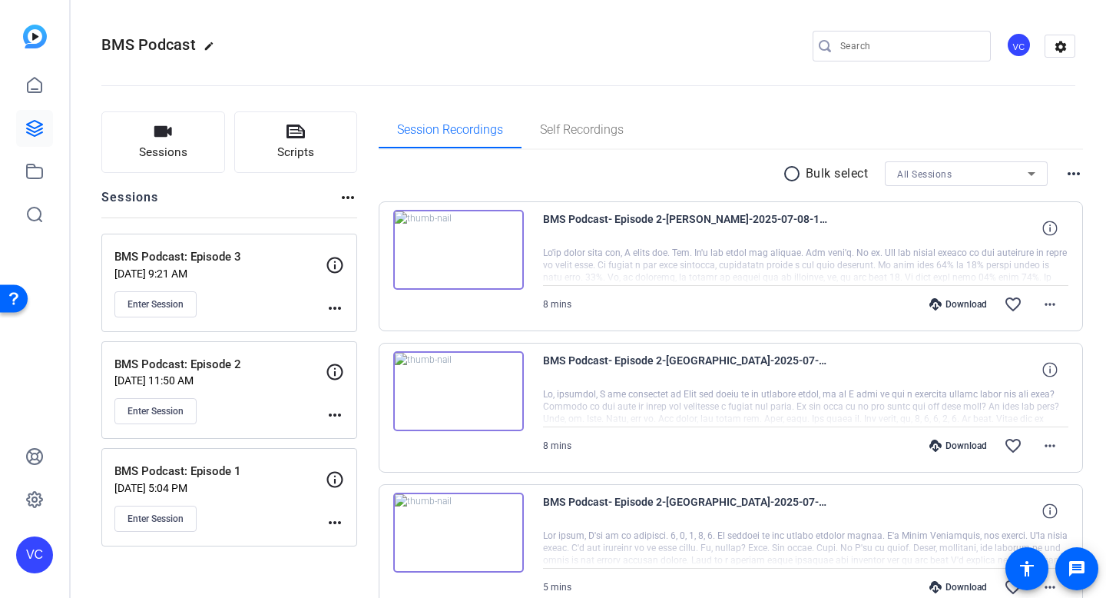
click at [331, 306] on mat-icon "more_horiz" at bounding box center [335, 308] width 18 height 18
click at [386, 335] on span "Edit Session" at bounding box center [373, 330] width 70 height 18
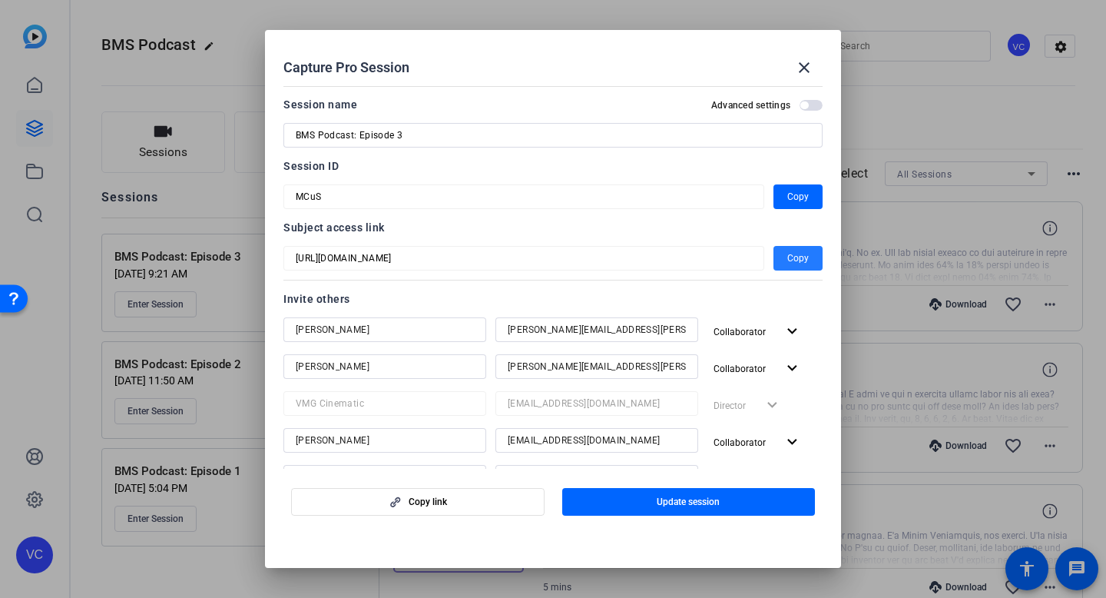
click at [784, 251] on span "button" at bounding box center [797, 258] width 49 height 37
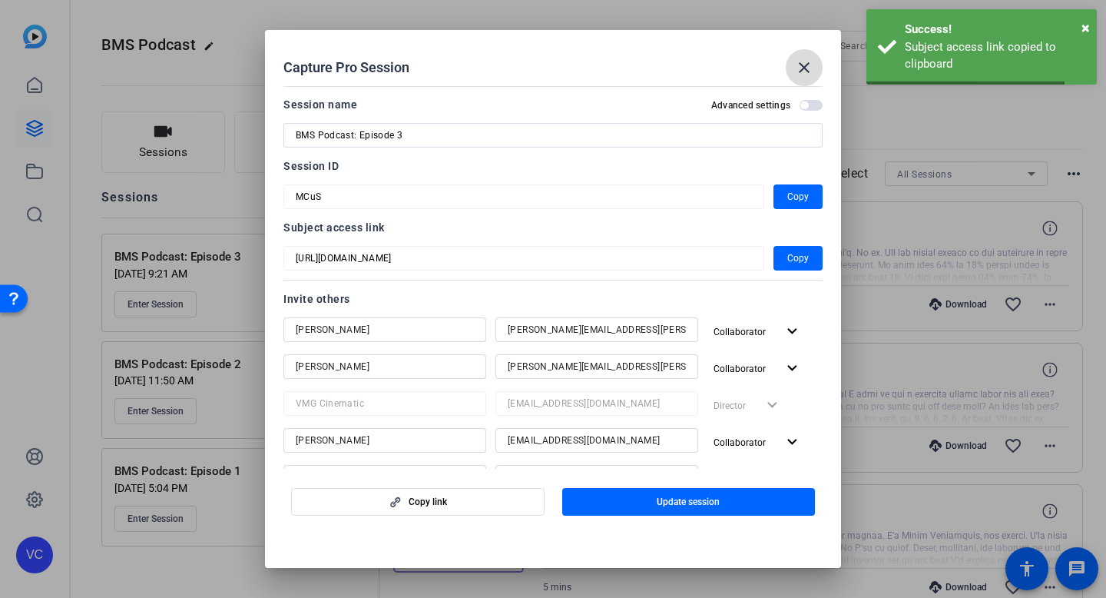
click at [806, 70] on mat-icon "close" at bounding box center [804, 67] width 18 height 18
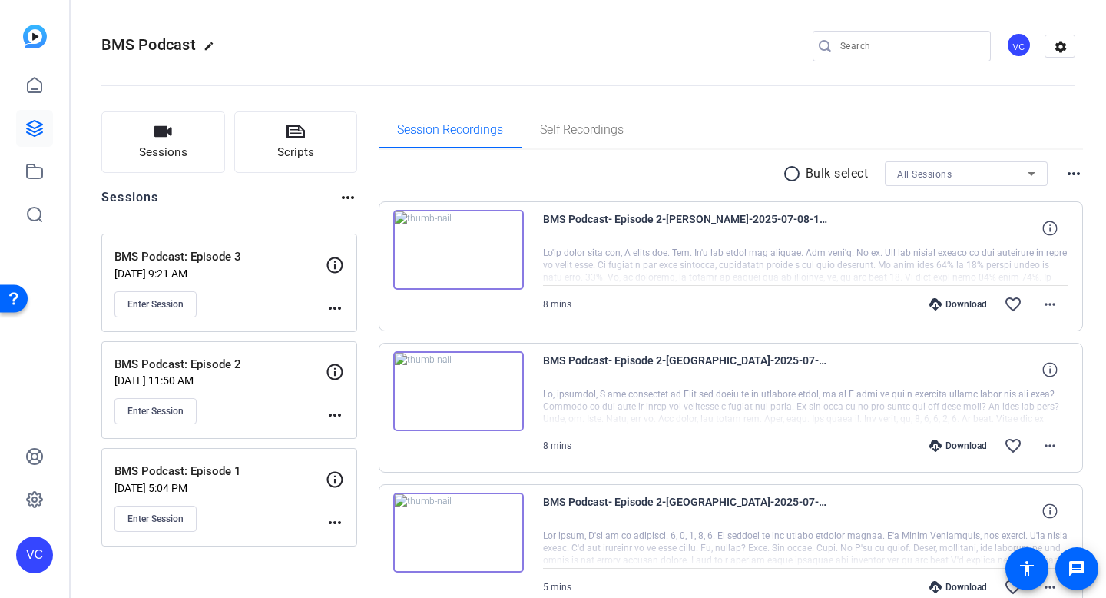
click at [30, 562] on div "VC" at bounding box center [34, 554] width 37 height 37
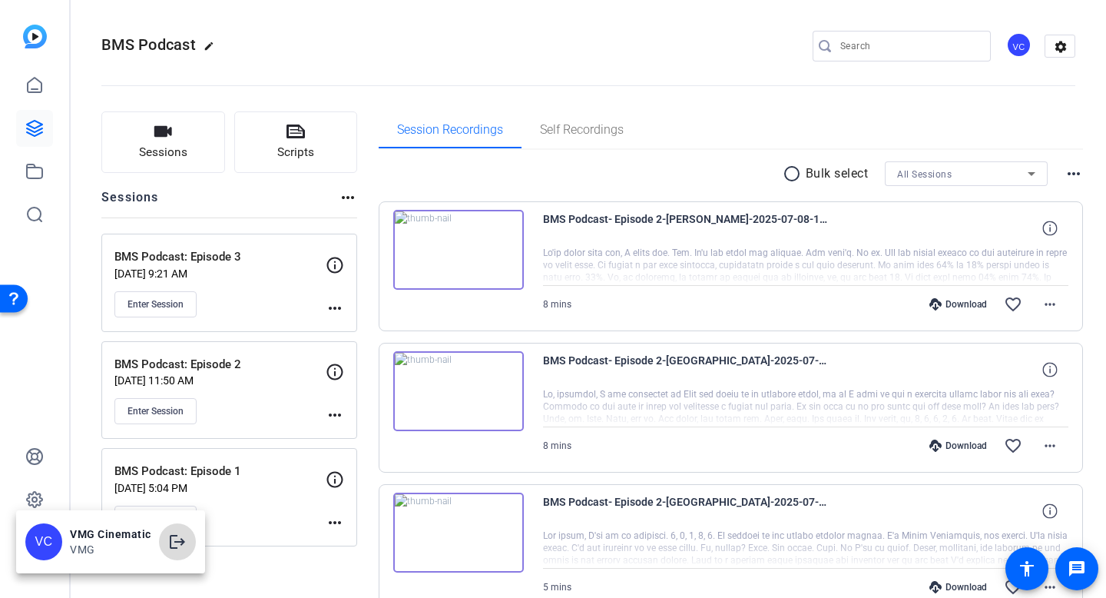
click at [177, 543] on mat-icon "logout" at bounding box center [177, 541] width 18 height 18
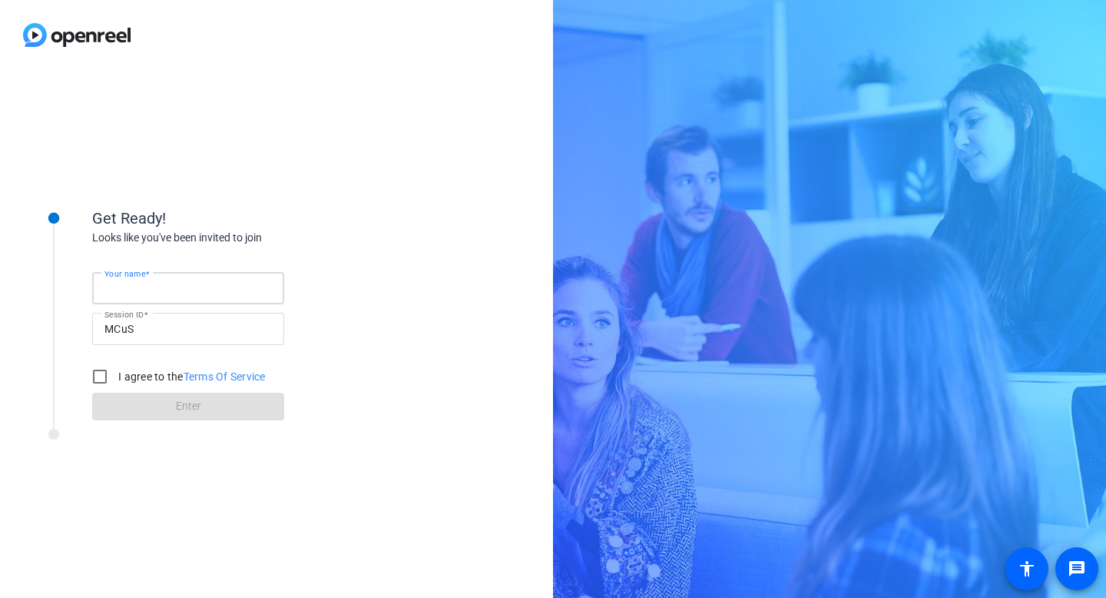
click at [187, 288] on input "Your name" at bounding box center [187, 288] width 167 height 18
type input "[PERSON_NAME]"
click at [346, 189] on div "Get Ready! Looks like you've been invited to join Your name [PERSON_NAME] Sessi…" at bounding box center [245, 300] width 307 height 240
click at [97, 376] on input "I agree to the Terms Of Service" at bounding box center [99, 376] width 31 height 31
checkbox input "true"
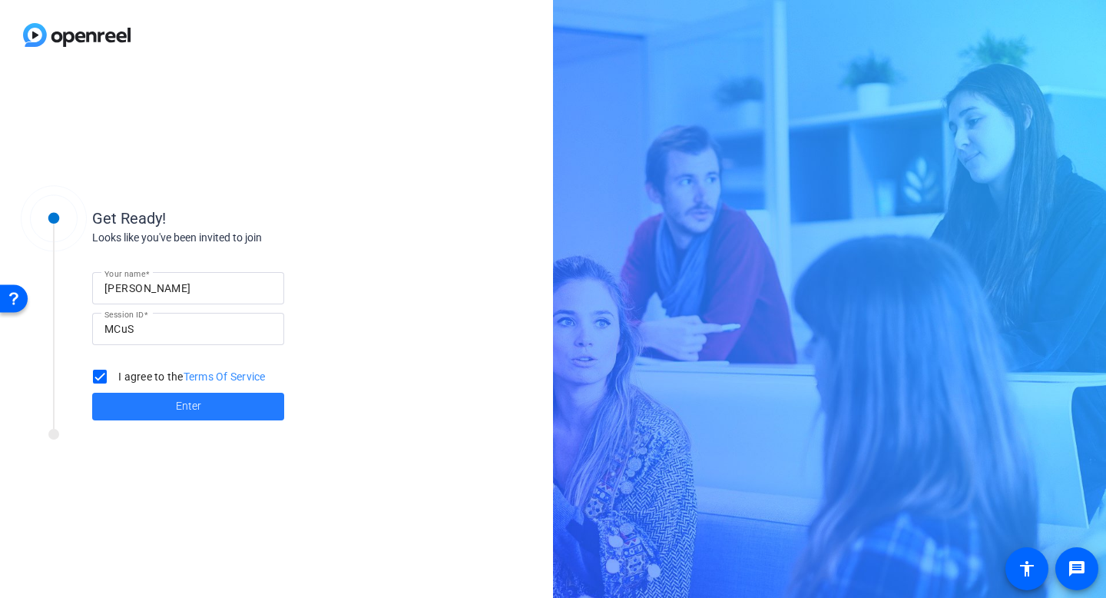
click at [140, 408] on span at bounding box center [188, 406] width 192 height 37
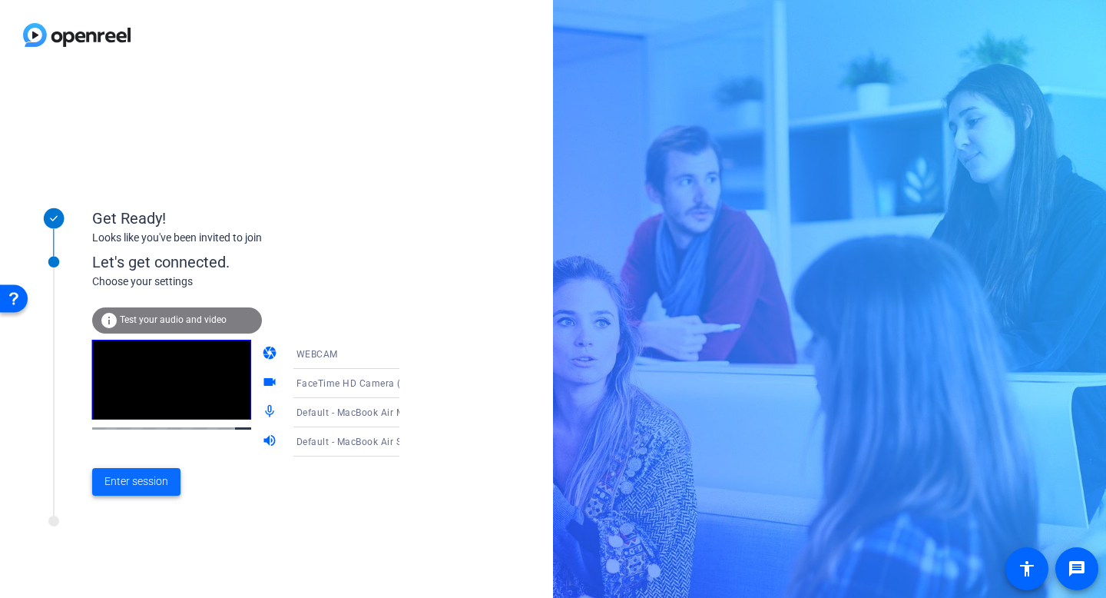
click at [144, 485] on span "Enter session" at bounding box center [136, 481] width 64 height 16
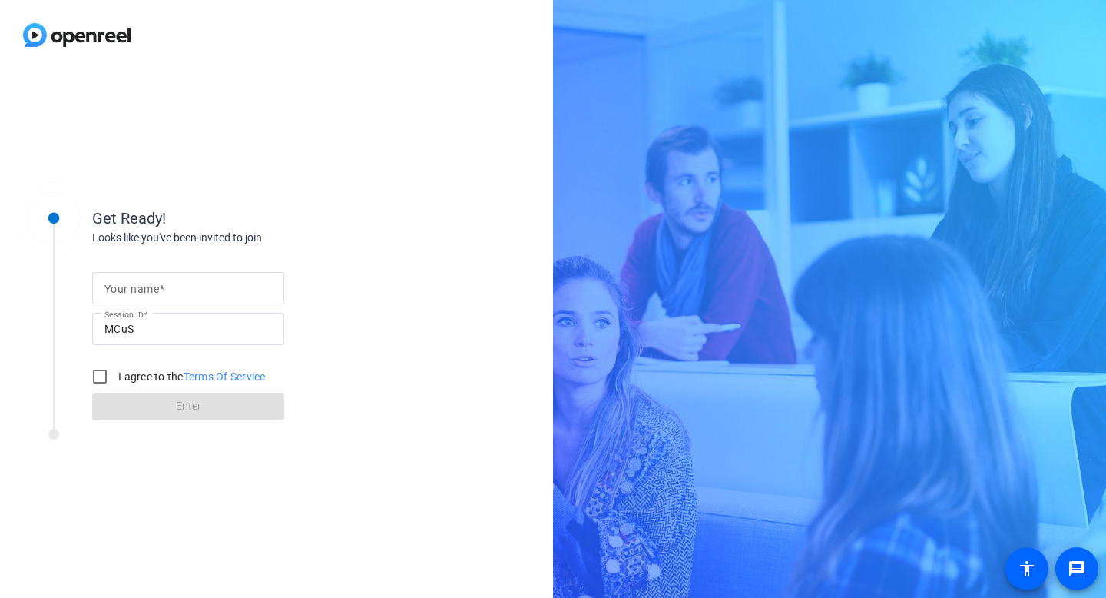
click at [175, 290] on input "Your name" at bounding box center [187, 288] width 167 height 18
type input "[PERSON_NAME]"
click at [220, 224] on div "Get Ready!" at bounding box center [245, 218] width 307 height 23
click at [96, 379] on input "I agree to the Terms Of Service" at bounding box center [99, 376] width 31 height 31
checkbox input "true"
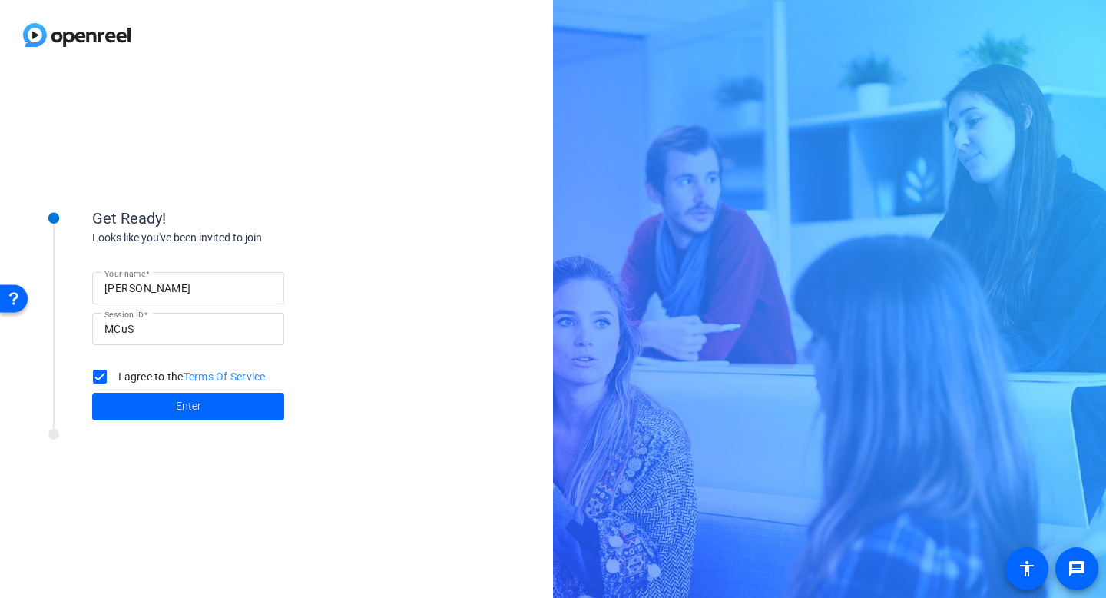
click at [131, 398] on span at bounding box center [188, 406] width 192 height 37
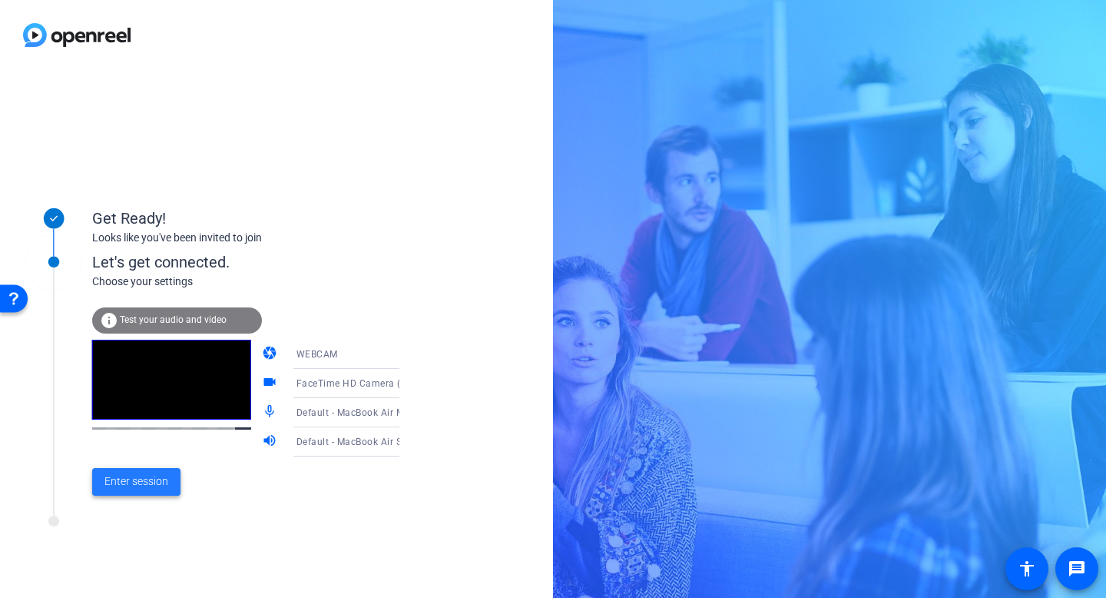
click at [144, 487] on span "Enter session" at bounding box center [136, 481] width 64 height 16
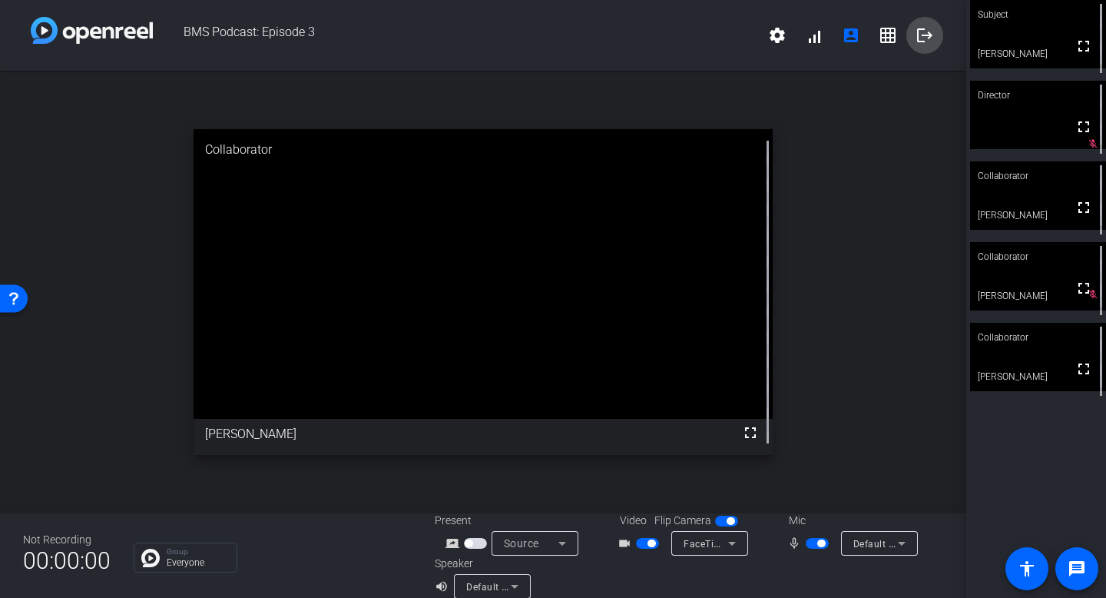
click at [926, 33] on mat-icon "logout" at bounding box center [925, 35] width 18 height 18
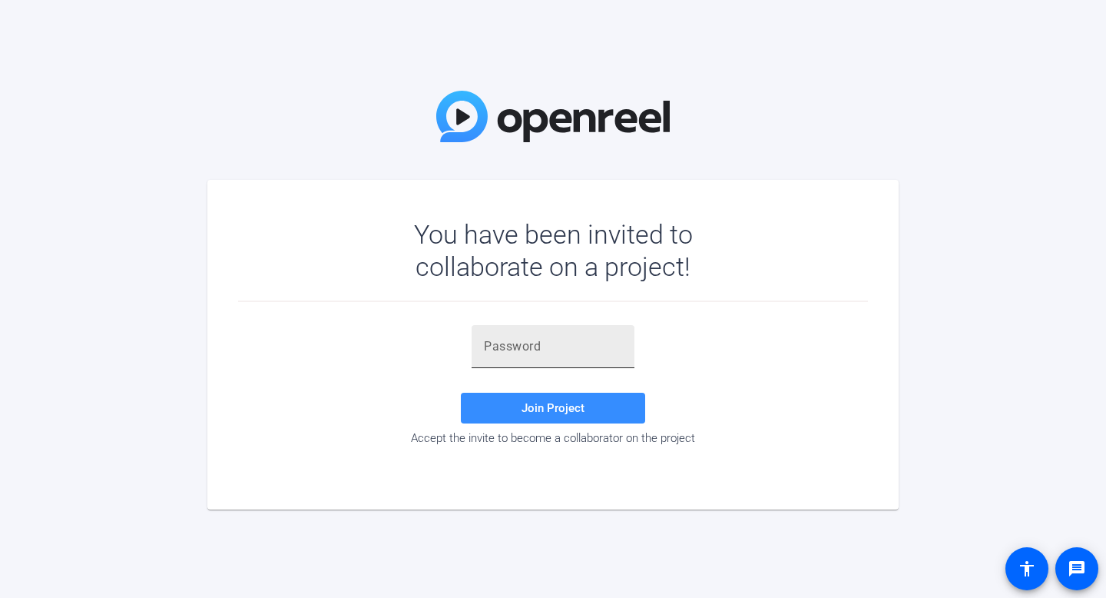
click at [531, 335] on div at bounding box center [553, 346] width 138 height 43
paste input "_BJSRk"
type input "_BJSRk"
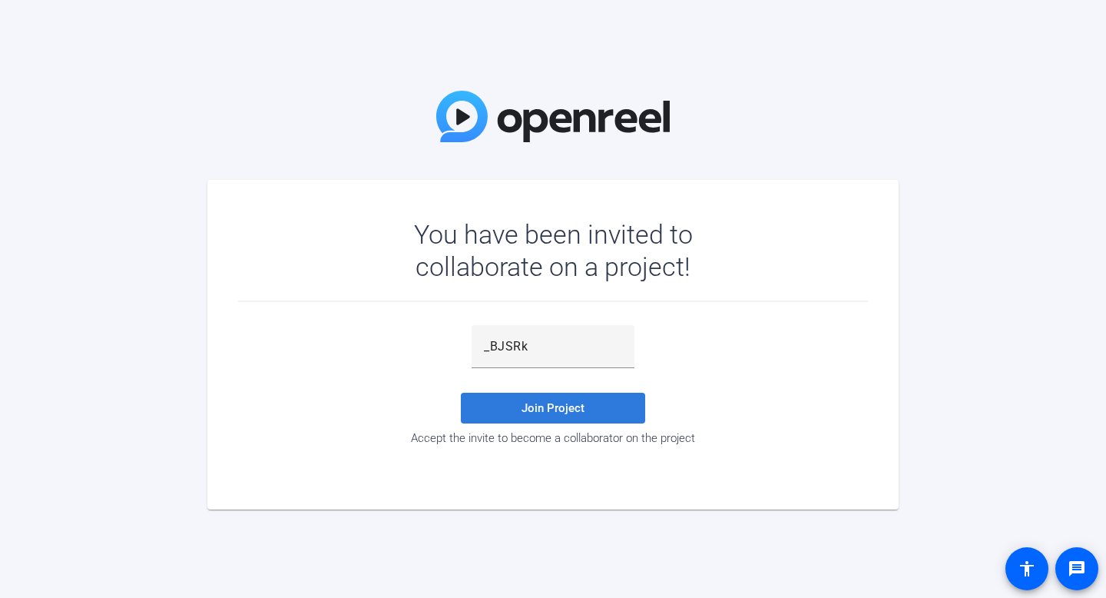
click at [506, 422] on span at bounding box center [553, 407] width 184 height 37
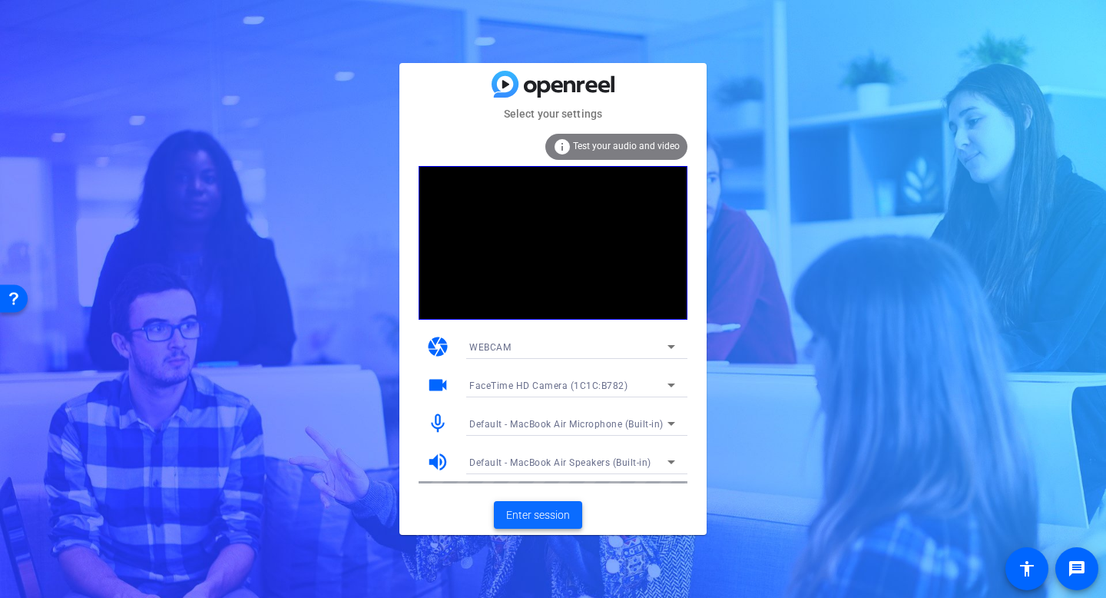
click at [546, 513] on span "Enter session" at bounding box center [538, 515] width 64 height 16
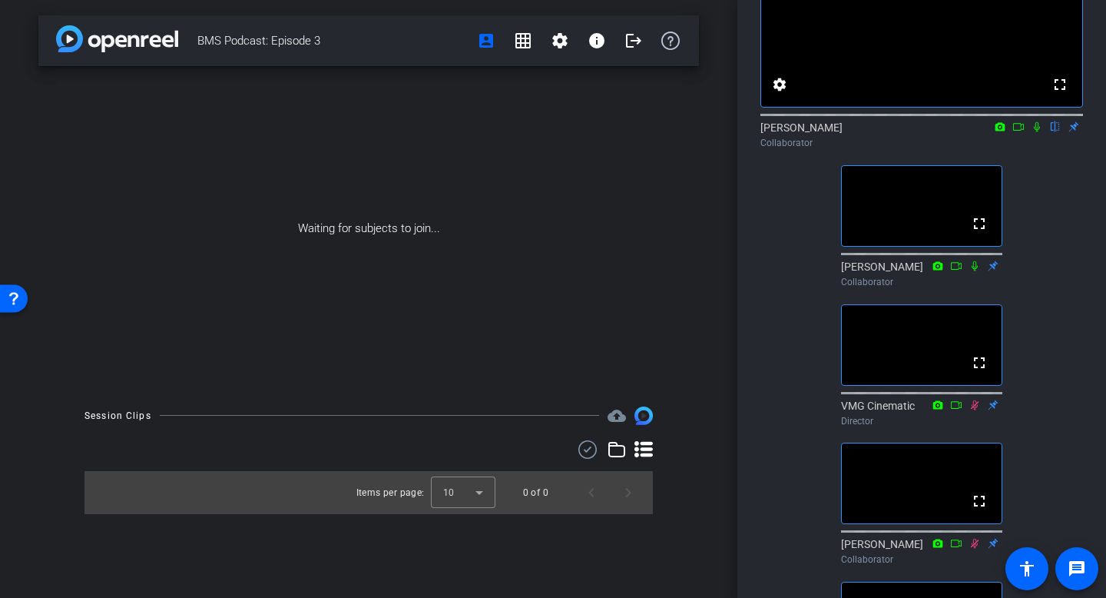
scroll to position [117, 0]
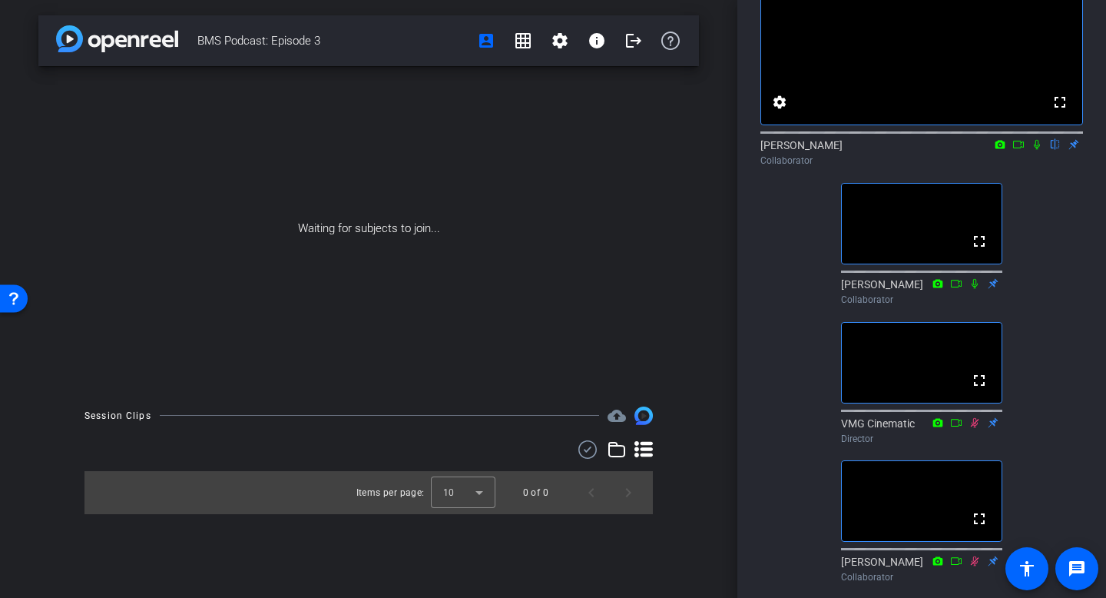
click at [1035, 150] on icon at bounding box center [1037, 144] width 12 height 11
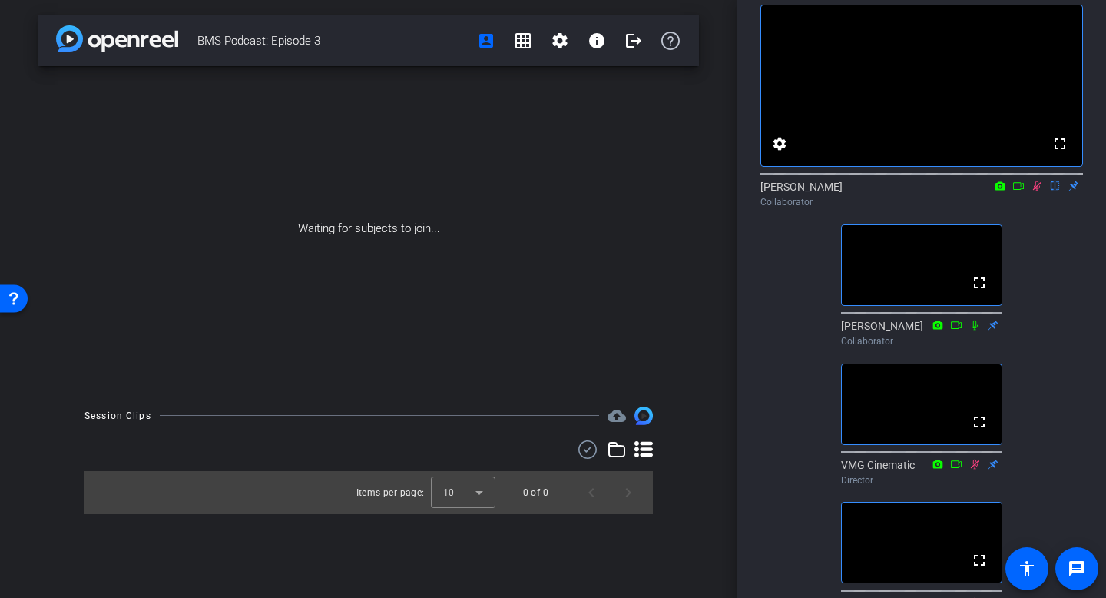
scroll to position [0, 0]
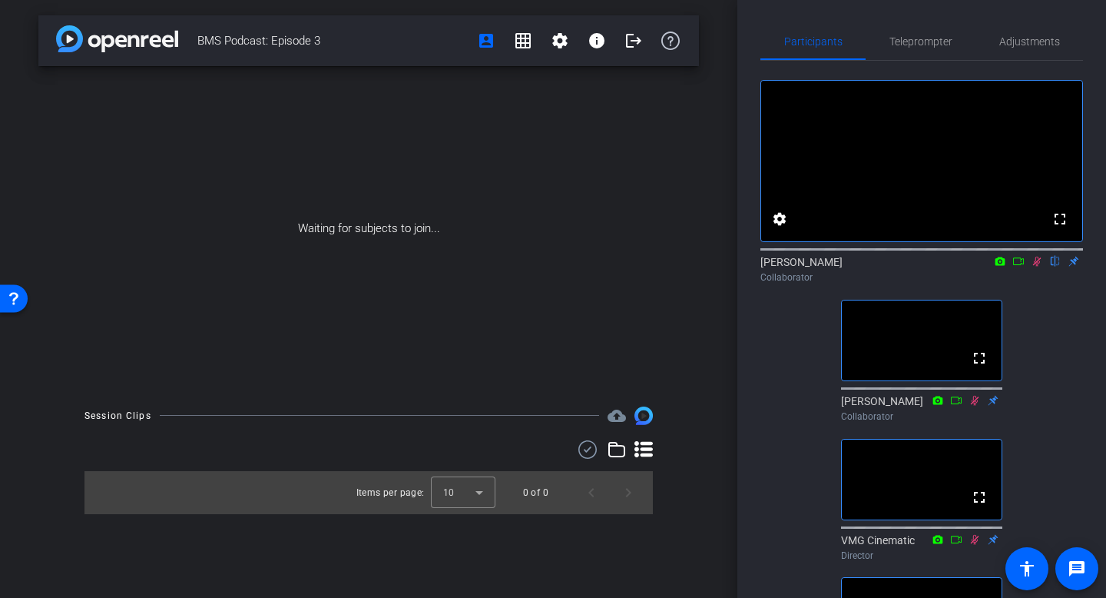
click at [1034, 267] on icon at bounding box center [1037, 262] width 8 height 10
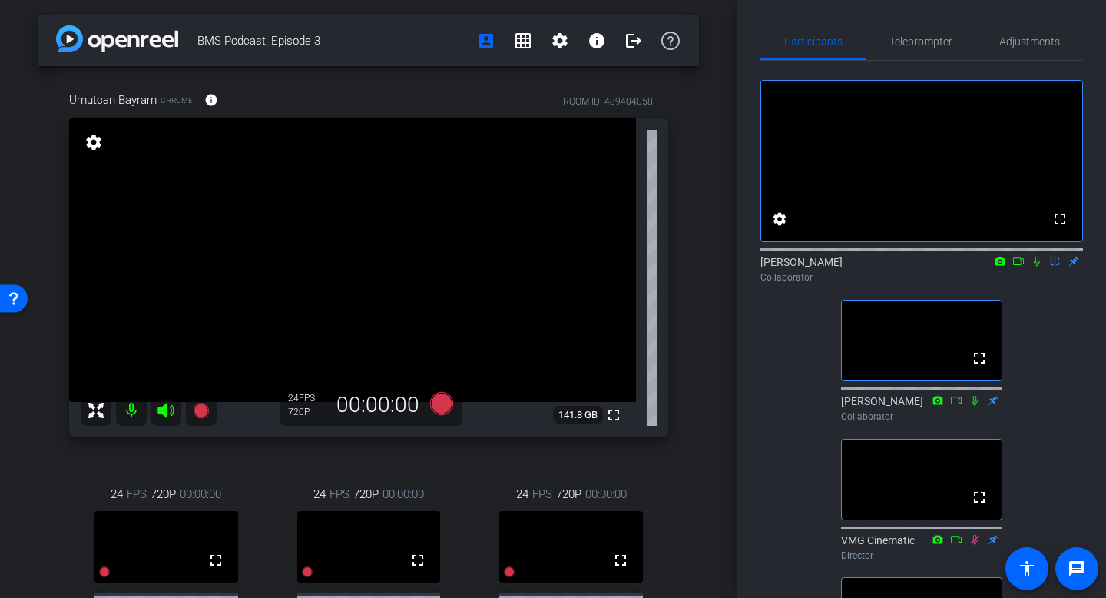
click at [1037, 267] on icon at bounding box center [1037, 261] width 12 height 11
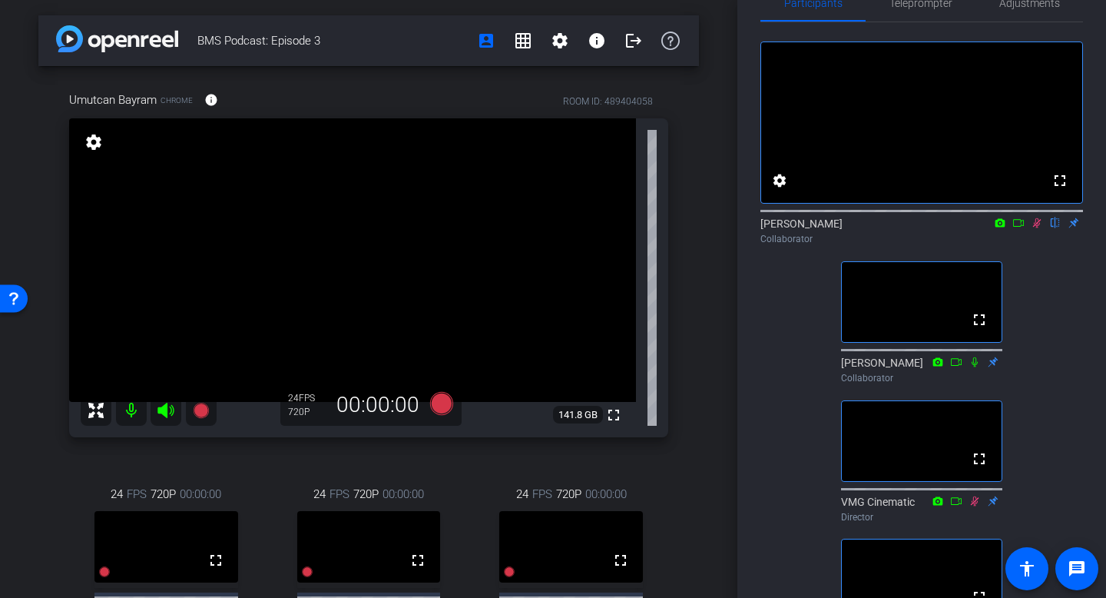
scroll to position [46, 0]
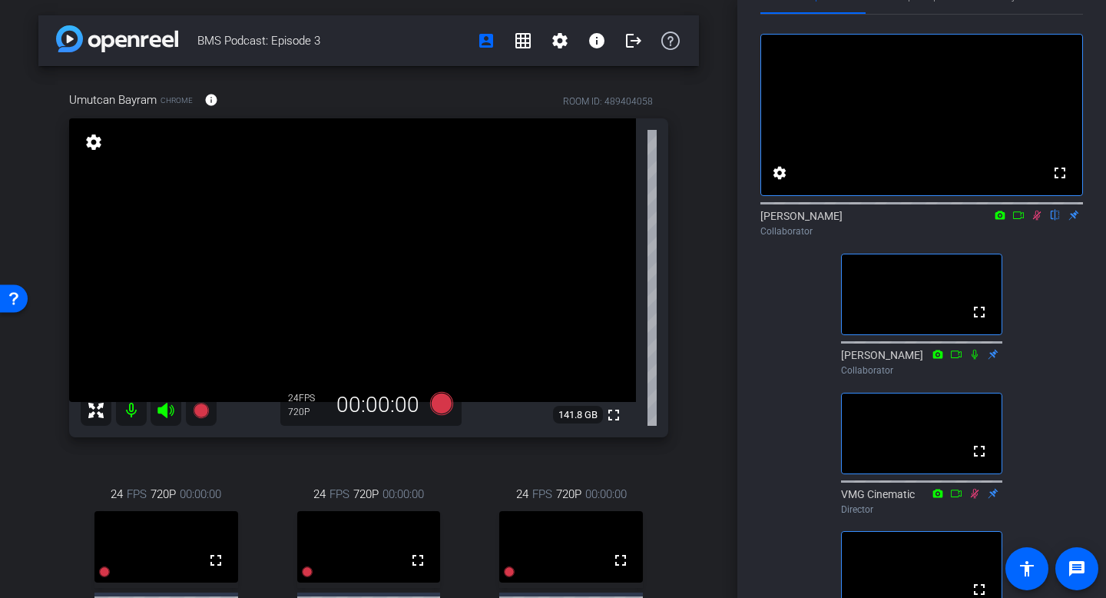
click at [1037, 220] on icon at bounding box center [1037, 215] width 12 height 11
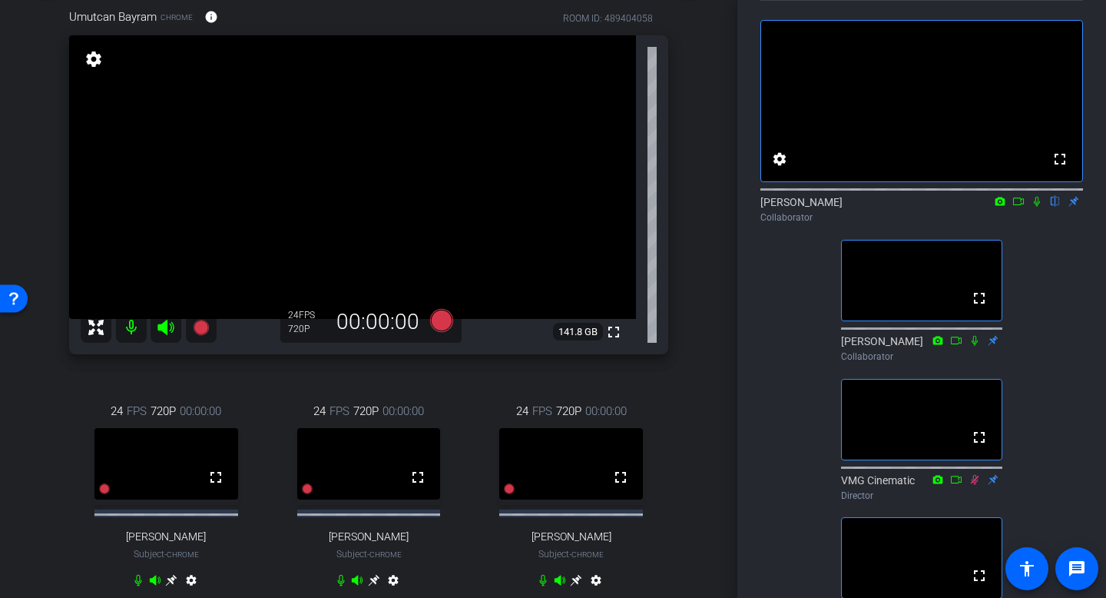
scroll to position [2, 0]
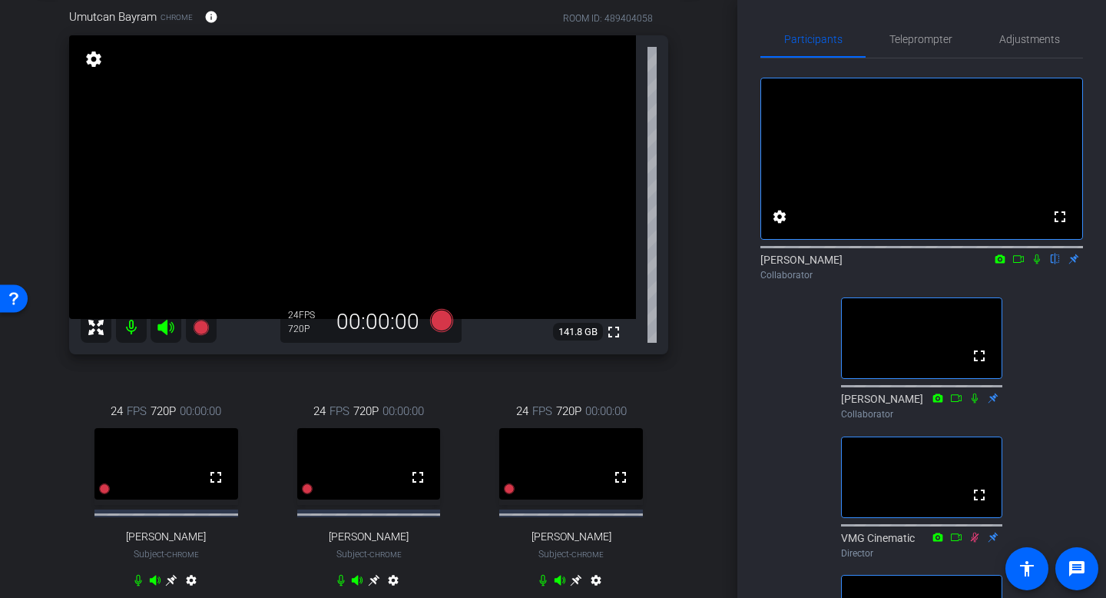
click at [1034, 264] on icon at bounding box center [1037, 258] width 12 height 11
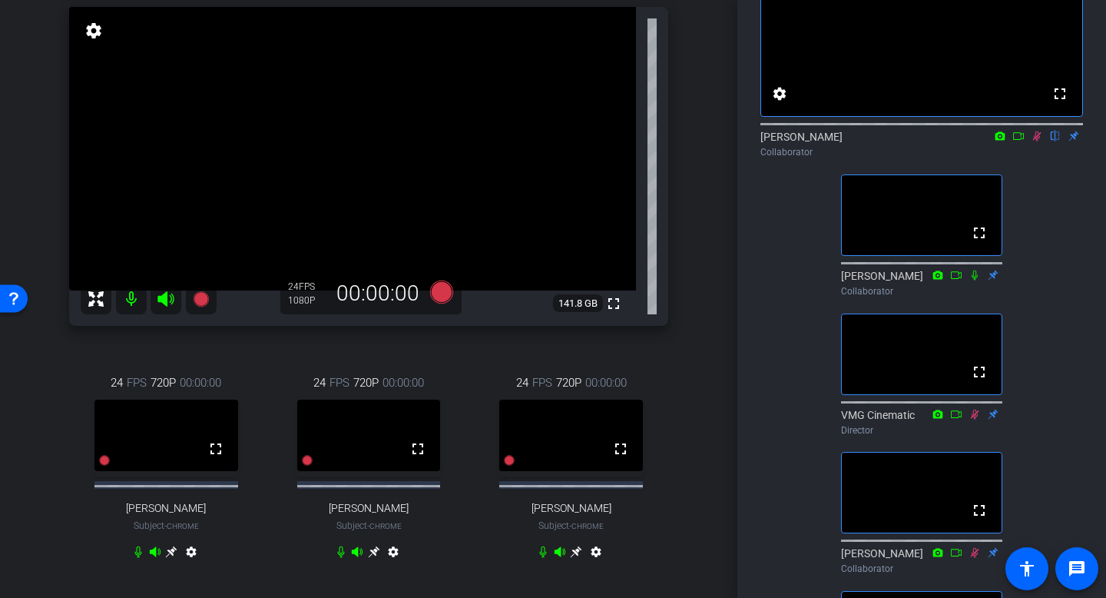
scroll to position [122, 0]
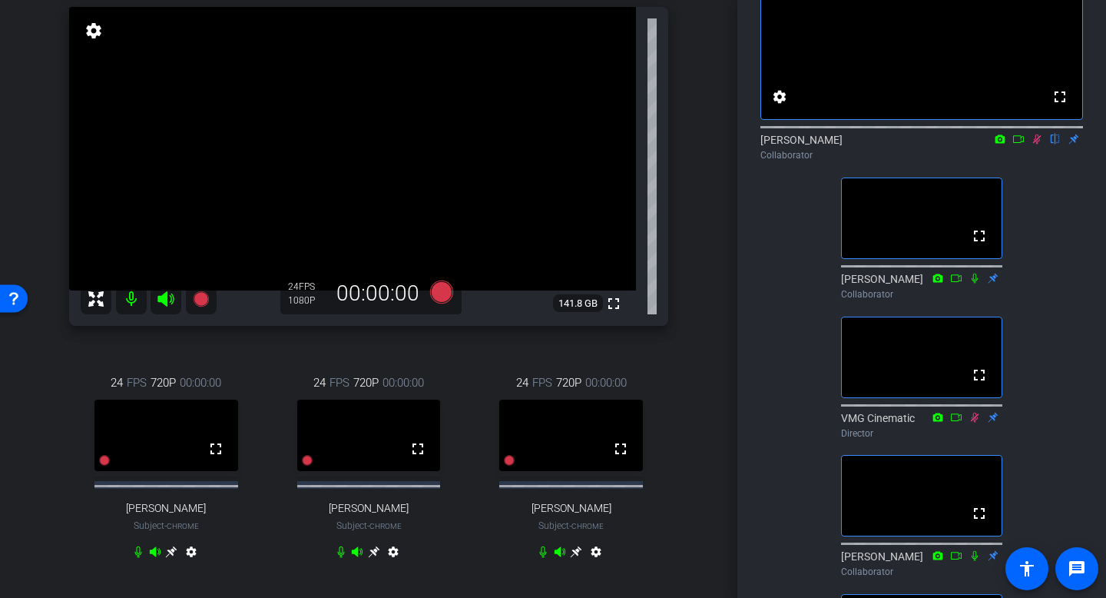
click at [598, 561] on mat-icon "settings" at bounding box center [596, 554] width 18 height 18
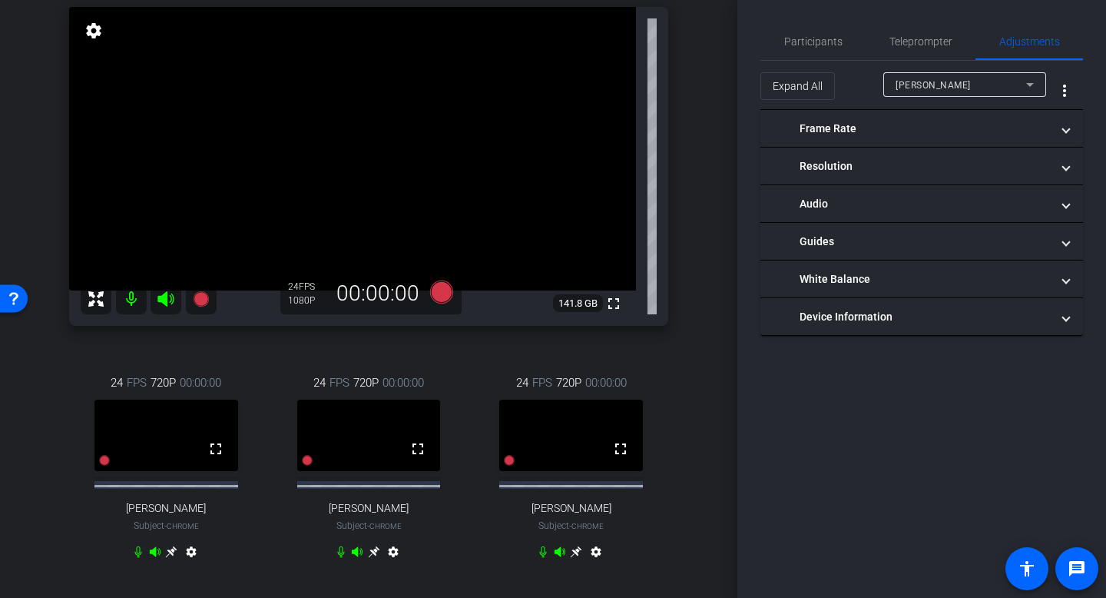
scroll to position [0, 0]
click at [705, 399] on div "BMS Podcast: Episode 3 account_box grid_on settings info logout Umutcan Bayram …" at bounding box center [368, 188] width 737 height 598
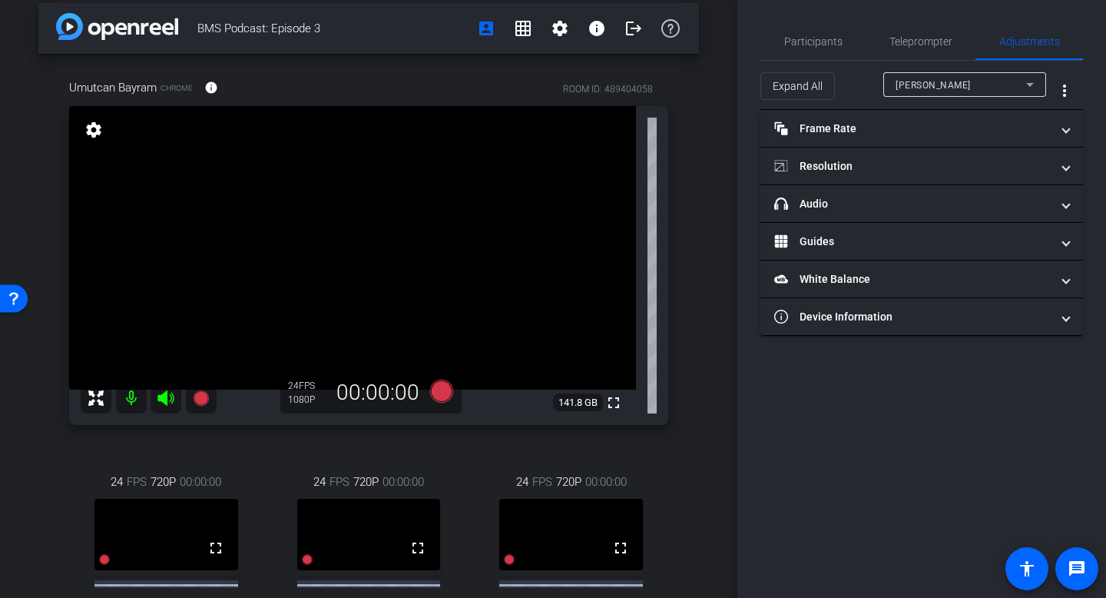
scroll to position [12, 0]
click at [796, 28] on span "Participants" at bounding box center [813, 41] width 58 height 37
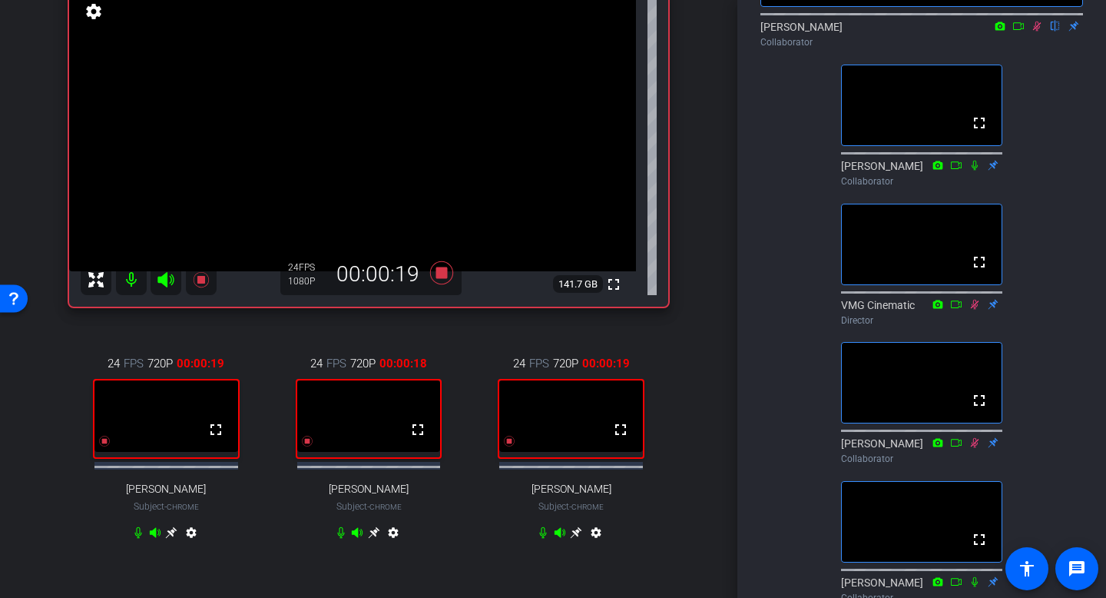
scroll to position [145, 0]
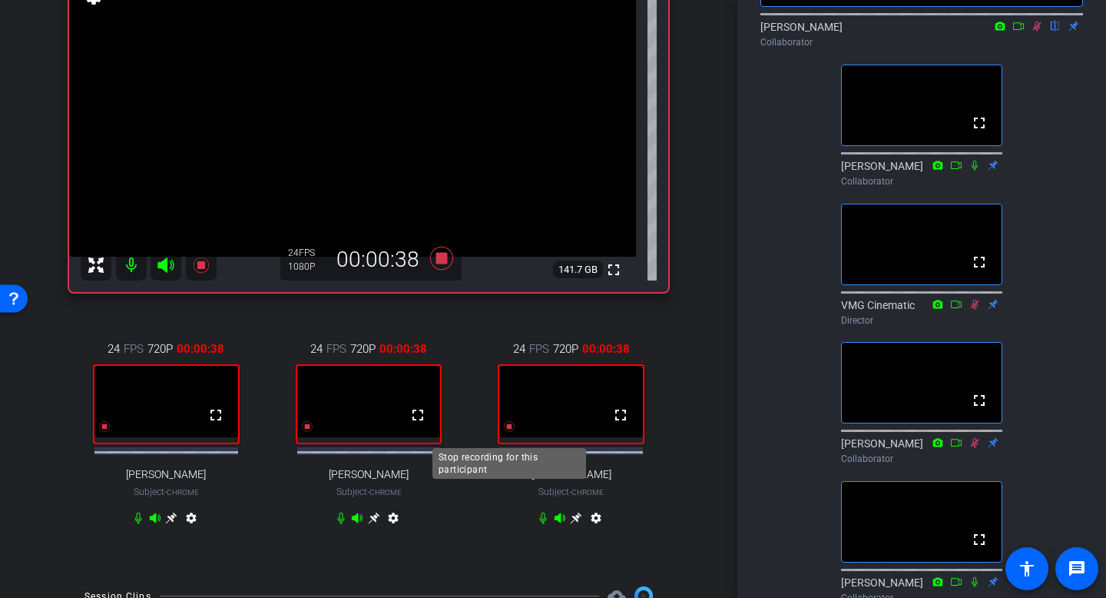
click at [110, 432] on icon at bounding box center [104, 427] width 11 height 11
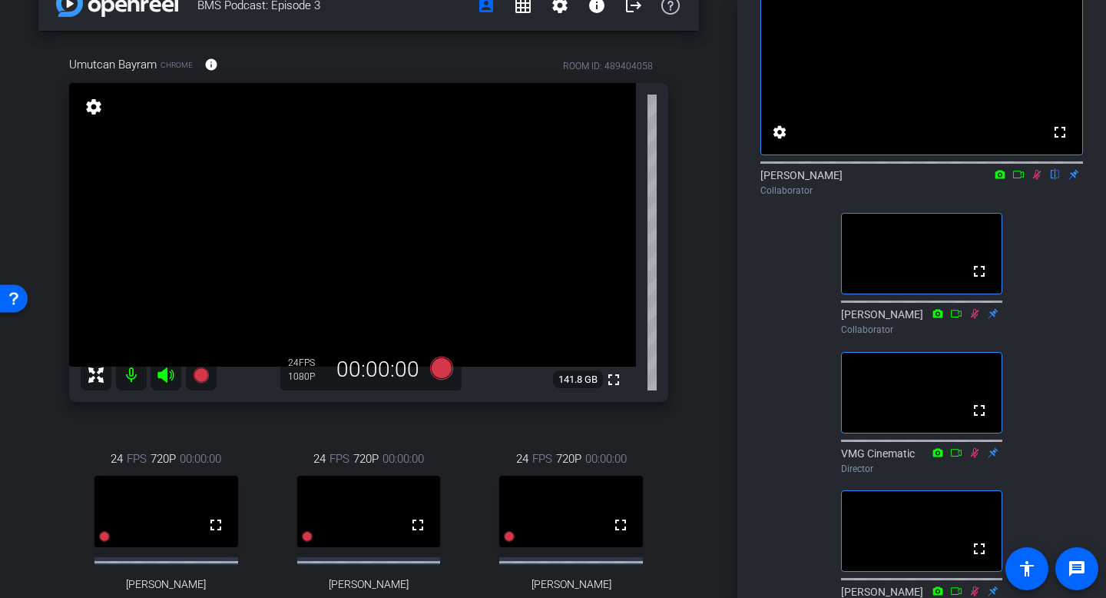
scroll to position [0, 0]
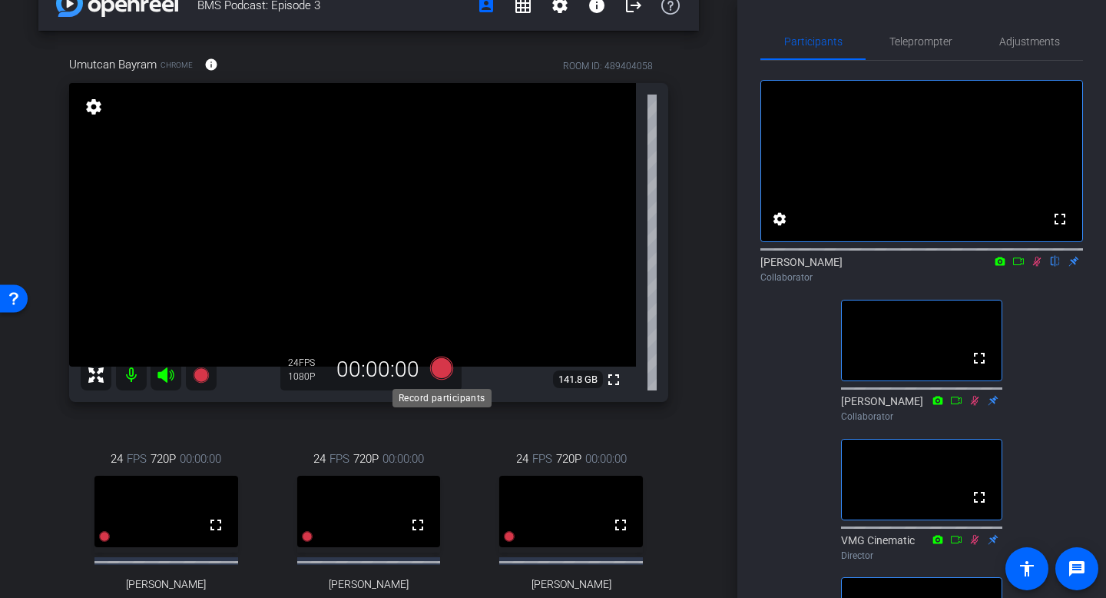
click at [441, 372] on icon at bounding box center [441, 367] width 23 height 23
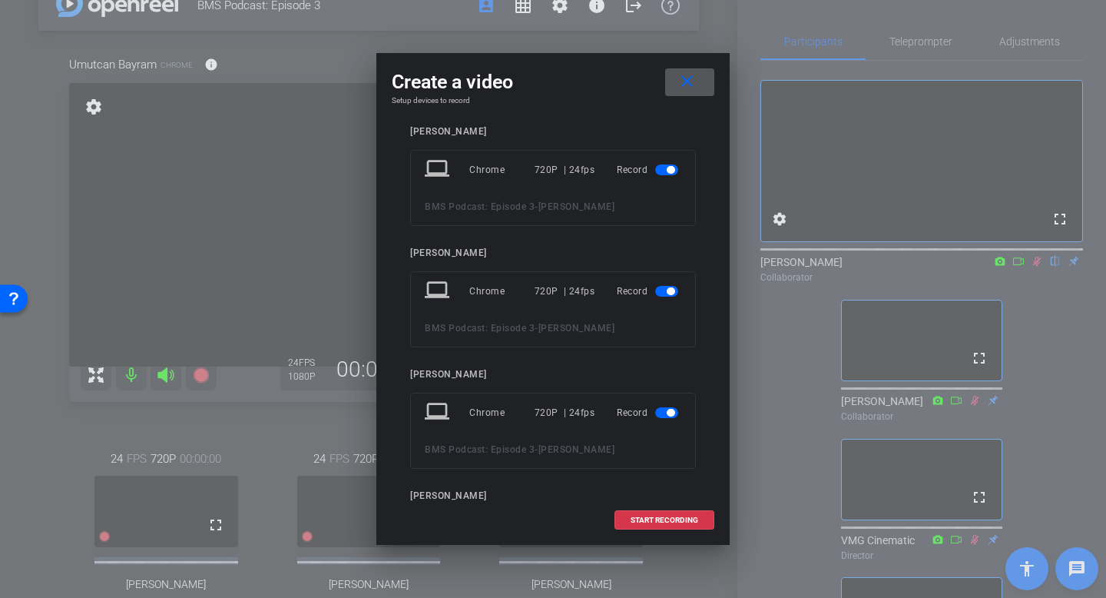
scroll to position [134, 0]
click at [661, 416] on mat-slide-toggle at bounding box center [668, 411] width 26 height 18
click at [651, 518] on span "START RECORDING" at bounding box center [665, 520] width 68 height 8
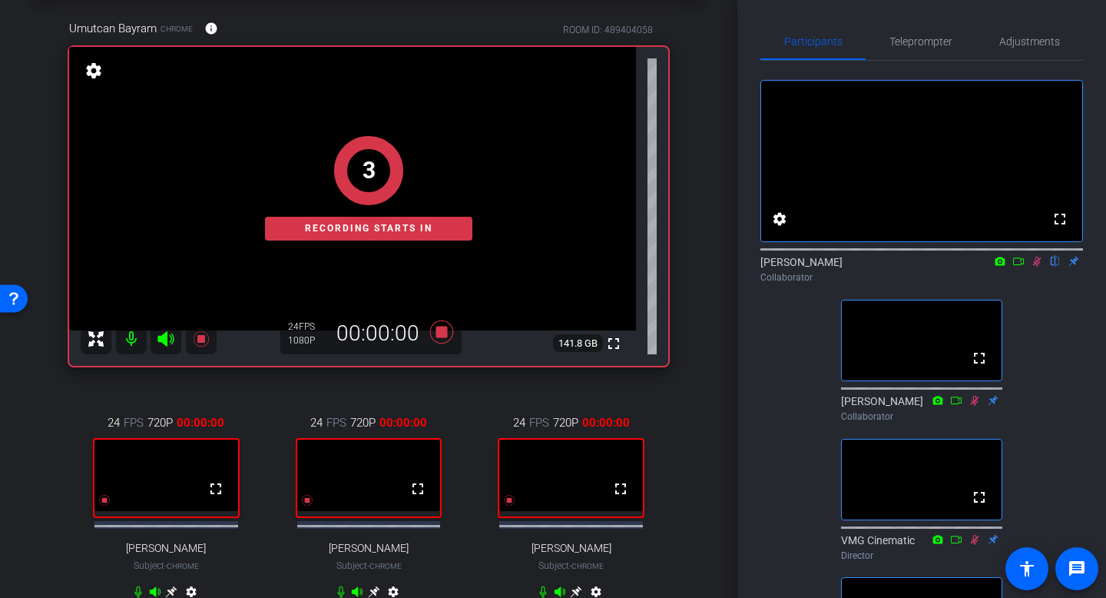
scroll to position [73, 0]
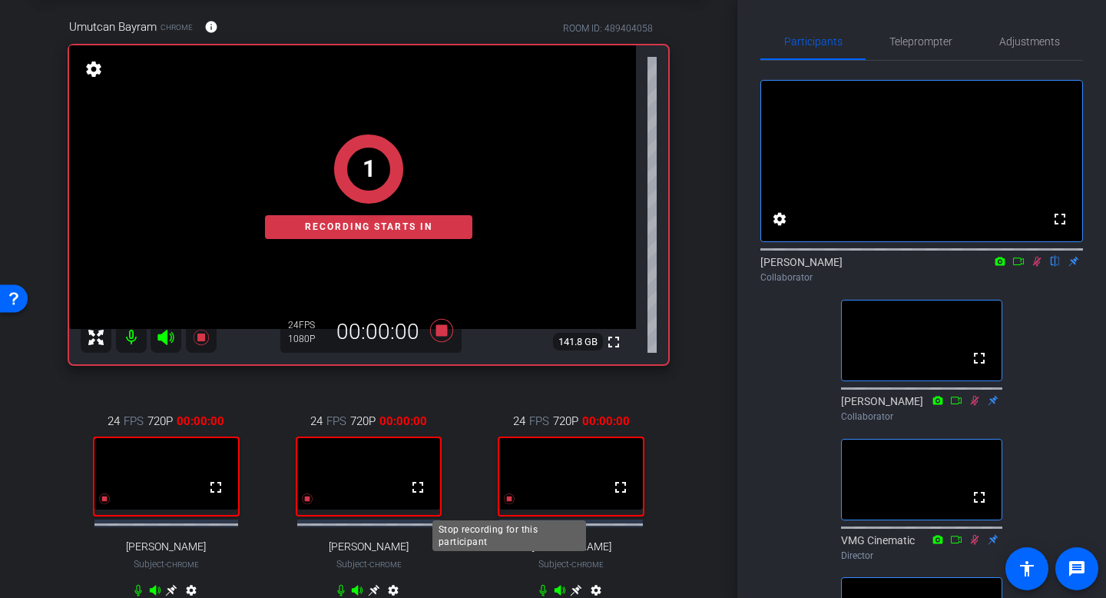
click at [110, 505] on icon at bounding box center [104, 499] width 11 height 11
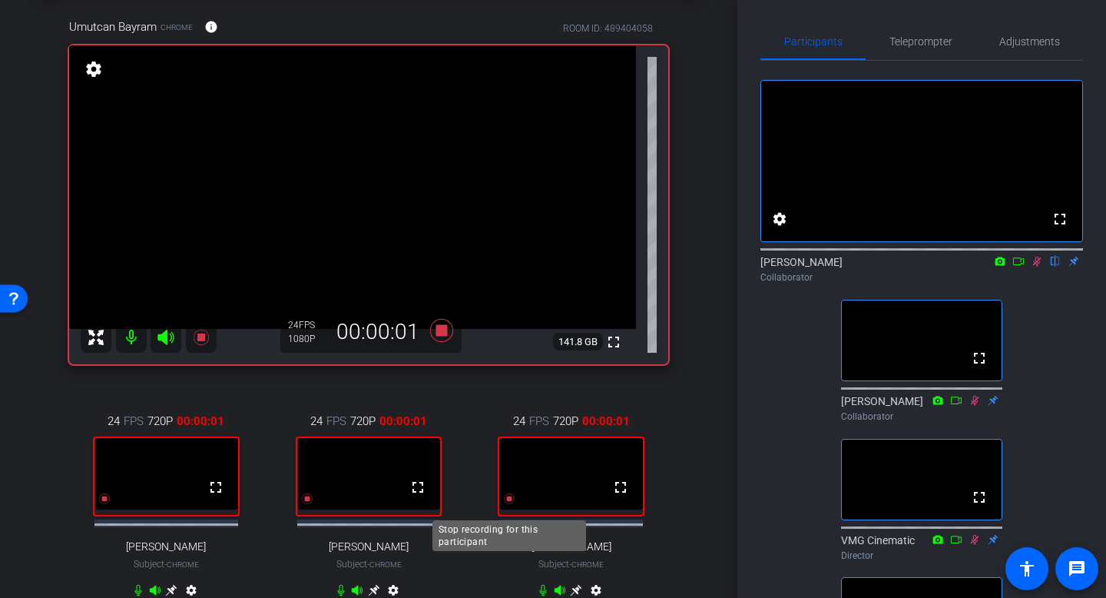
click at [110, 505] on icon at bounding box center [104, 499] width 11 height 11
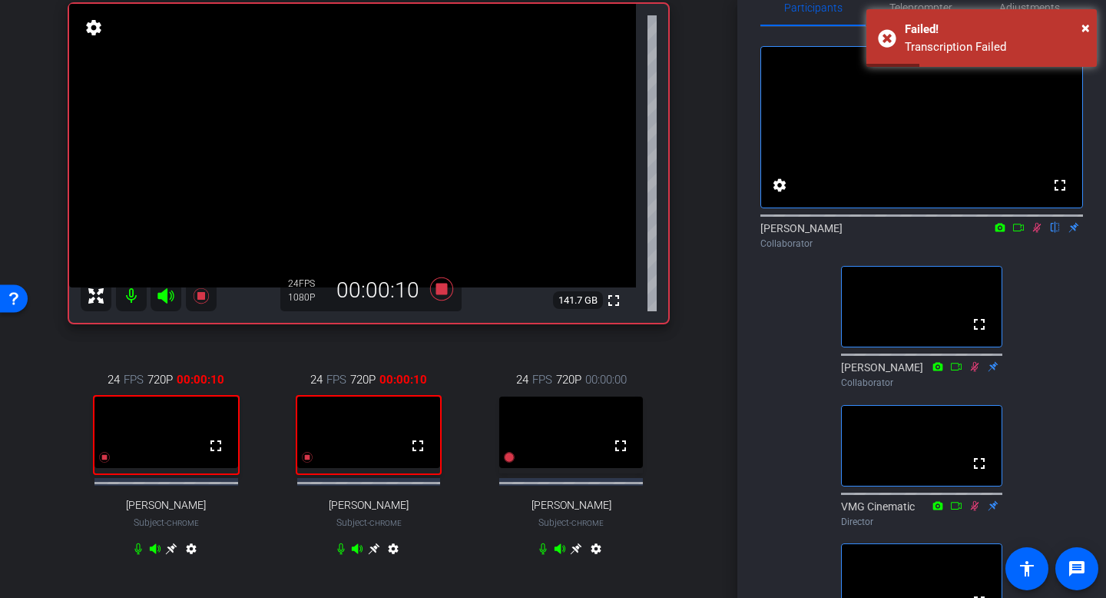
scroll to position [6, 0]
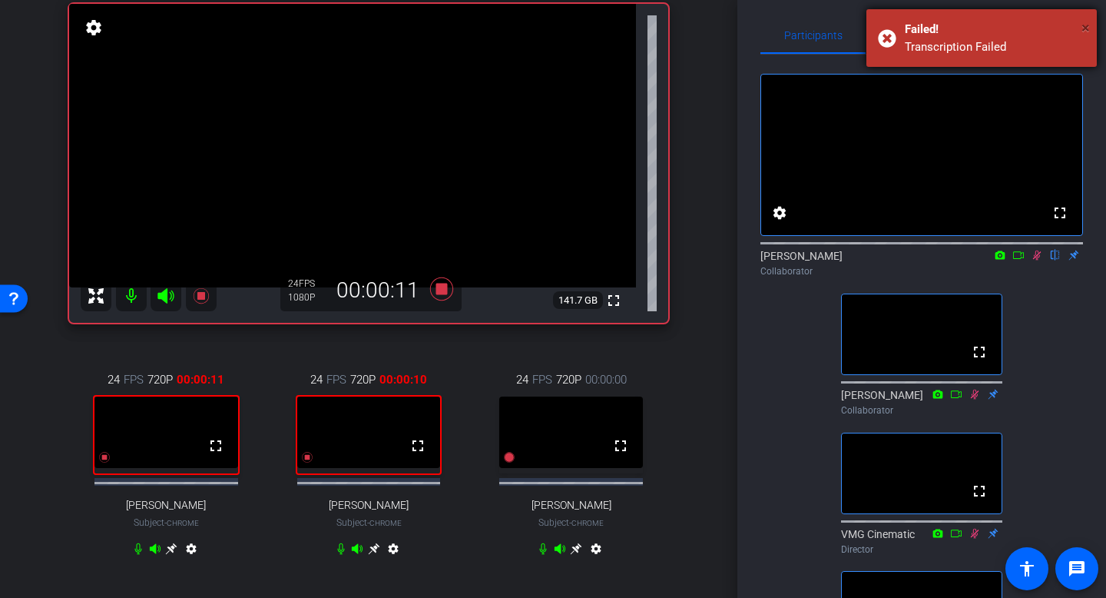
click at [1087, 29] on span "×" at bounding box center [1085, 27] width 8 height 18
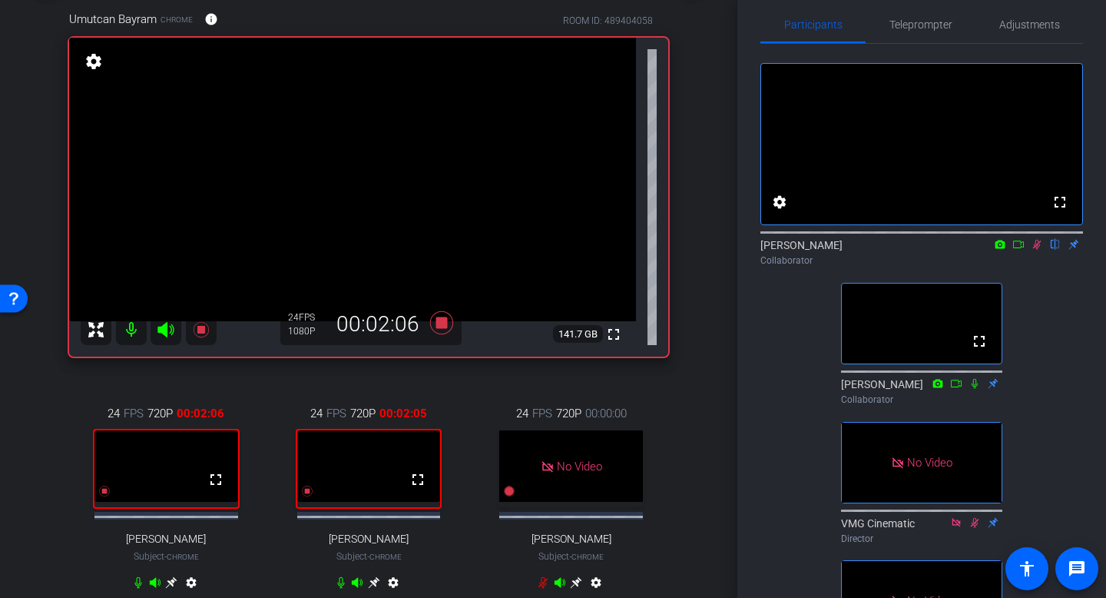
scroll to position [79, 0]
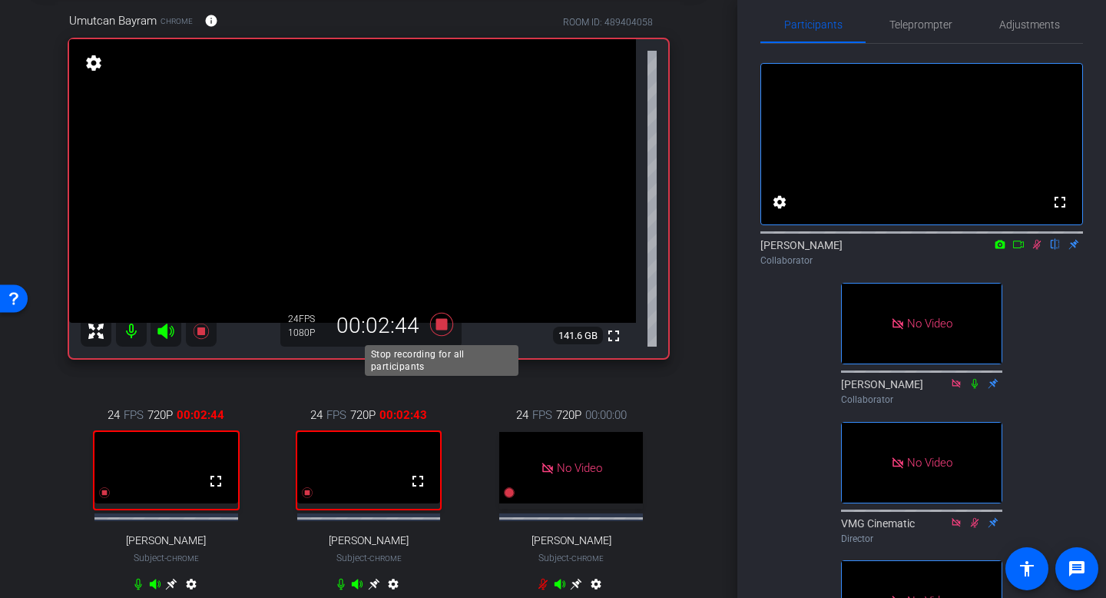
click at [437, 329] on icon at bounding box center [441, 324] width 23 height 23
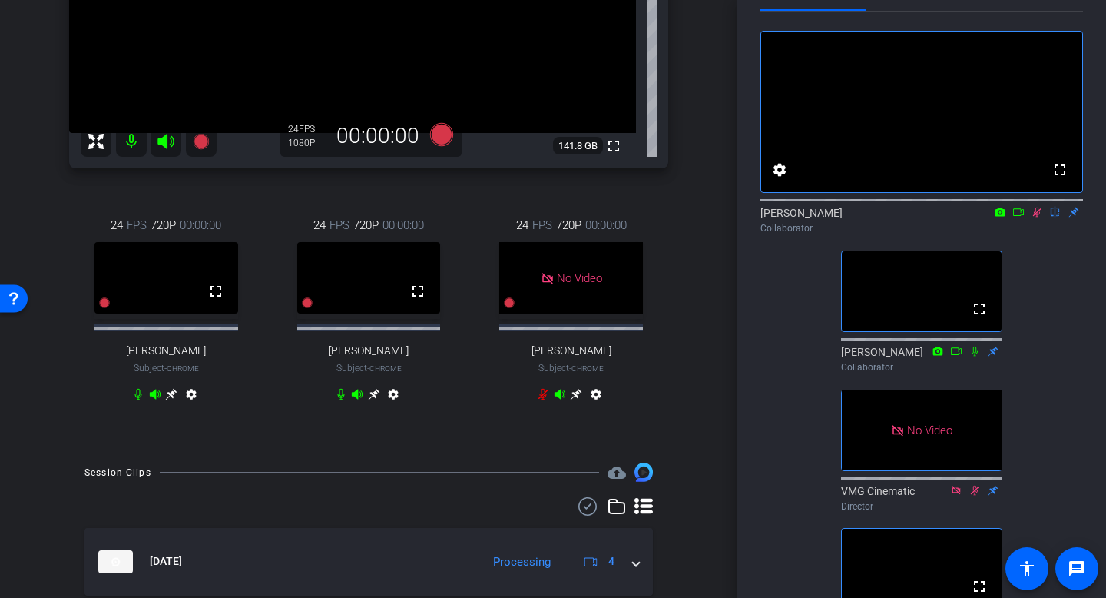
scroll to position [409, 0]
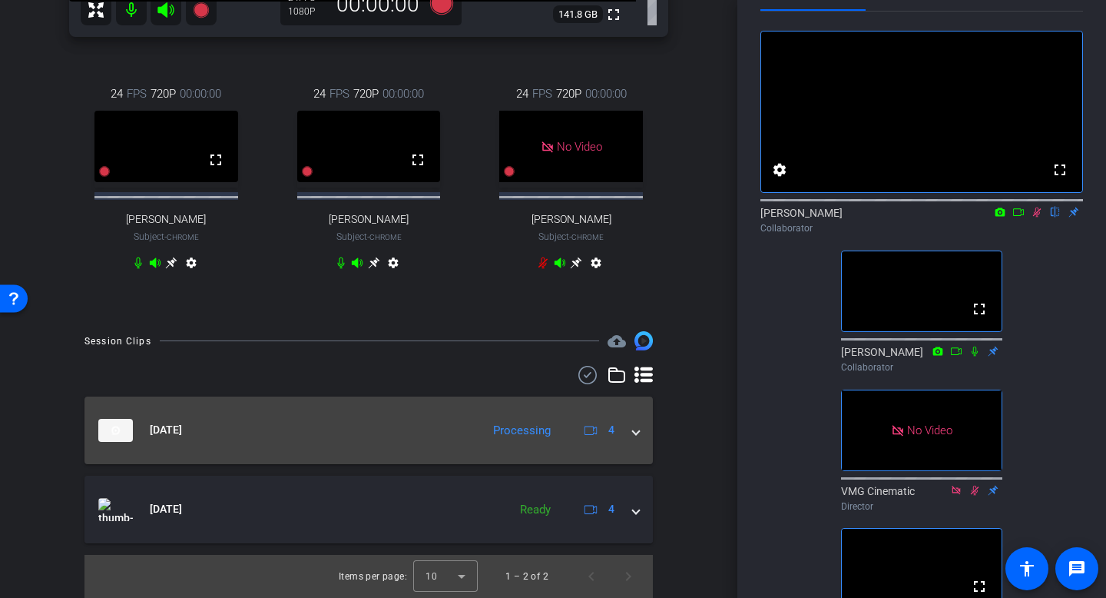
click at [635, 433] on span at bounding box center [636, 430] width 6 height 16
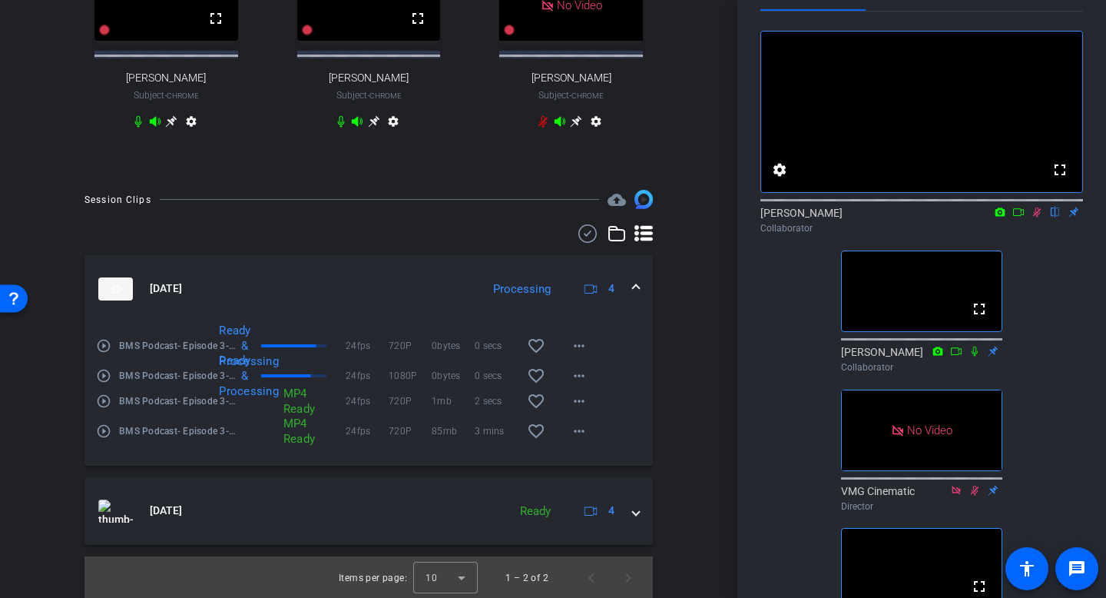
scroll to position [545, 0]
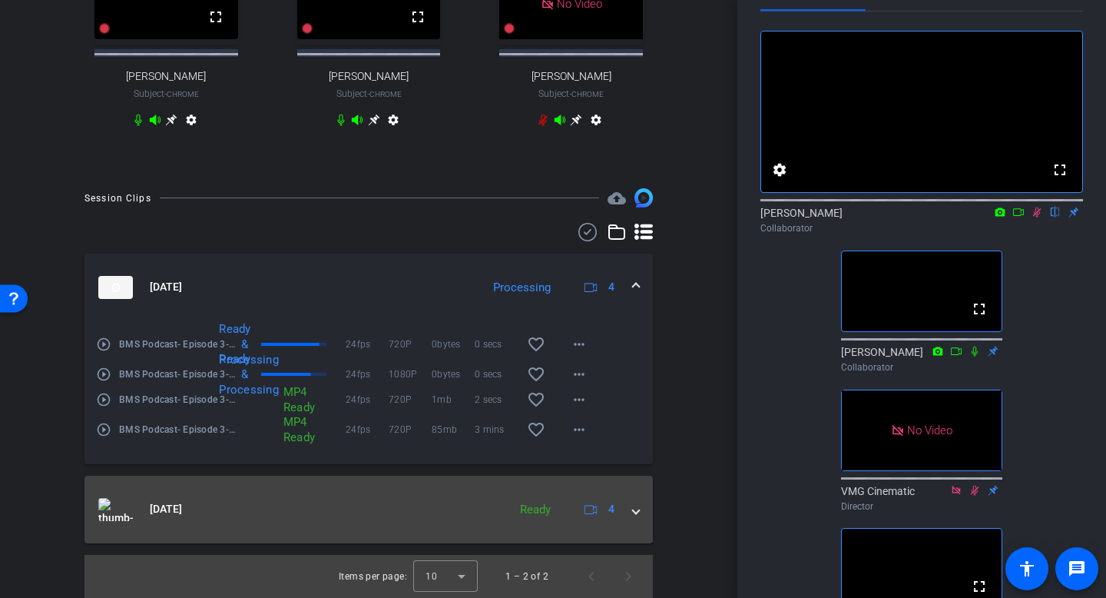
click at [636, 514] on span at bounding box center [636, 509] width 6 height 16
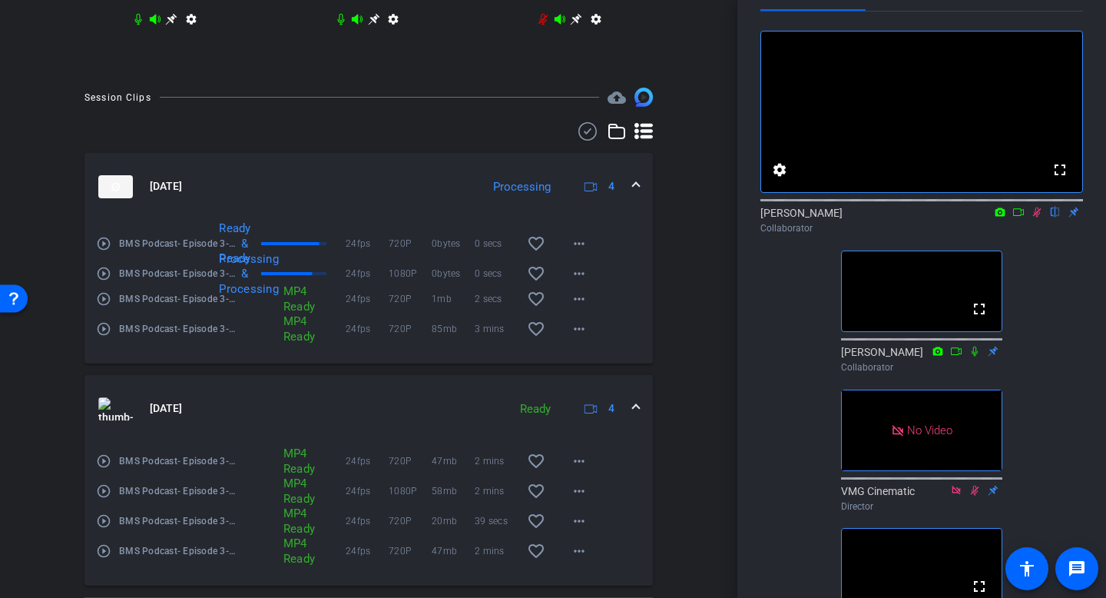
scroll to position [650, 0]
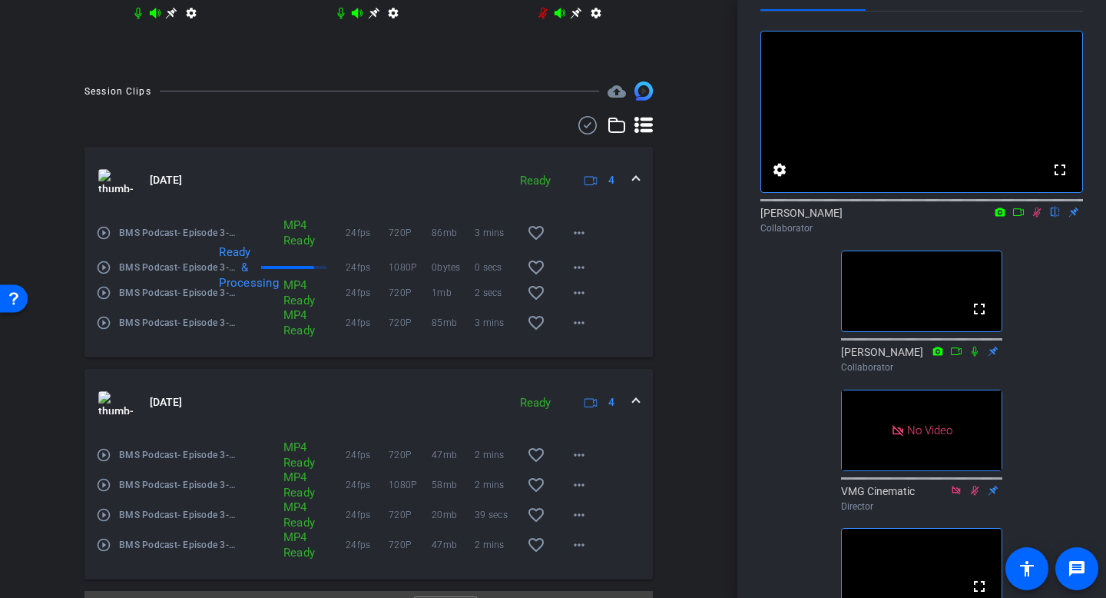
click at [632, 406] on div "[DATE] Ready 4" at bounding box center [365, 402] width 535 height 23
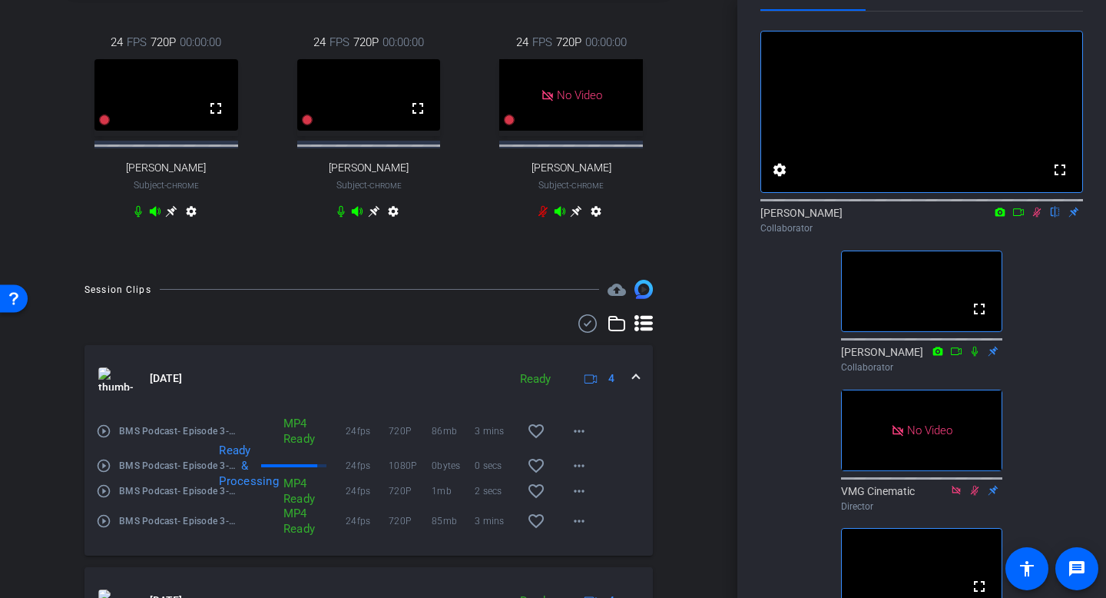
scroll to position [442, 0]
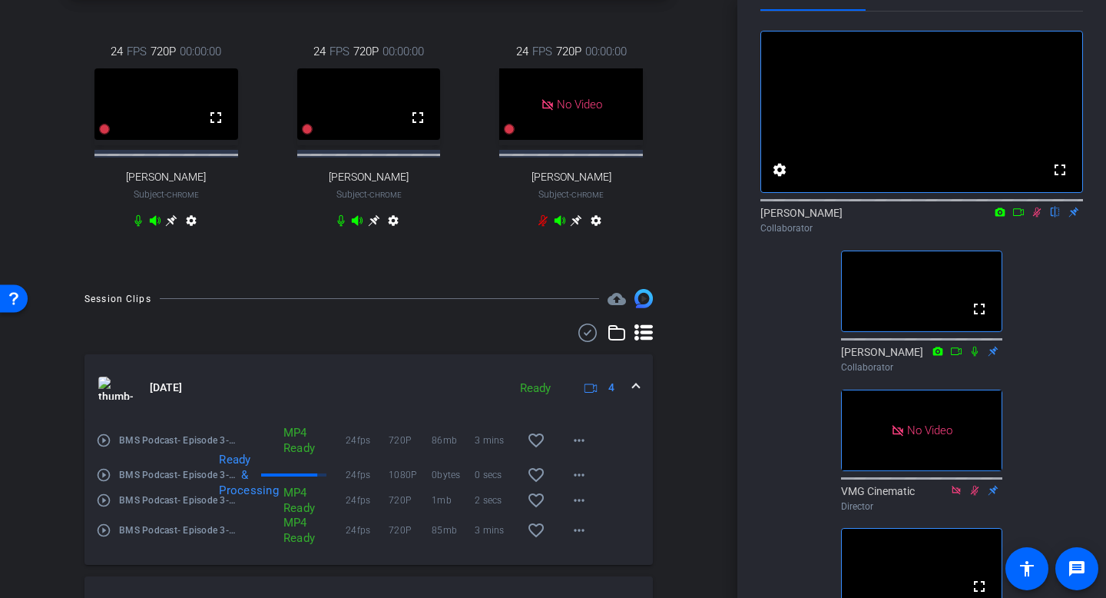
click at [636, 393] on span at bounding box center [636, 387] width 6 height 16
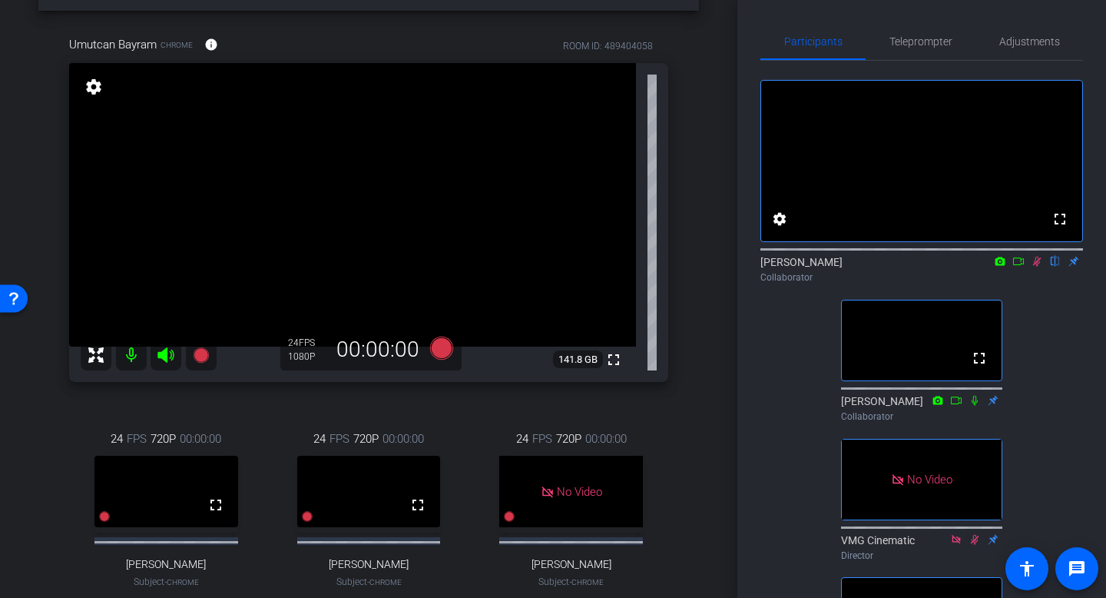
scroll to position [0, 0]
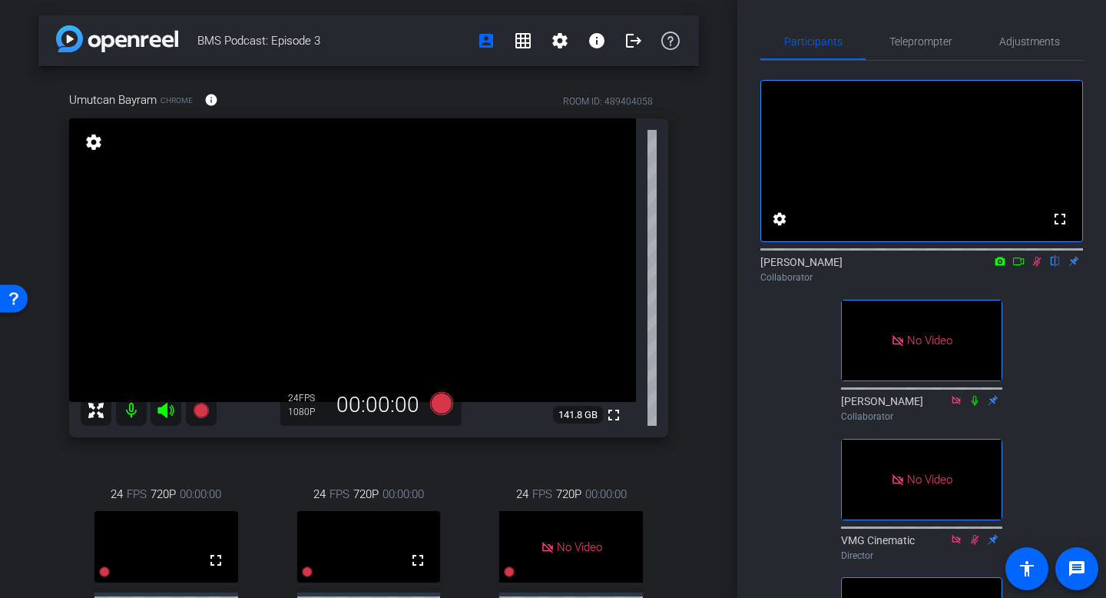
click at [1017, 267] on icon at bounding box center [1018, 261] width 12 height 11
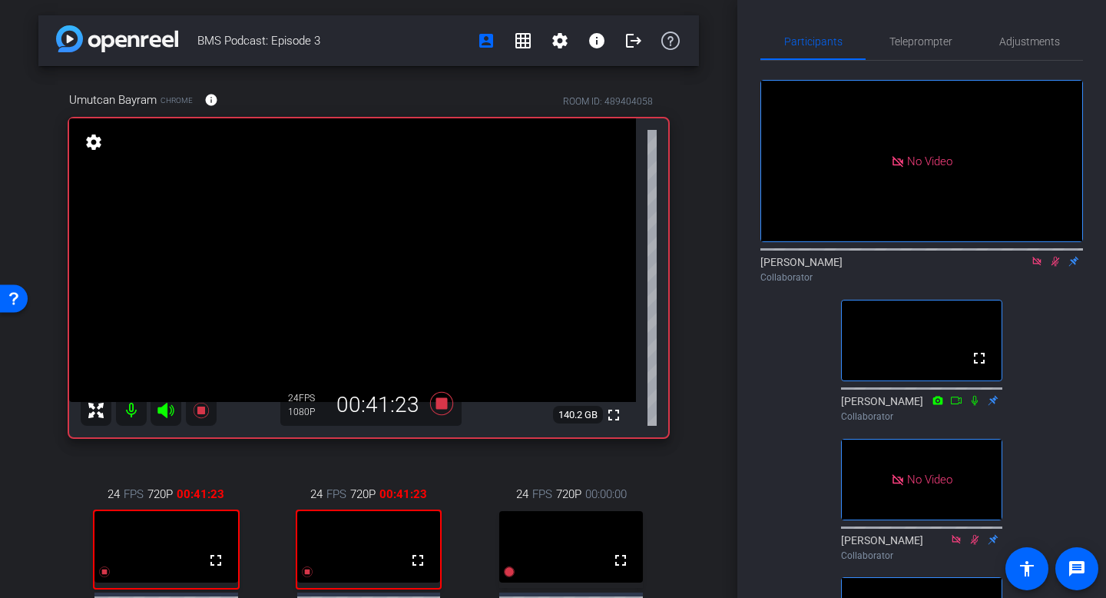
click at [1035, 267] on icon at bounding box center [1037, 261] width 12 height 11
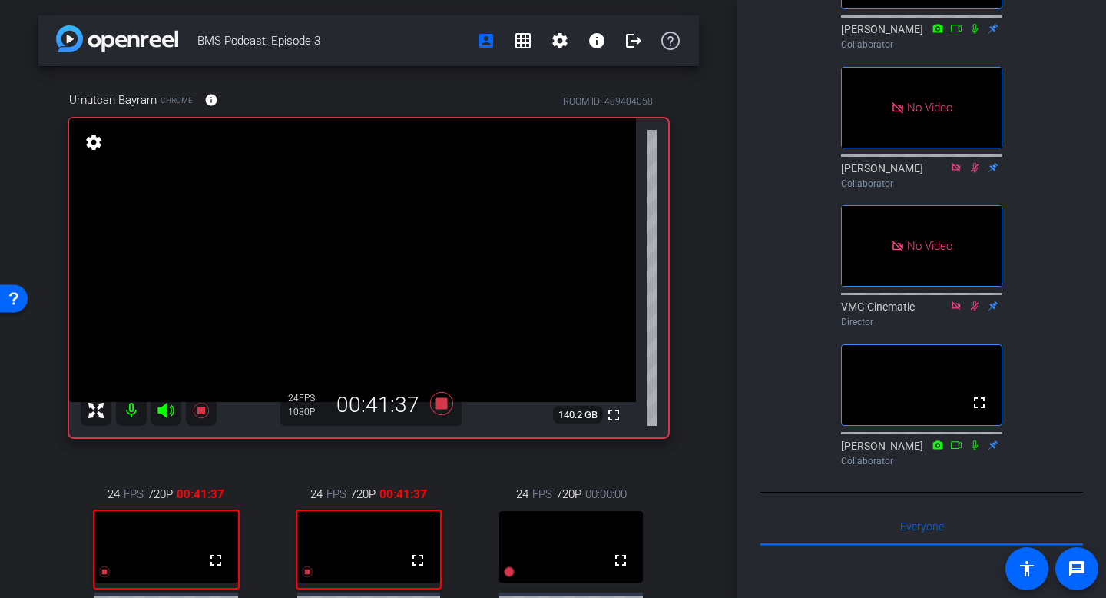
scroll to position [97, 0]
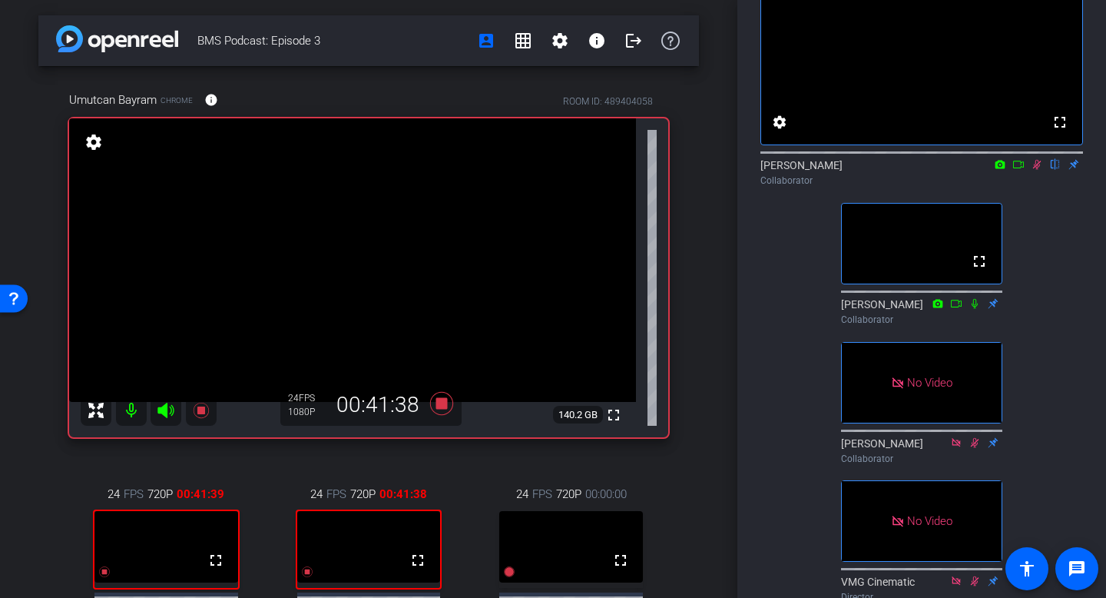
click at [1037, 170] on icon at bounding box center [1037, 165] width 8 height 10
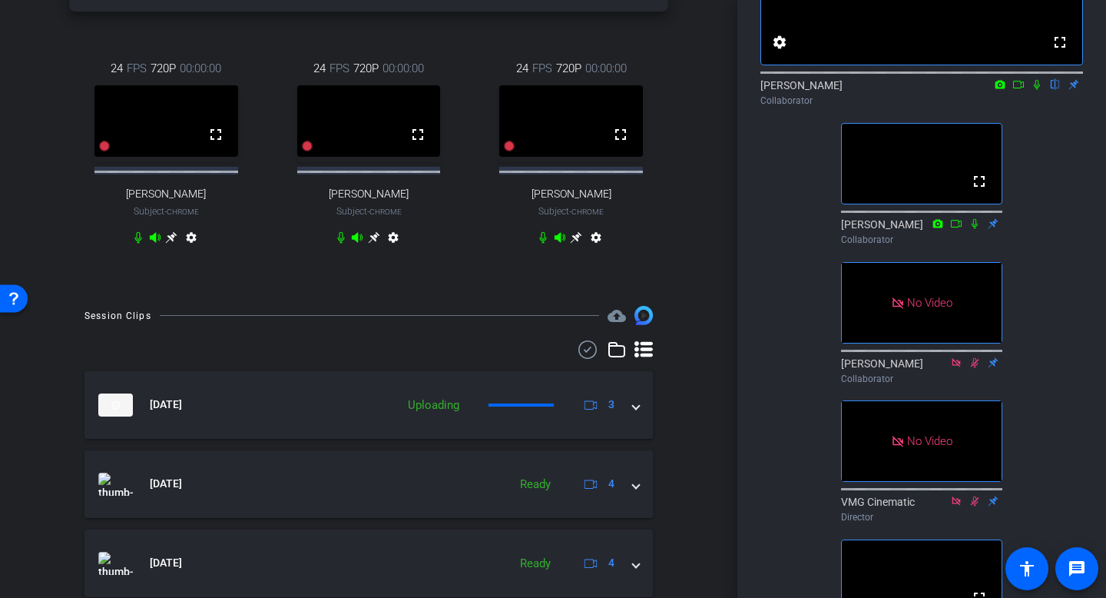
scroll to position [424, 0]
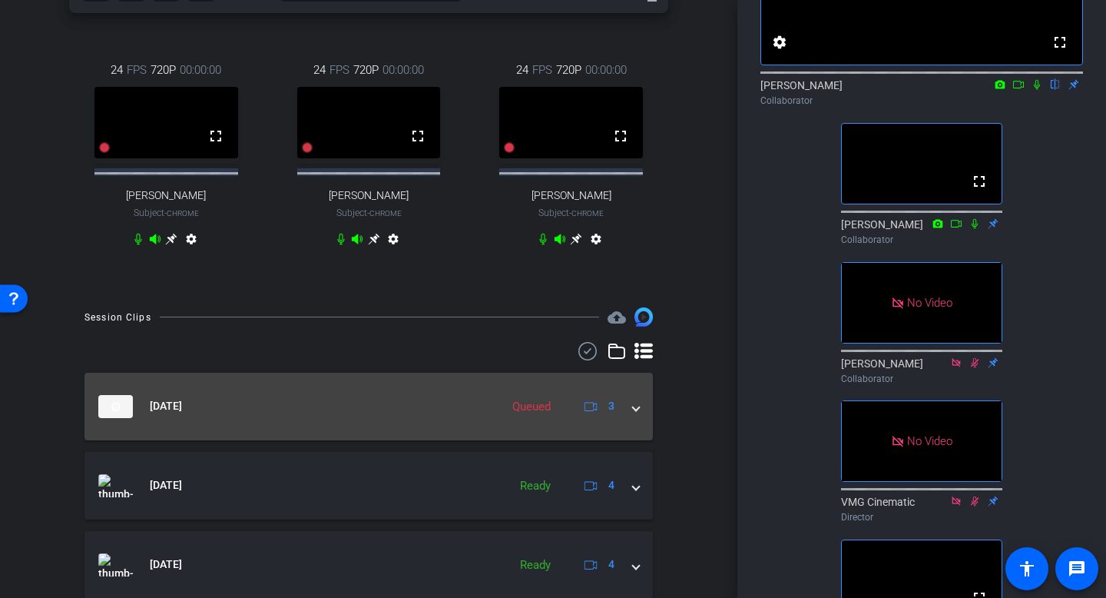
click at [637, 414] on span at bounding box center [636, 406] width 6 height 16
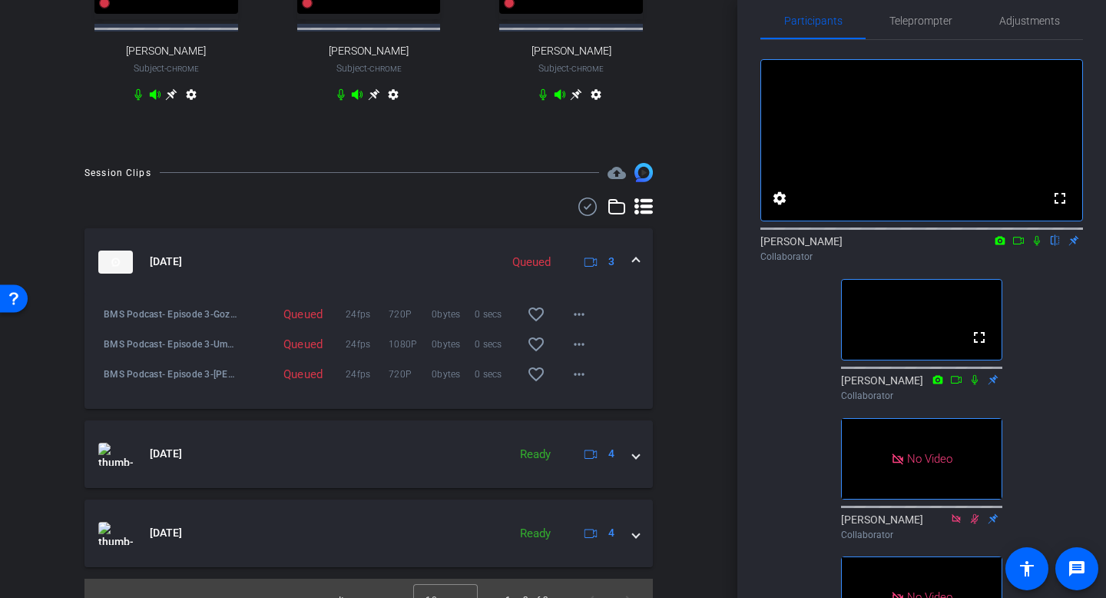
scroll to position [569, 0]
click at [1038, 246] on icon at bounding box center [1037, 240] width 12 height 11
click at [1020, 246] on icon at bounding box center [1018, 240] width 12 height 11
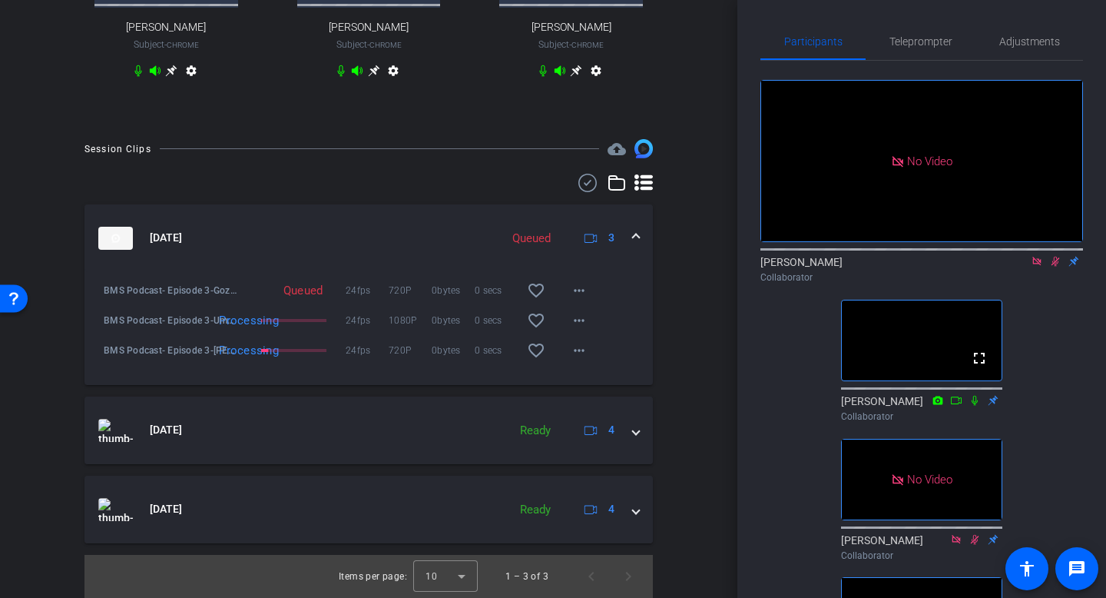
scroll to position [601, 0]
click at [1068, 572] on mat-icon "message" at bounding box center [1077, 568] width 18 height 18
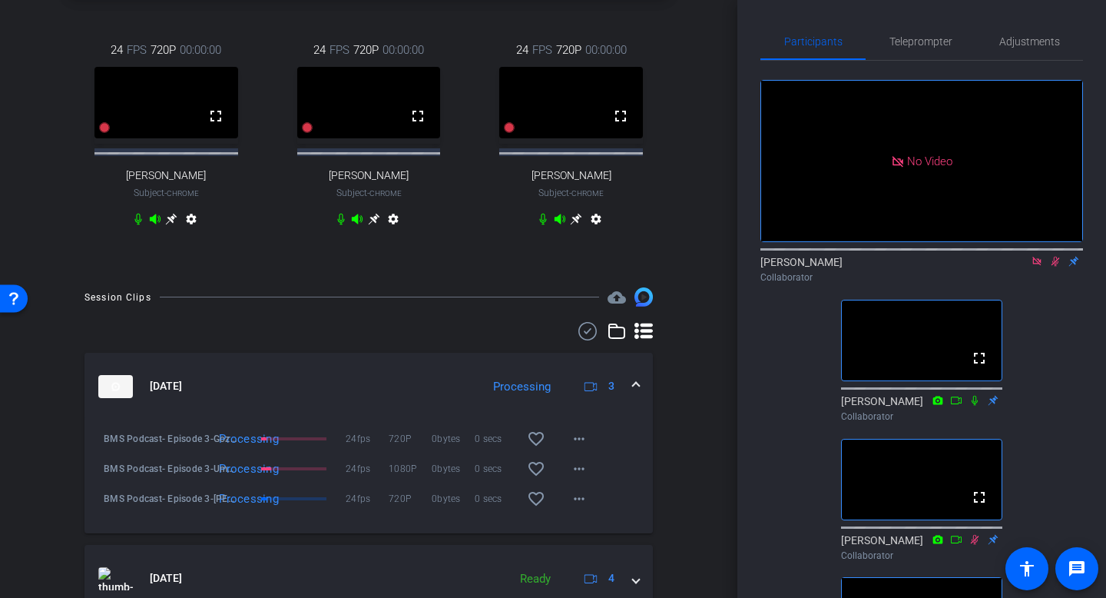
scroll to position [446, 0]
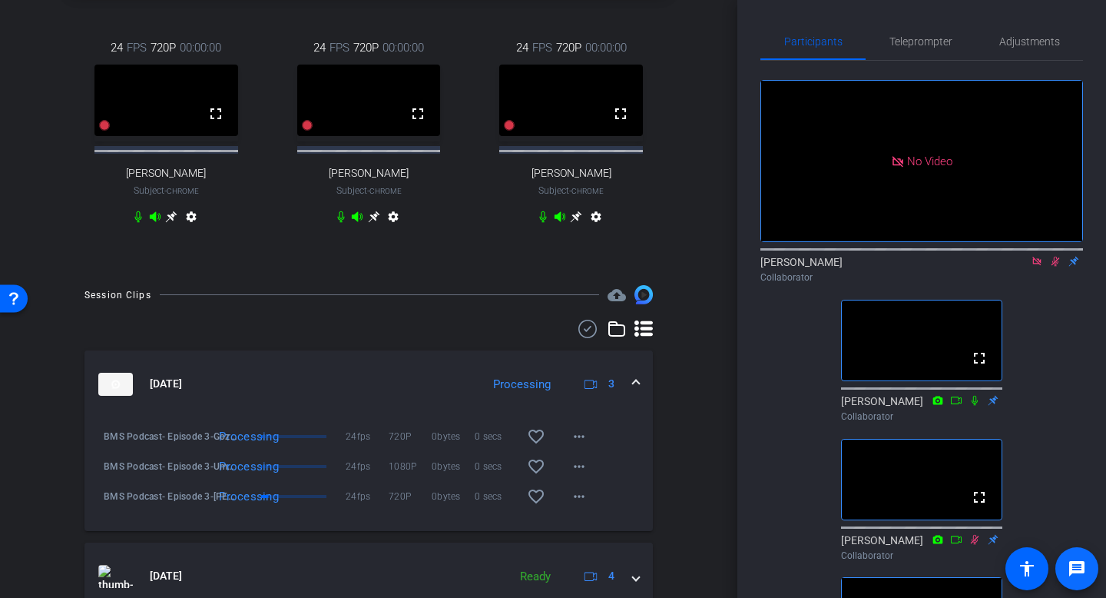
click at [1074, 574] on mat-icon "message" at bounding box center [1077, 568] width 18 height 18
click at [1055, 267] on icon at bounding box center [1055, 261] width 12 height 11
click at [1038, 265] on icon at bounding box center [1036, 261] width 8 height 8
click at [1038, 267] on icon at bounding box center [1037, 261] width 12 height 11
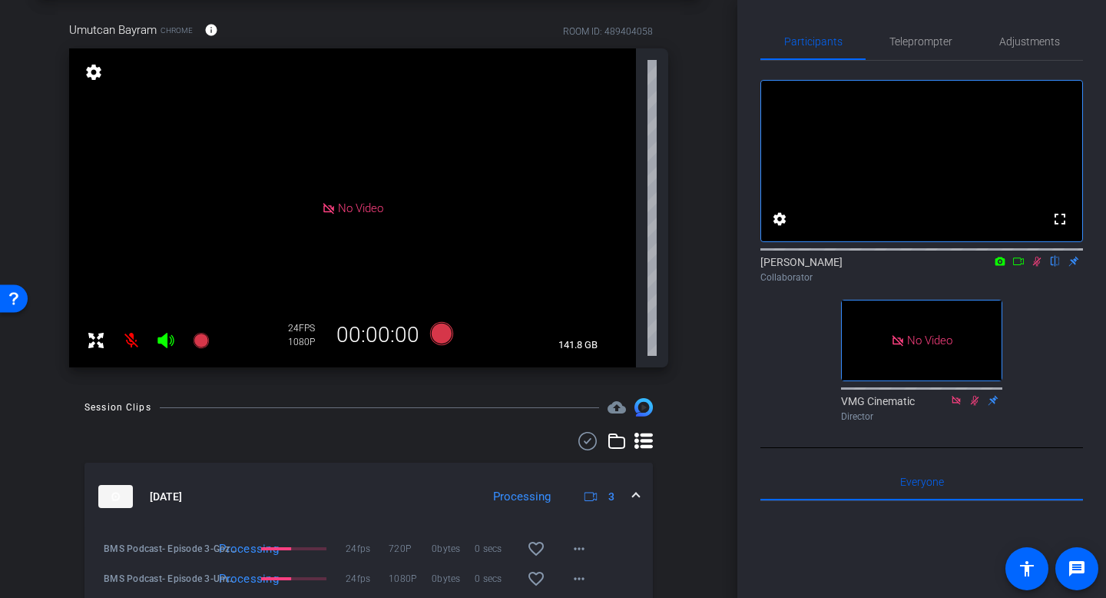
scroll to position [7, 0]
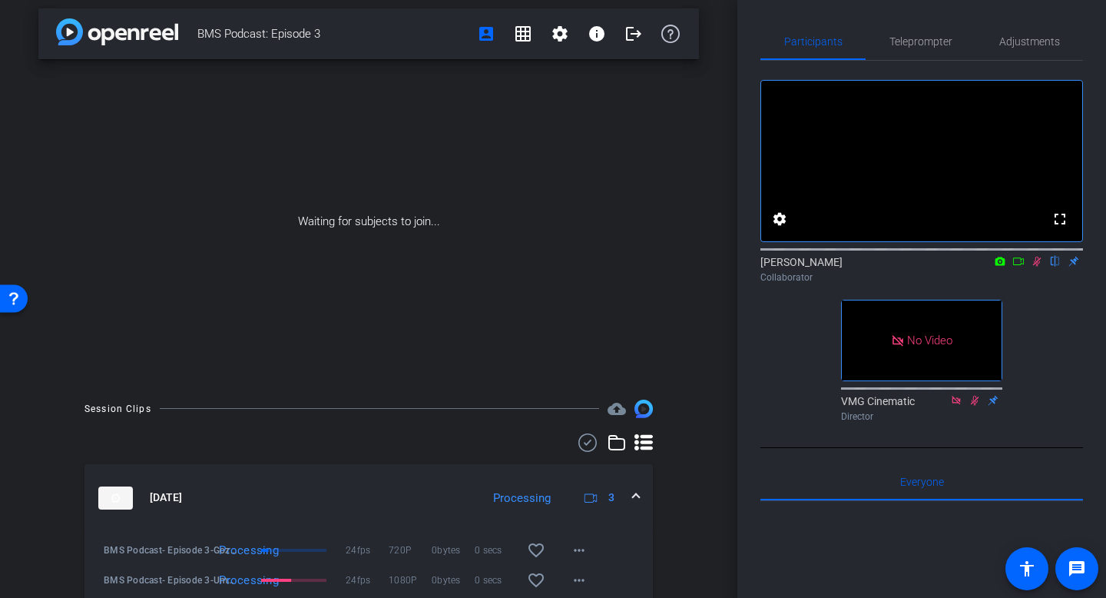
click at [1035, 267] on icon at bounding box center [1037, 261] width 12 height 11
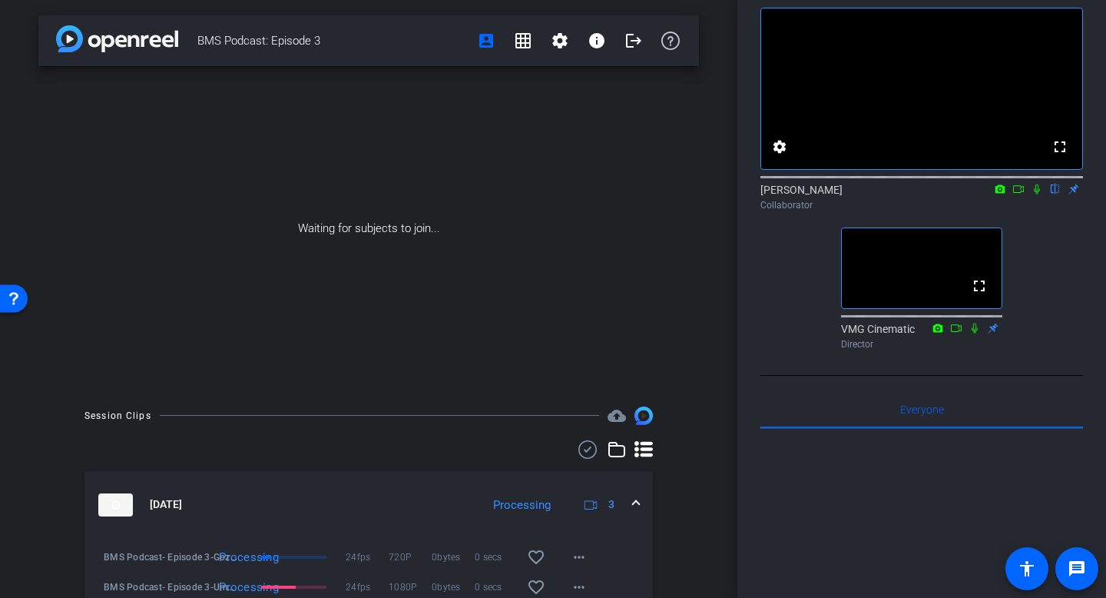
scroll to position [0, 0]
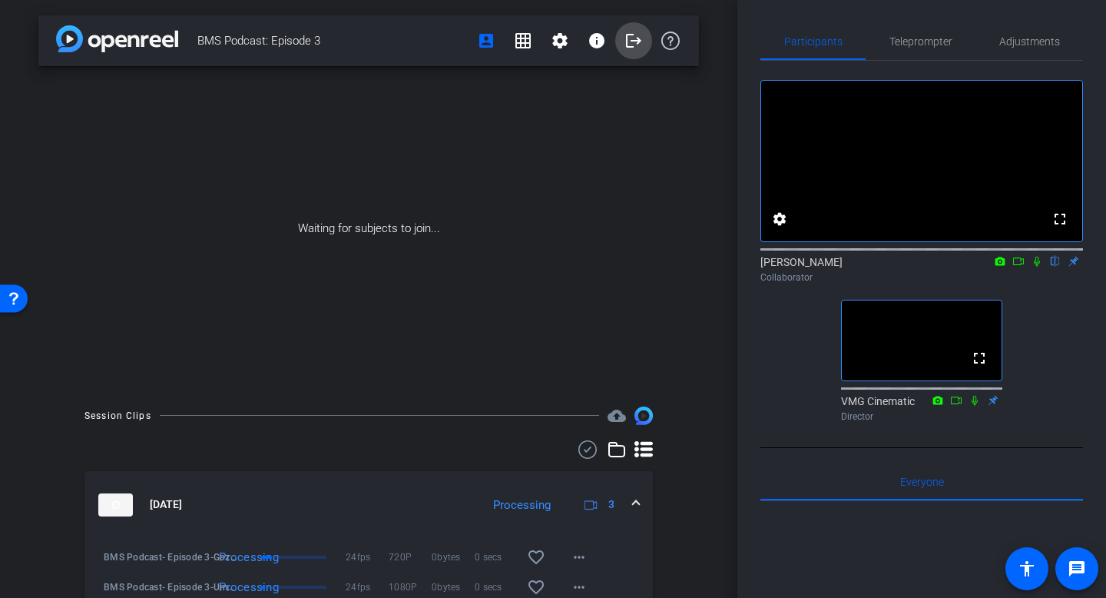
click at [628, 38] on mat-icon "logout" at bounding box center [633, 40] width 18 height 18
